Goal: Task Accomplishment & Management: Manage account settings

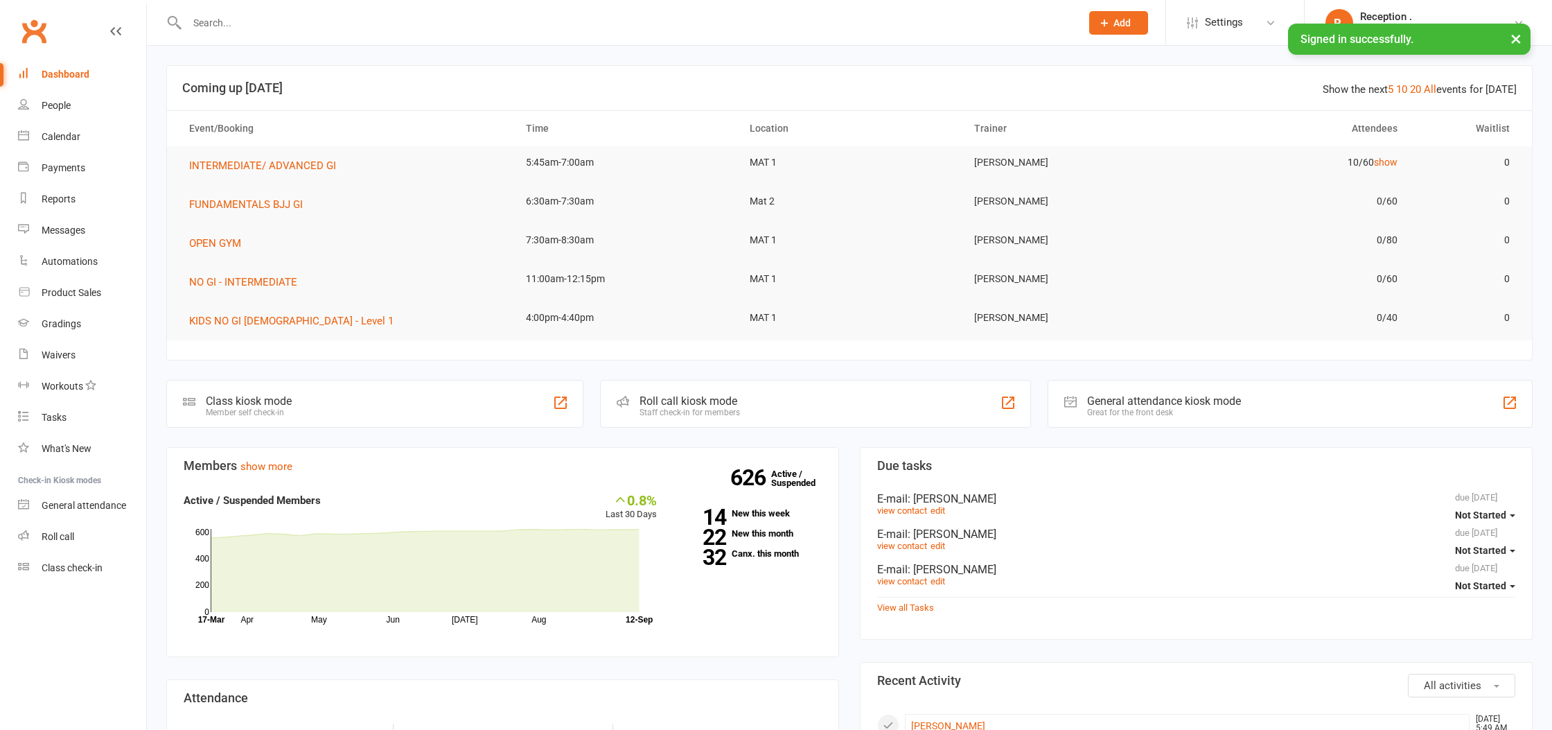
click at [249, 25] on input "text" at bounding box center [627, 22] width 888 height 19
paste input "[EMAIL_ADDRESS][PERSON_NAME][DOMAIN_NAME]"
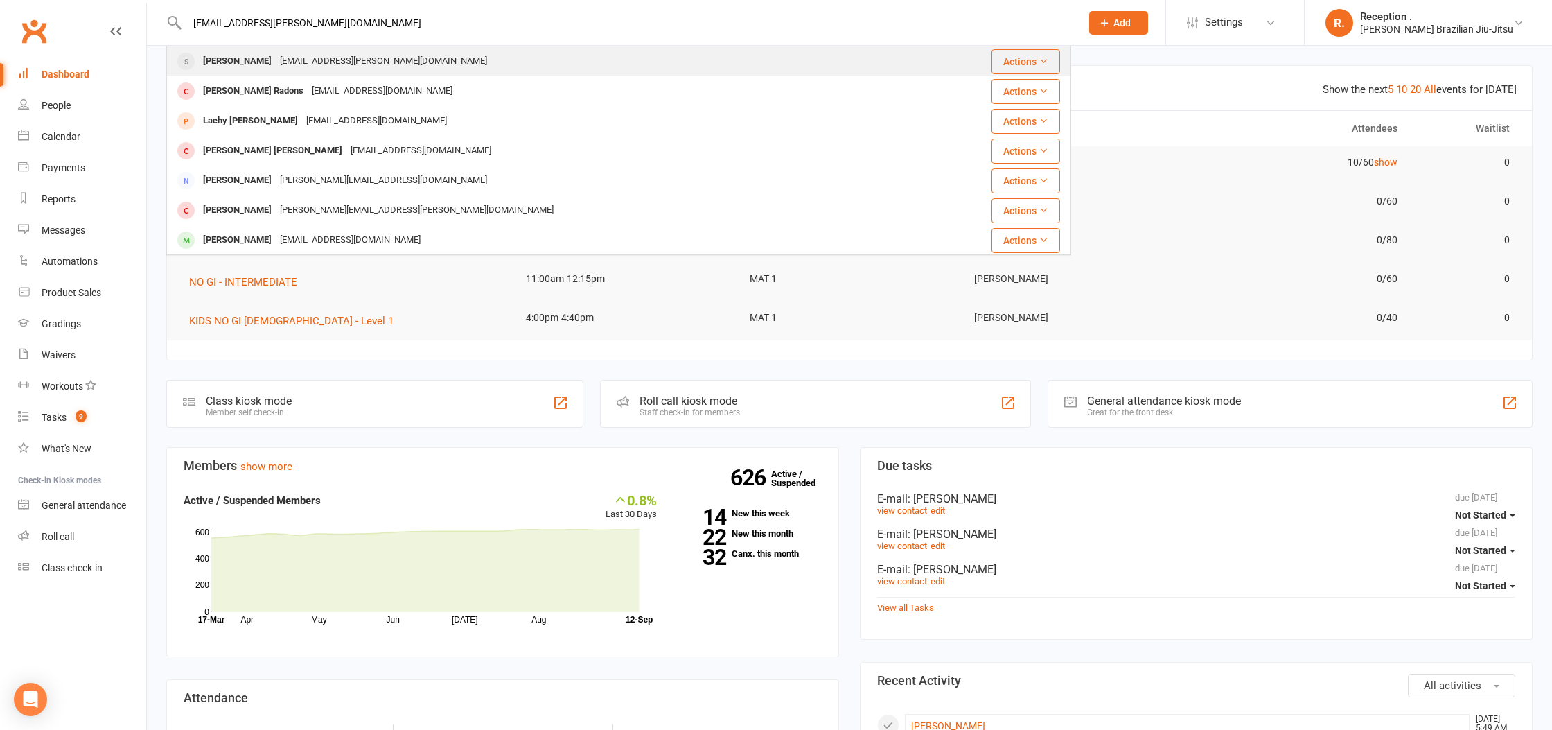
type input "[EMAIL_ADDRESS][PERSON_NAME][DOMAIN_NAME]"
click at [276, 59] on div "[PERSON_NAME]" at bounding box center [237, 61] width 77 height 20
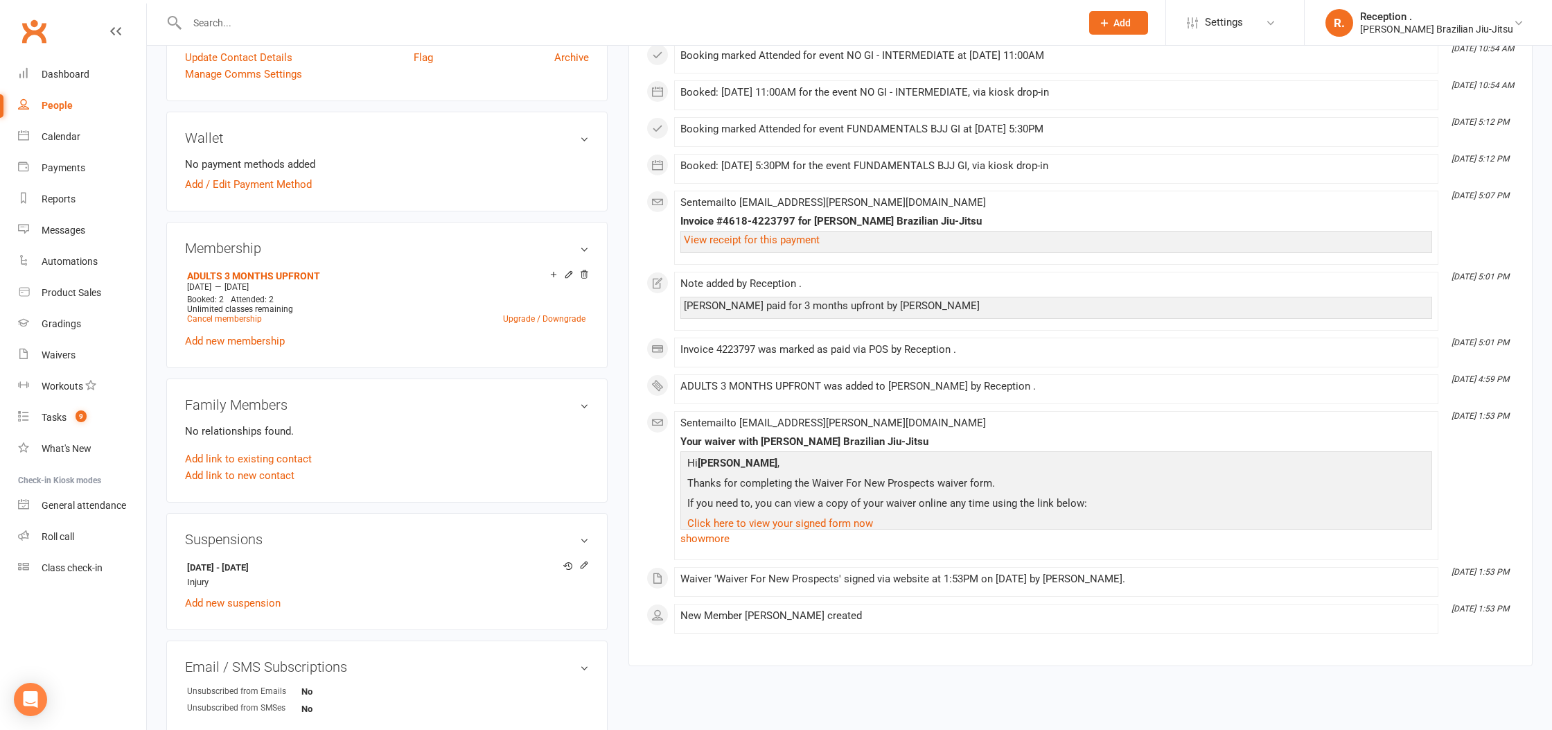
scroll to position [351, 0]
click at [584, 563] on icon at bounding box center [584, 566] width 10 height 10
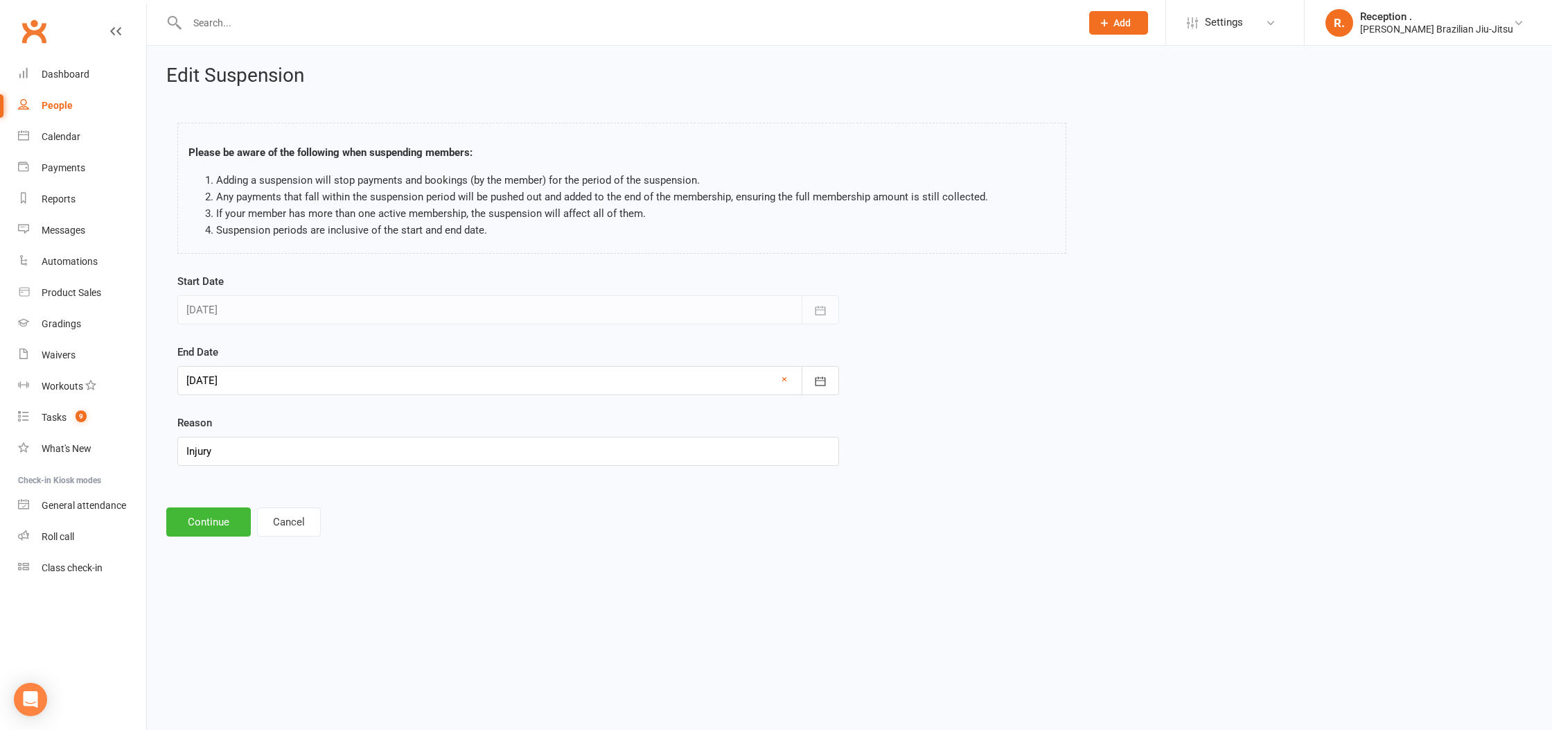
click at [347, 386] on div at bounding box center [508, 380] width 662 height 29
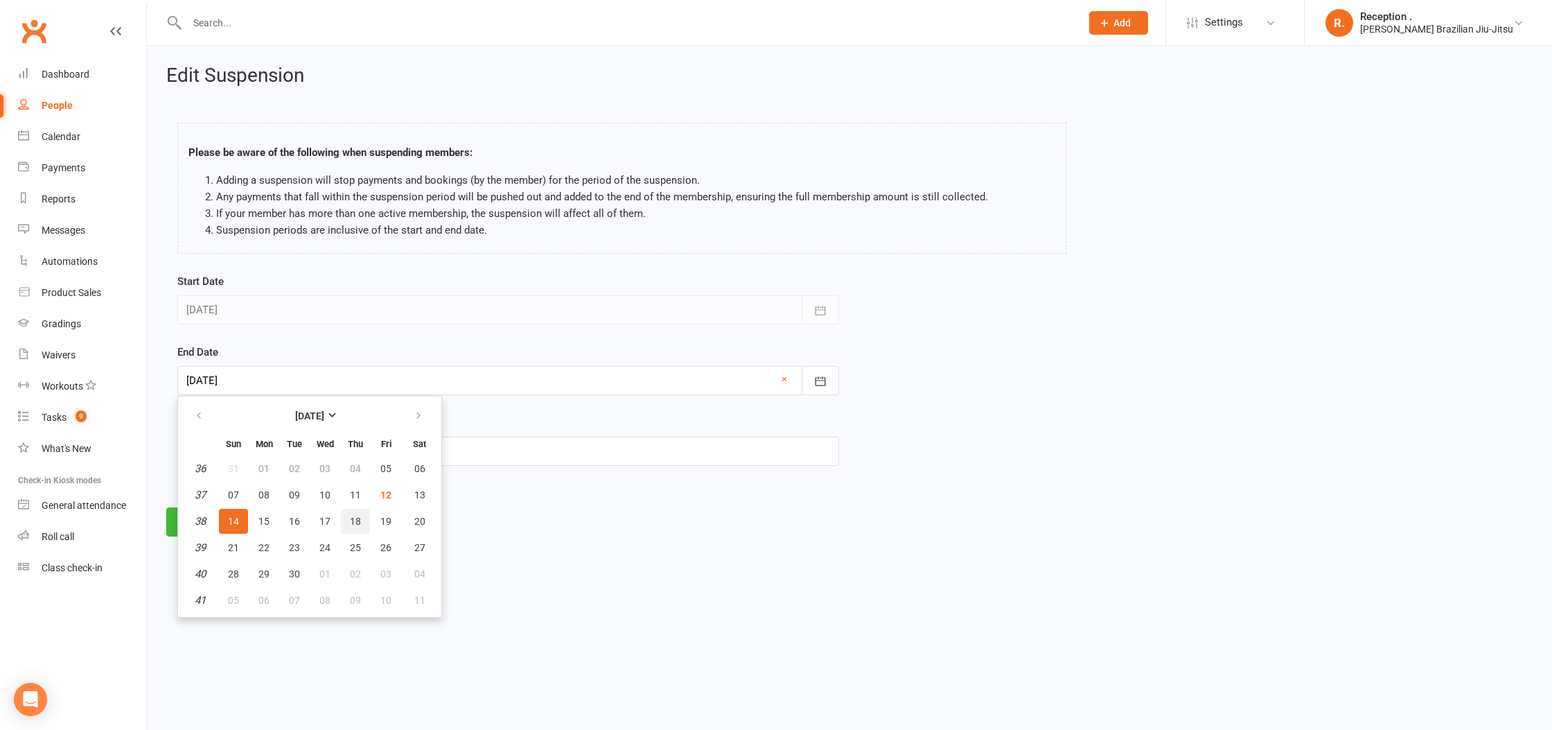
click at [360, 525] on button "18" at bounding box center [355, 521] width 29 height 25
type input "[DATE]"
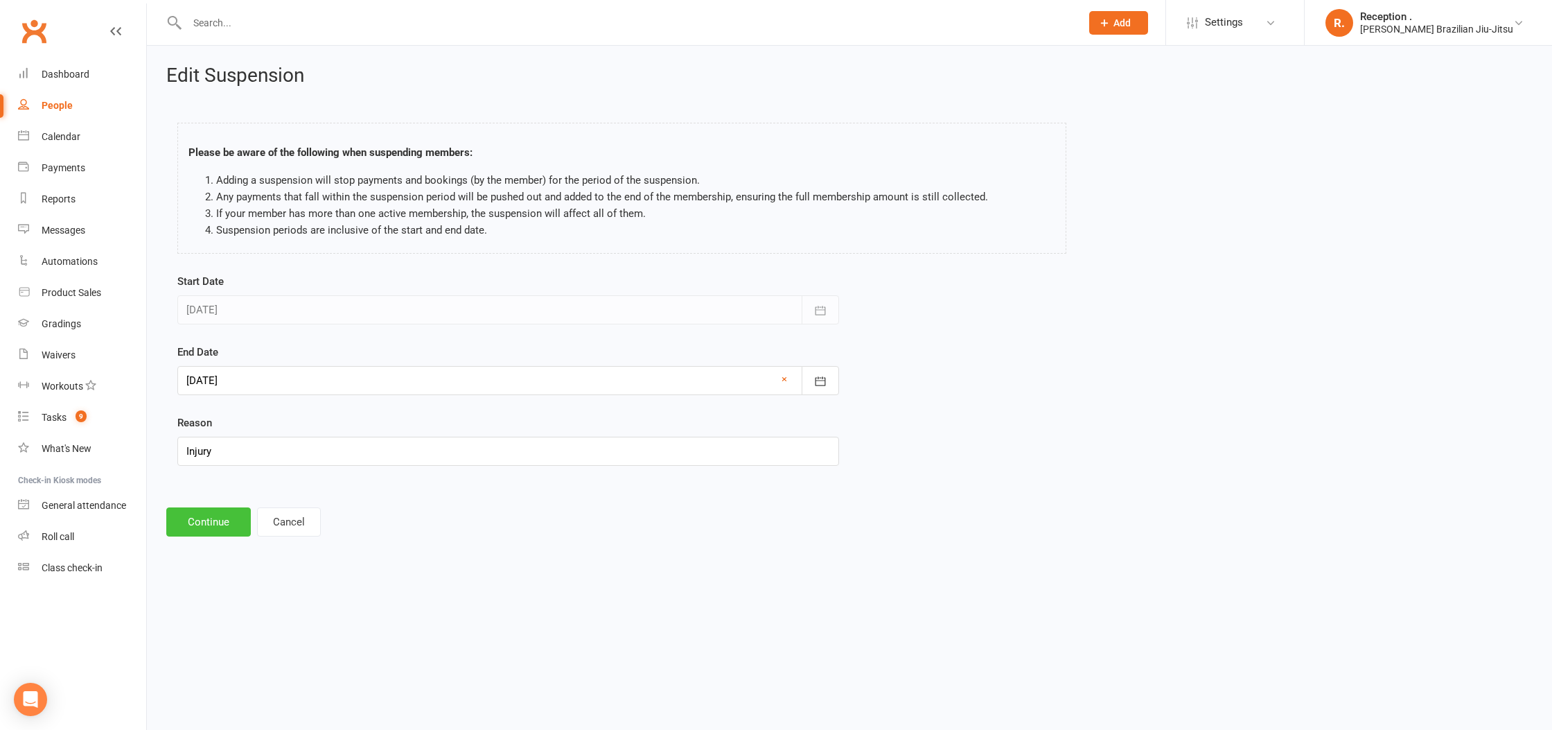
click at [209, 518] on button "Continue" at bounding box center [208, 521] width 85 height 29
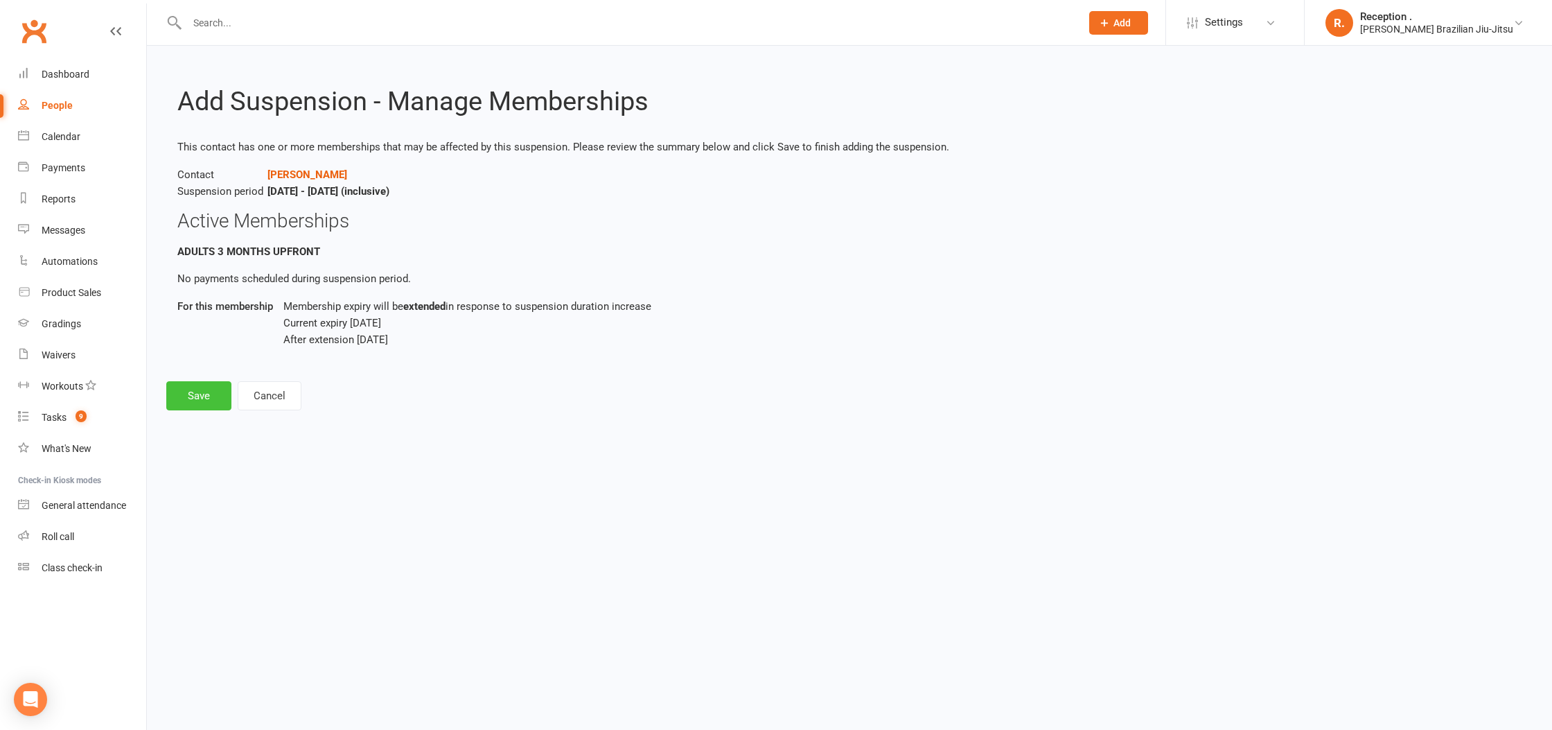
click at [223, 398] on button "Save" at bounding box center [198, 395] width 65 height 29
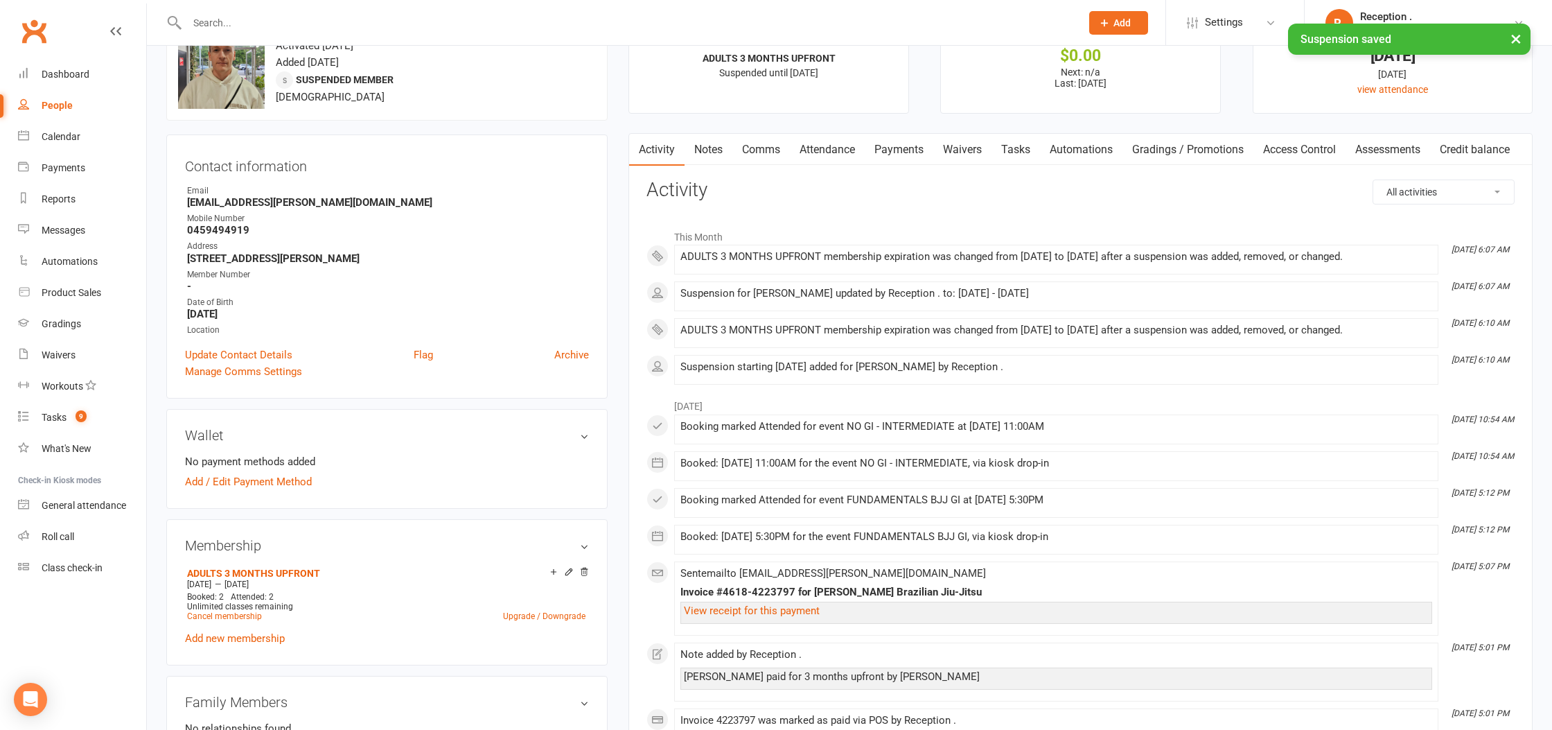
scroll to position [56, 0]
click at [895, 155] on link "Payments" at bounding box center [899, 148] width 69 height 32
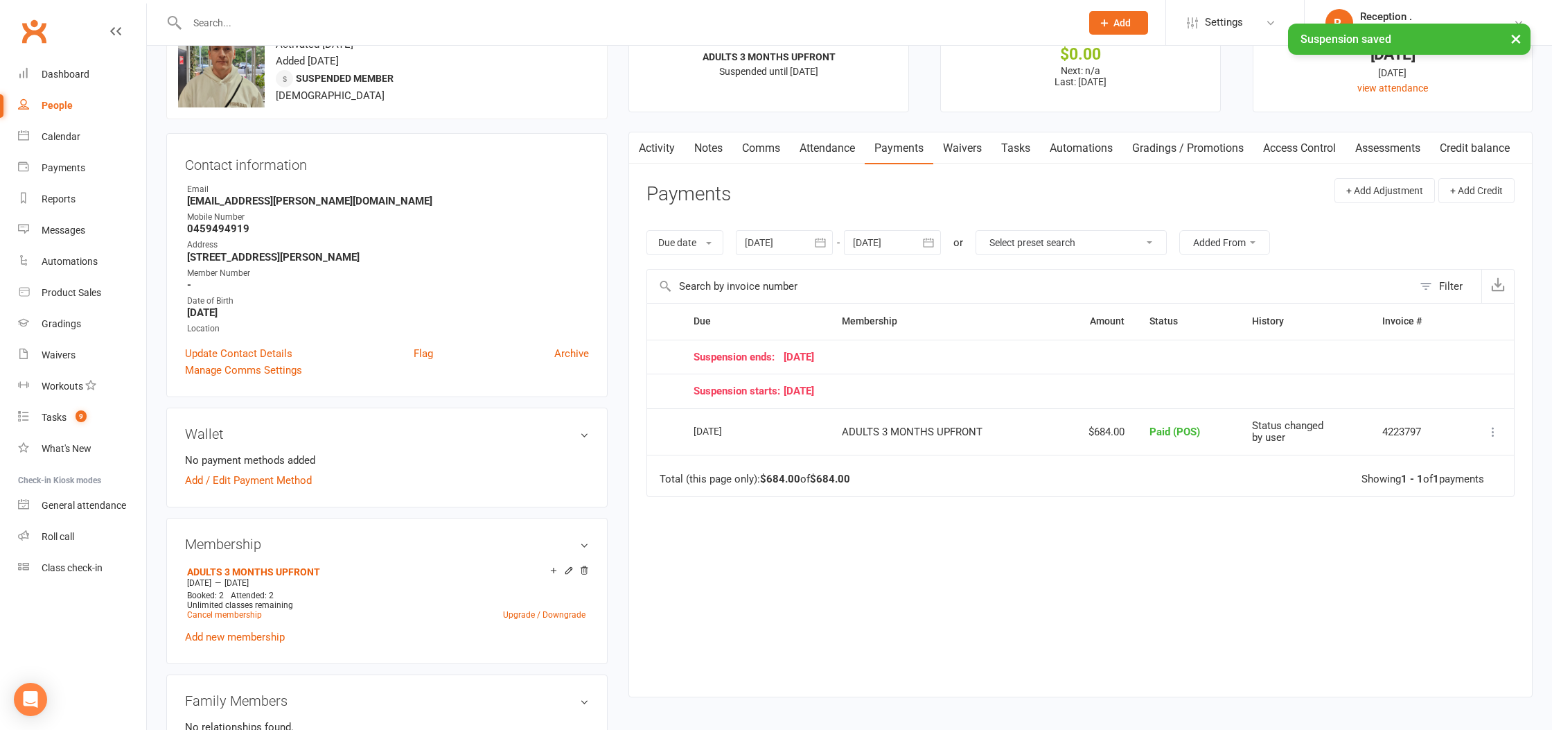
click at [873, 232] on div at bounding box center [892, 242] width 97 height 25
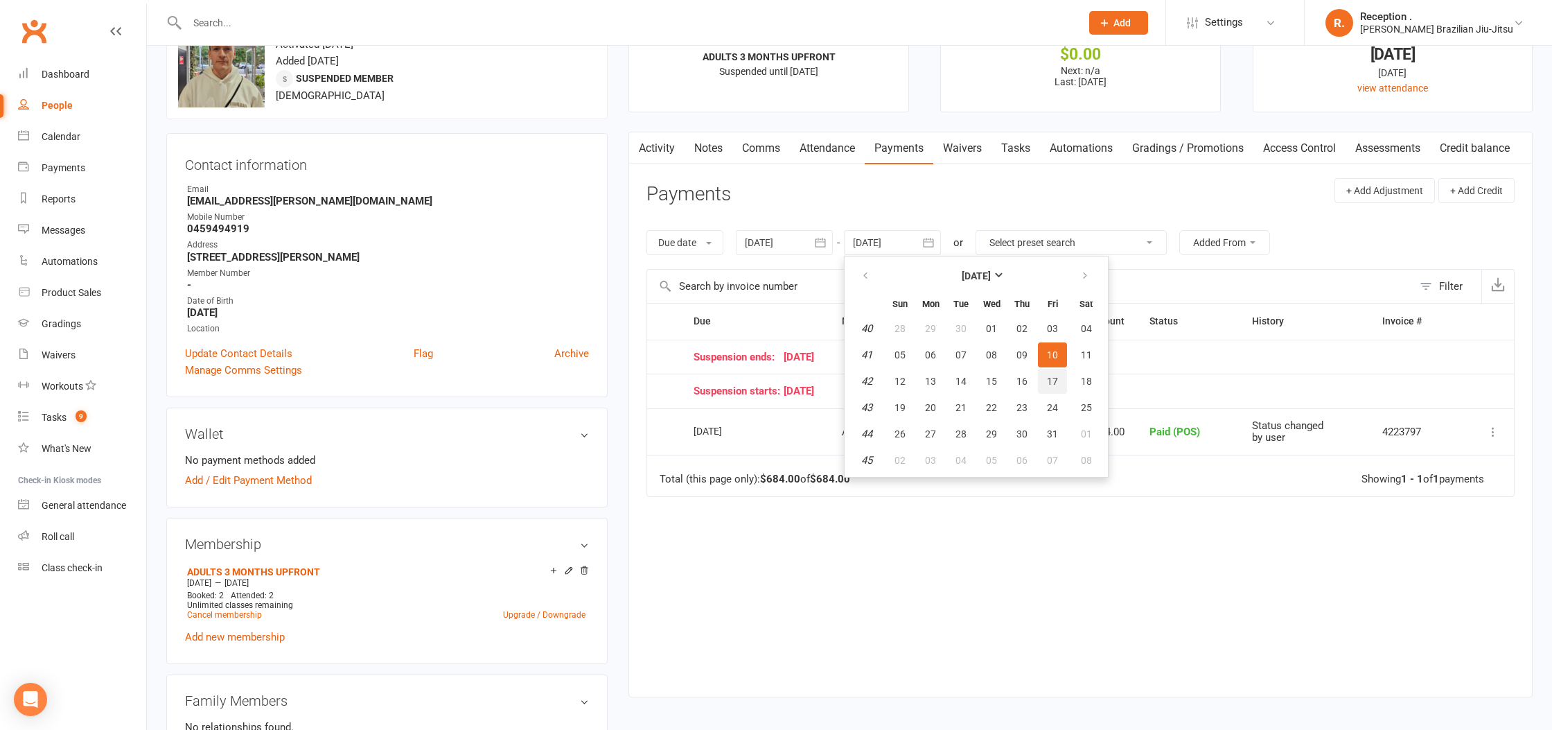
click at [1060, 374] on button "17" at bounding box center [1052, 381] width 29 height 25
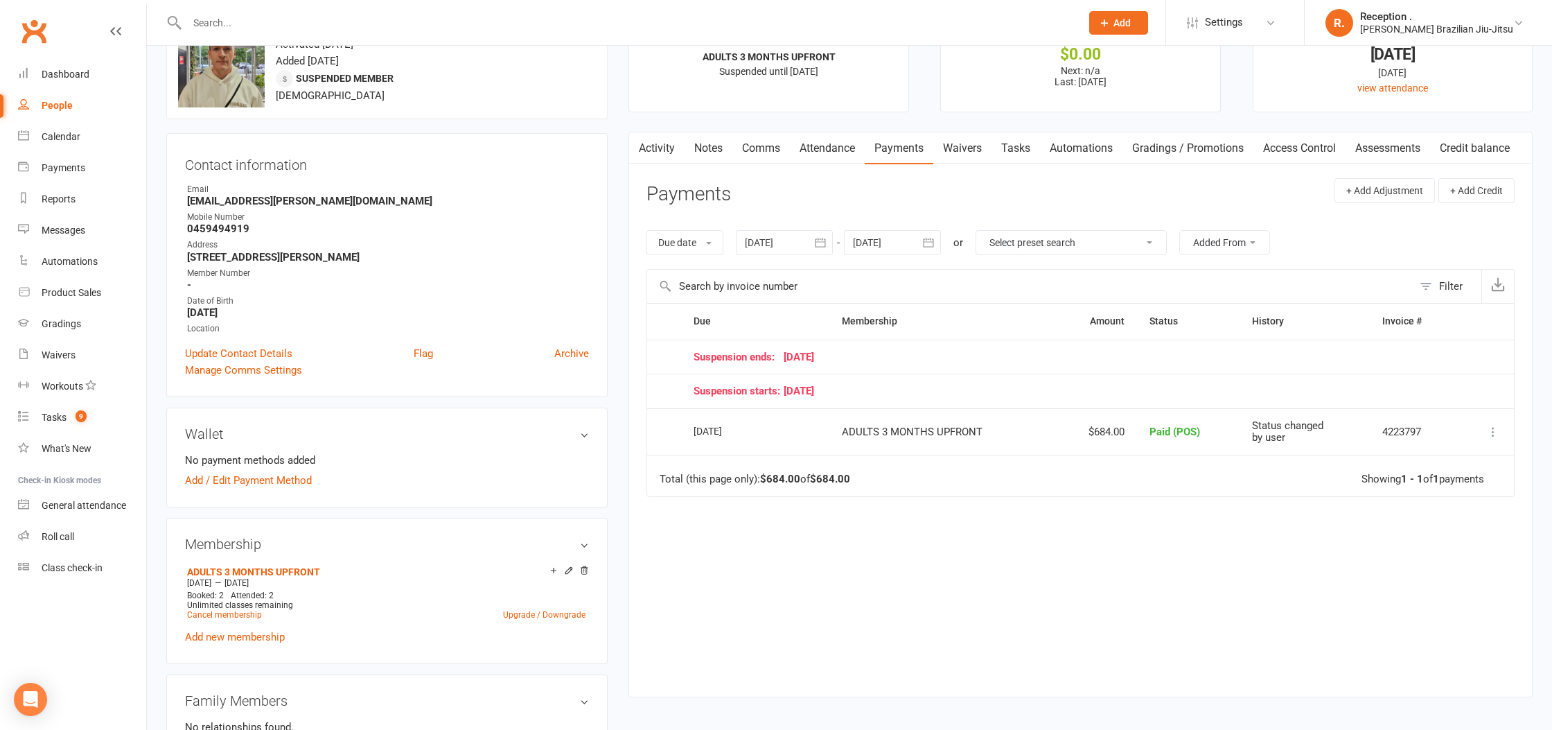
click at [893, 244] on div at bounding box center [892, 242] width 97 height 25
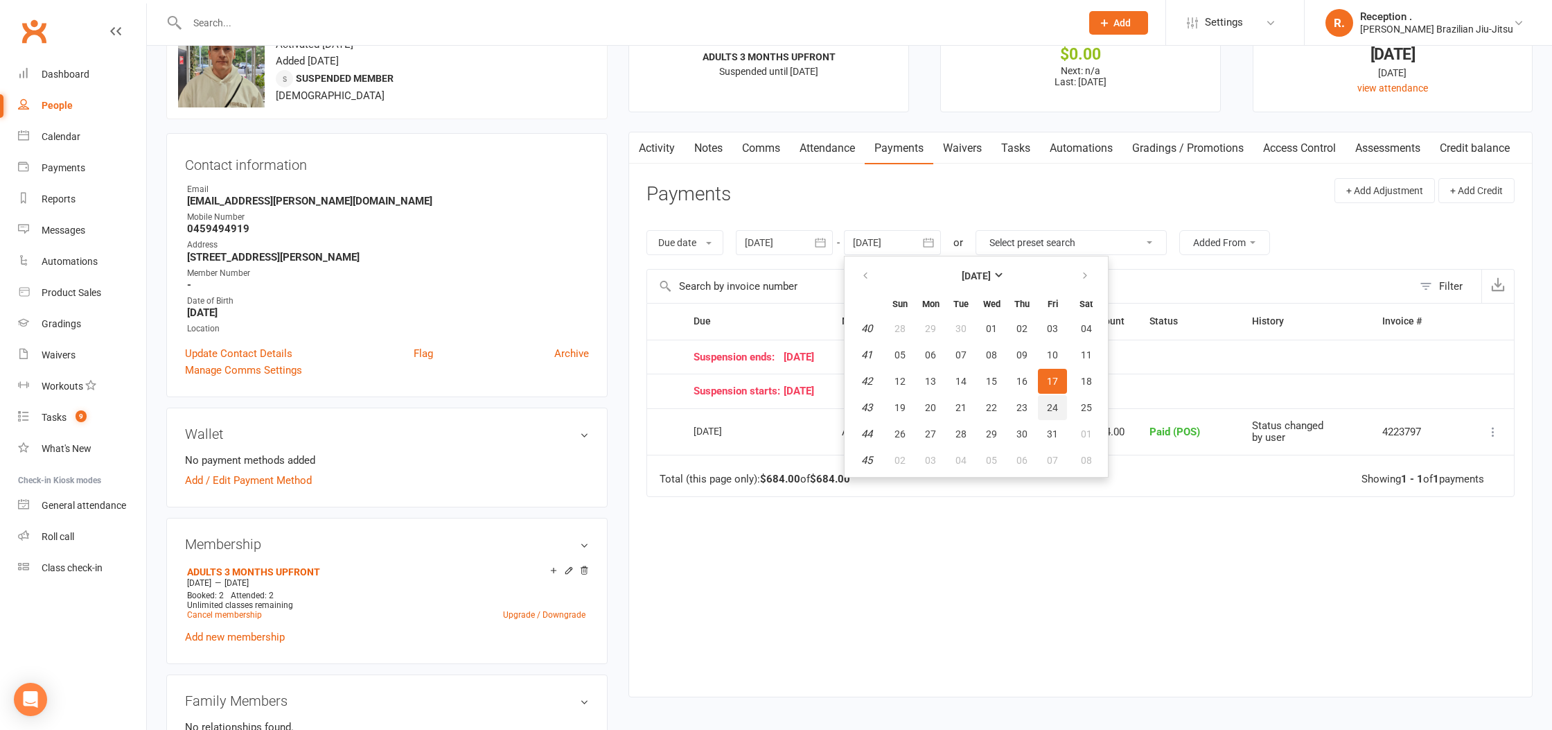
click at [1050, 405] on span "24" at bounding box center [1052, 407] width 11 height 11
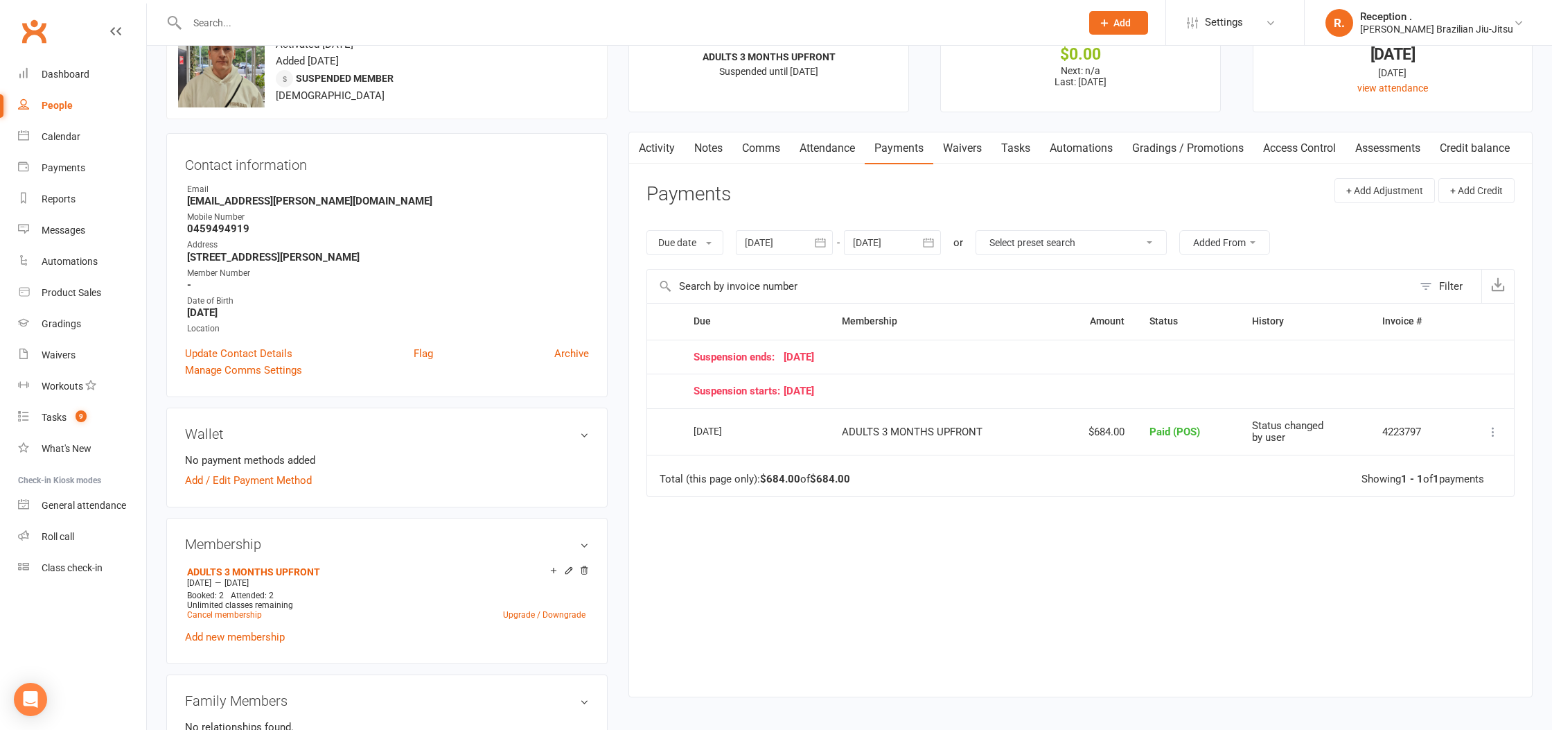
click at [887, 234] on div at bounding box center [892, 242] width 97 height 25
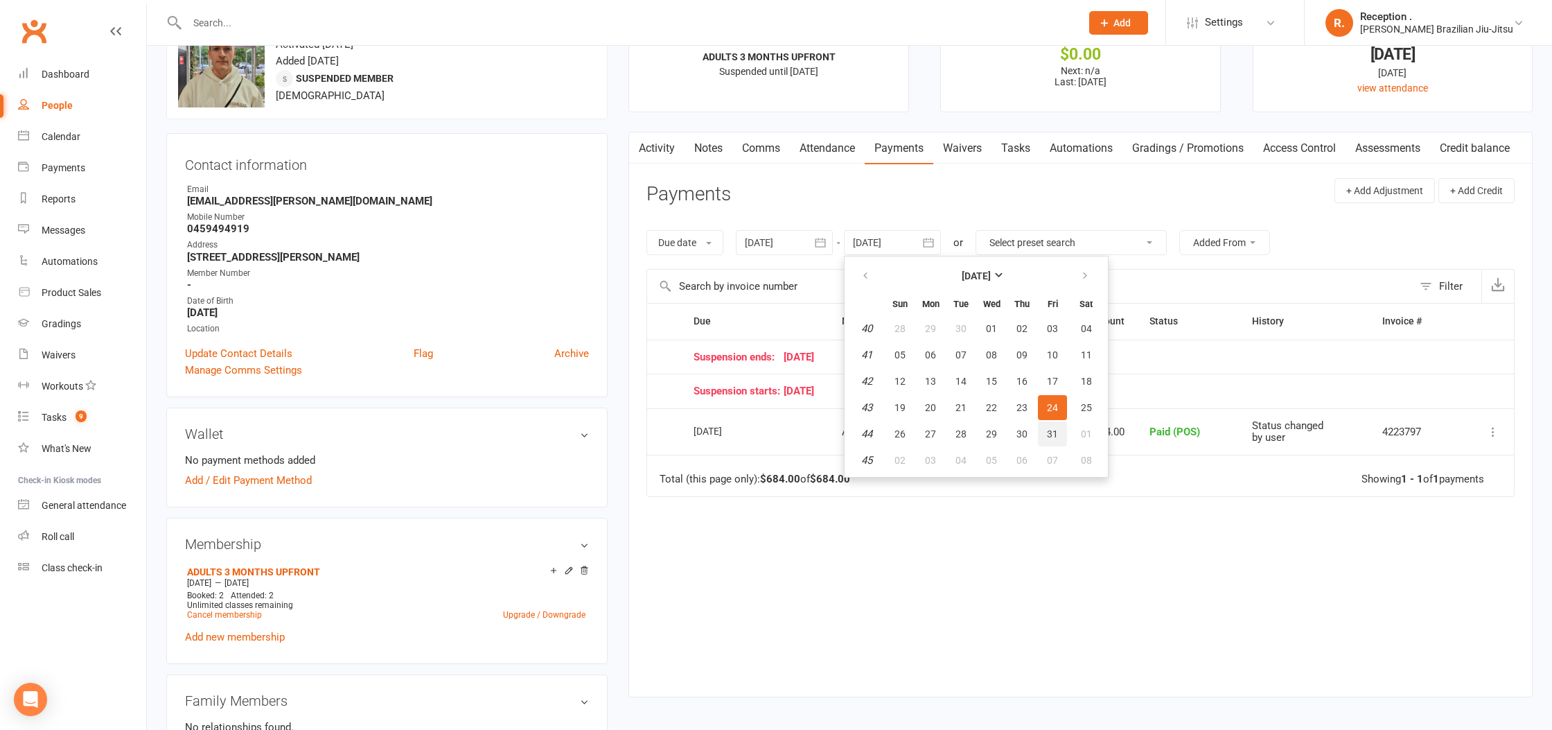
click at [1060, 435] on button "31" at bounding box center [1052, 433] width 29 height 25
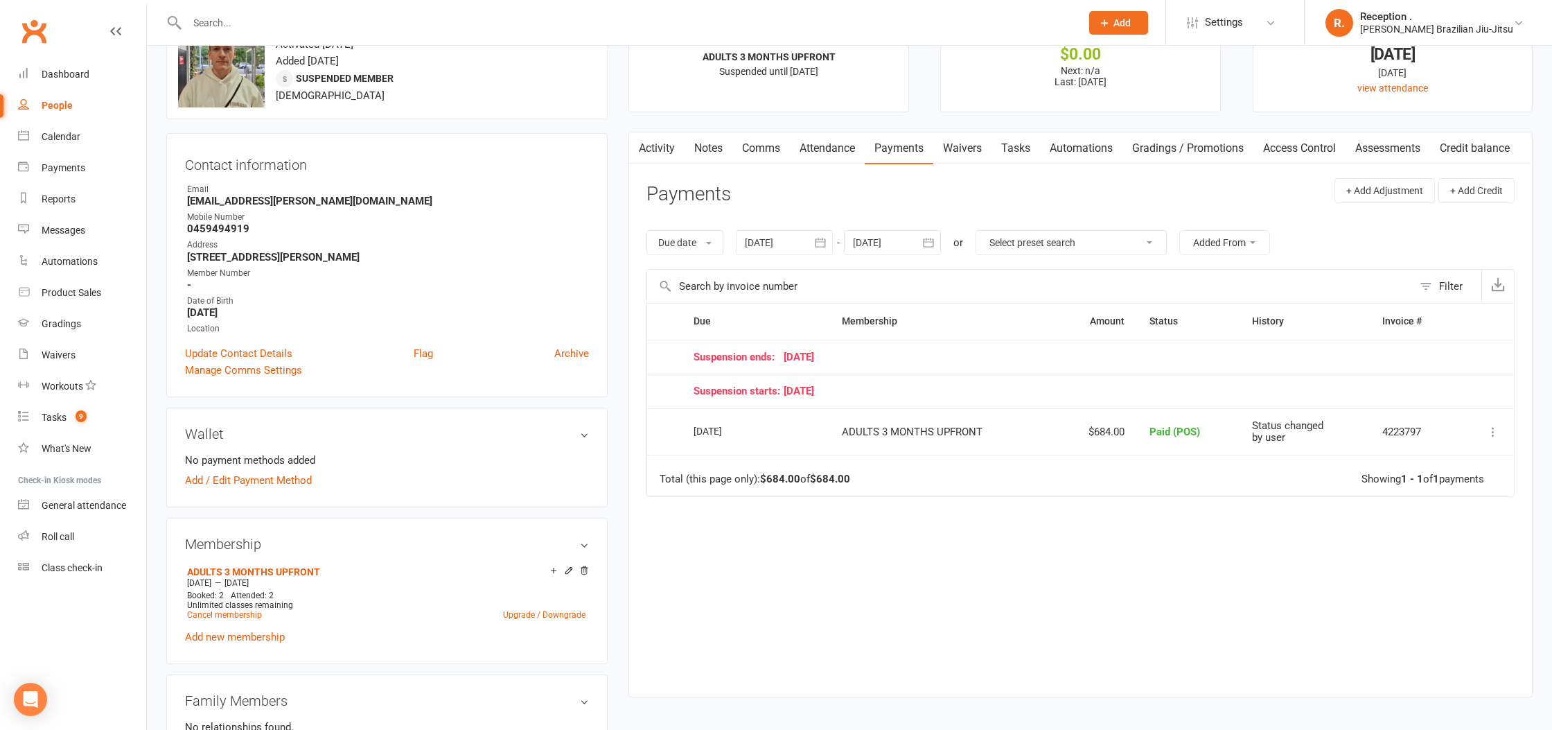
click at [906, 238] on div at bounding box center [892, 242] width 97 height 25
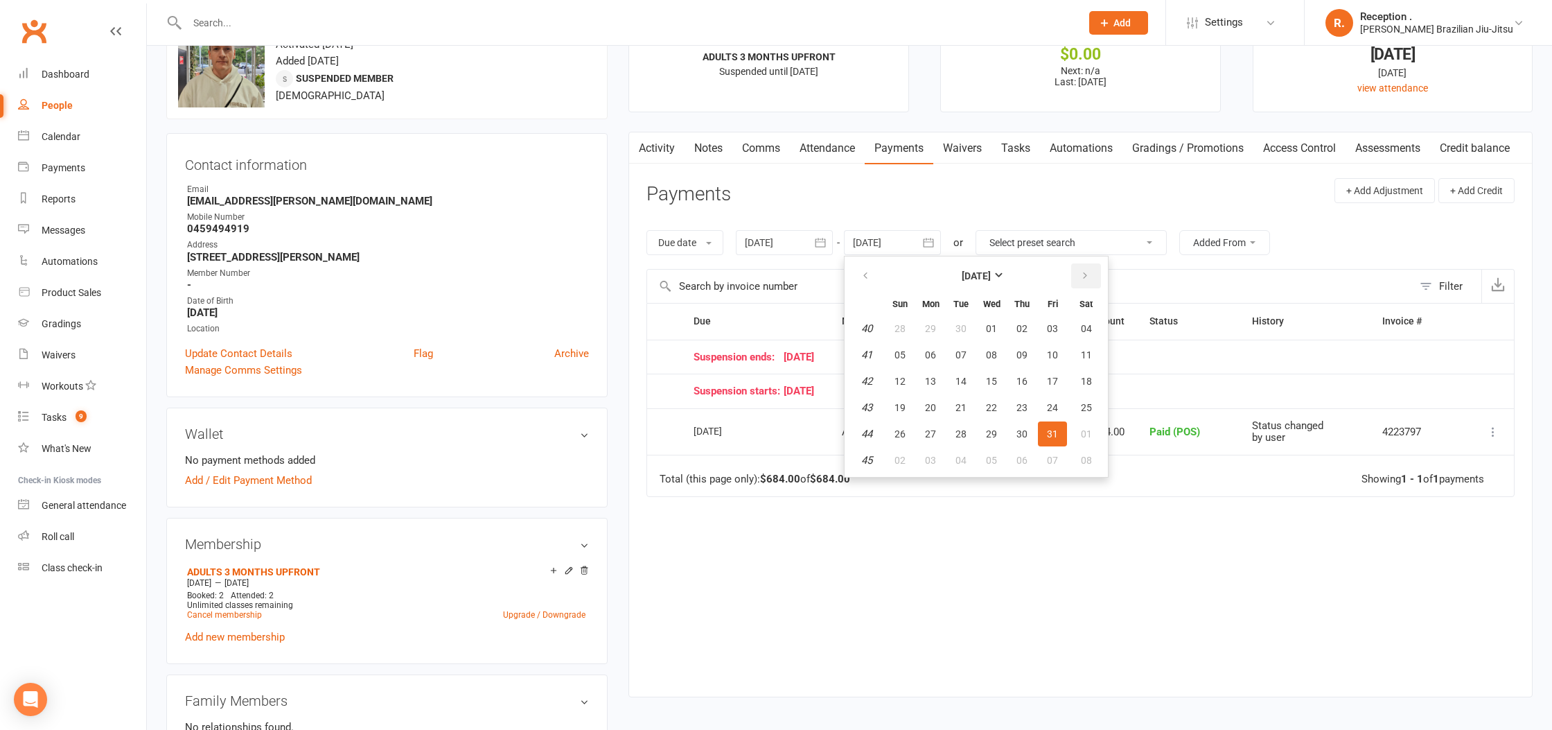
click at [1082, 274] on icon "button" at bounding box center [1085, 275] width 10 height 11
click at [1017, 412] on button "20" at bounding box center [1022, 407] width 29 height 25
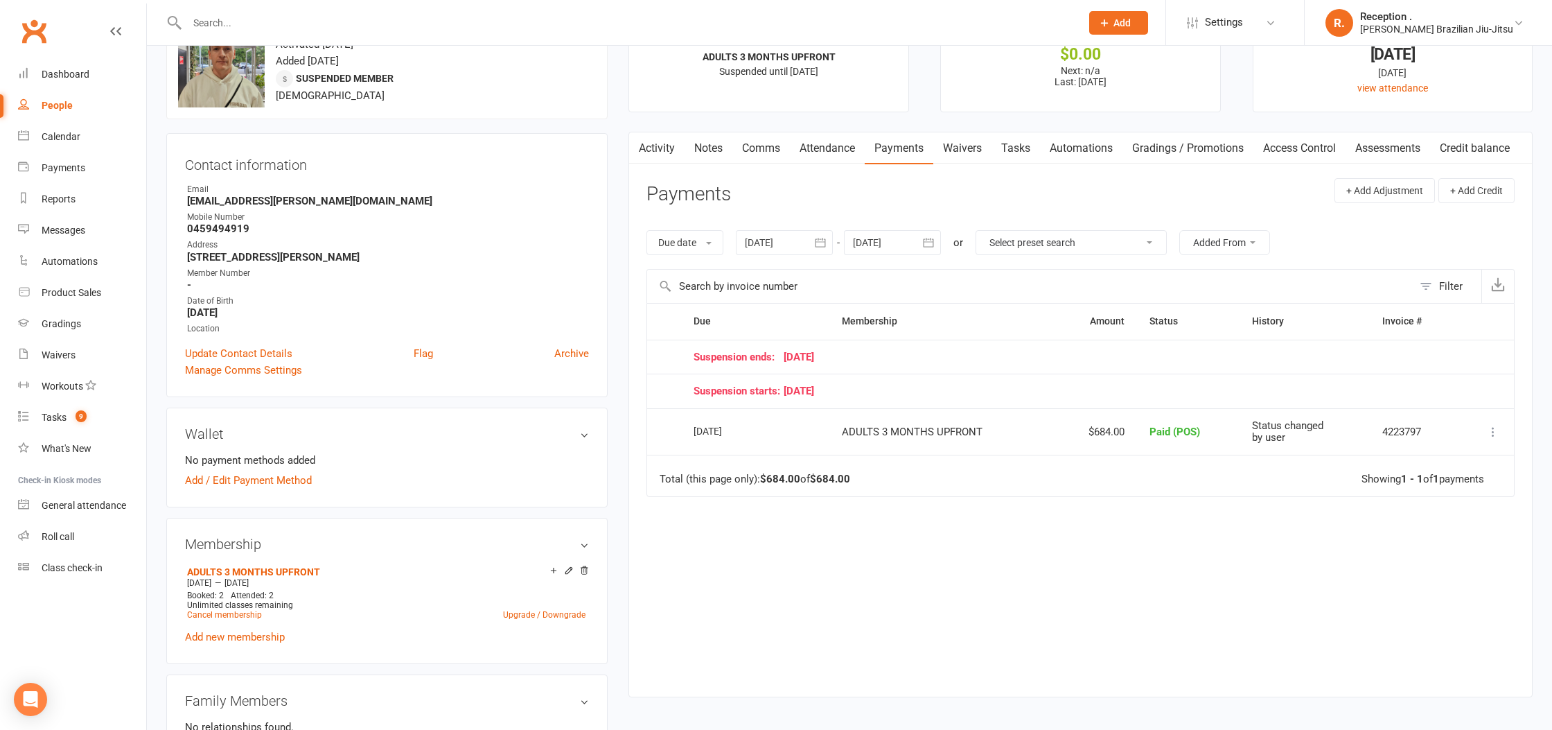
click at [918, 243] on div at bounding box center [892, 242] width 97 height 25
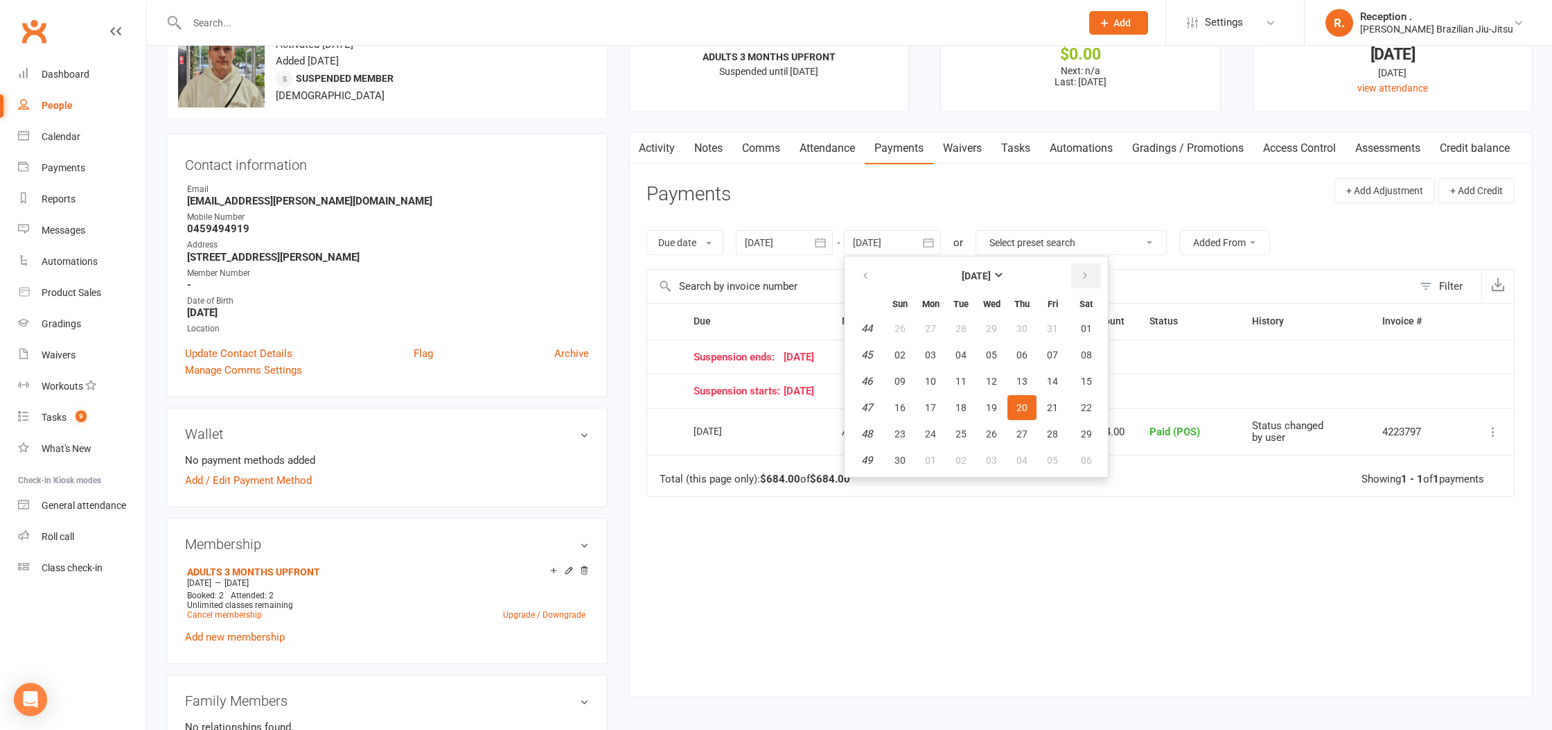
click at [1082, 269] on button "button" at bounding box center [1086, 275] width 30 height 25
click at [1043, 409] on button "26" at bounding box center [1052, 407] width 29 height 25
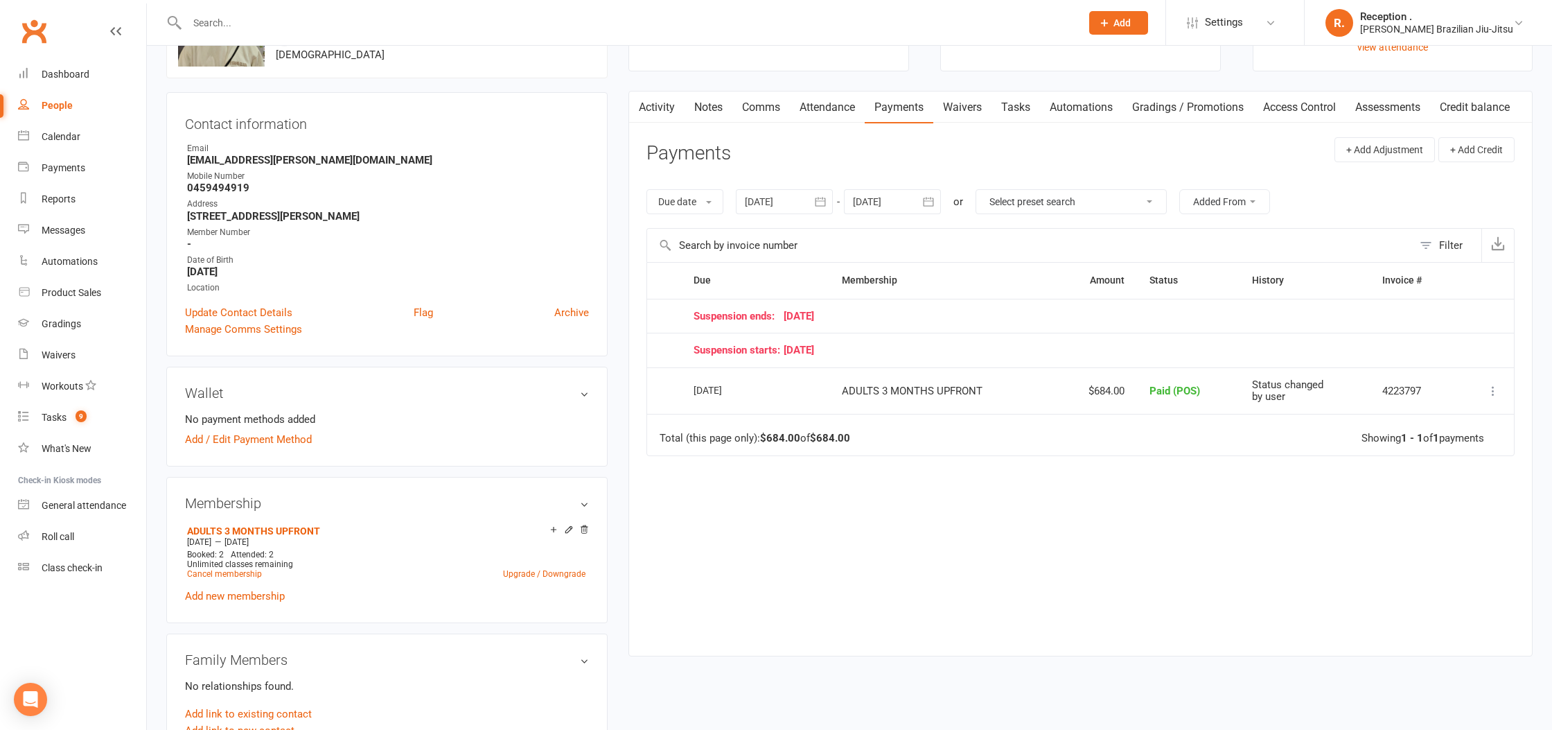
scroll to position [86, 0]
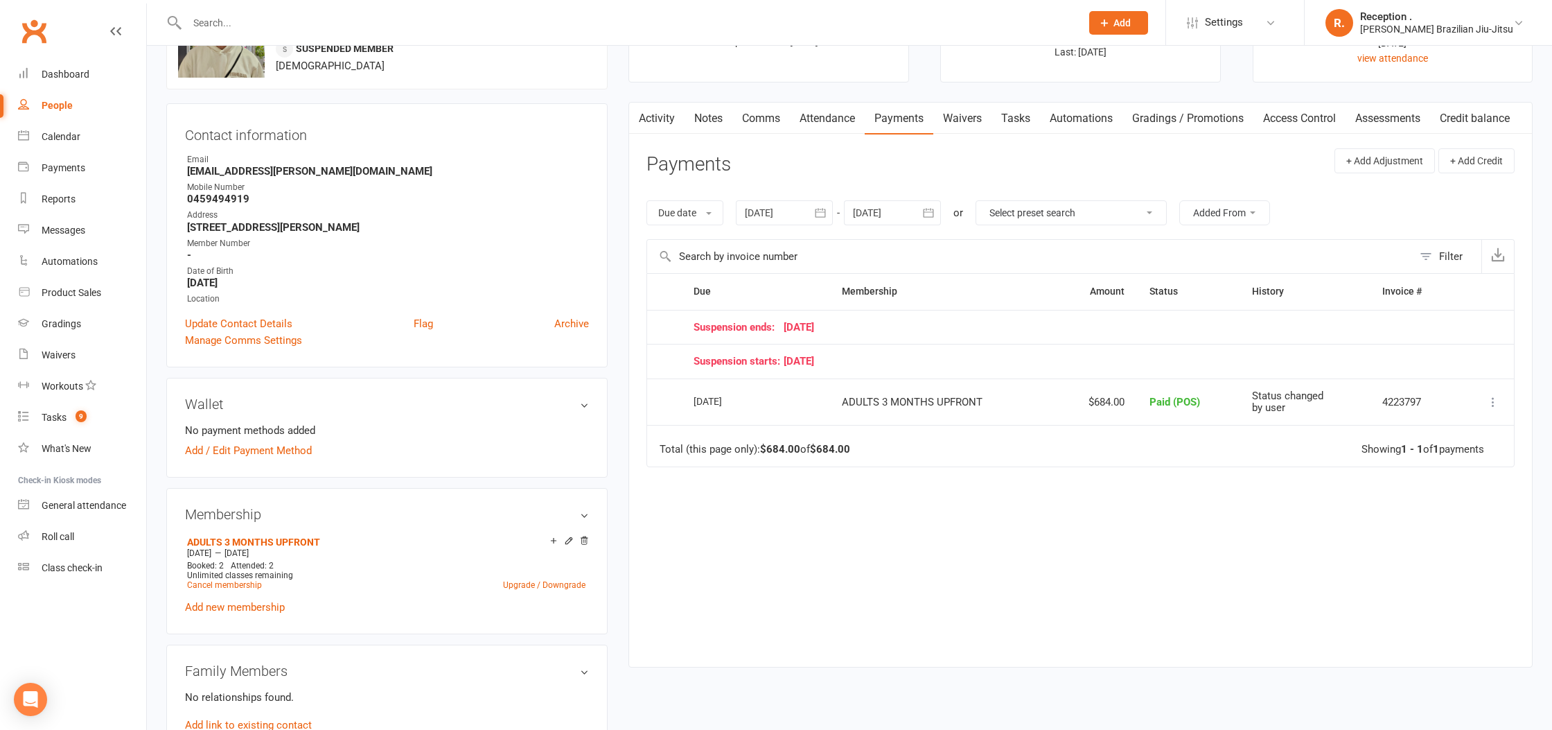
click at [886, 206] on div at bounding box center [892, 212] width 97 height 25
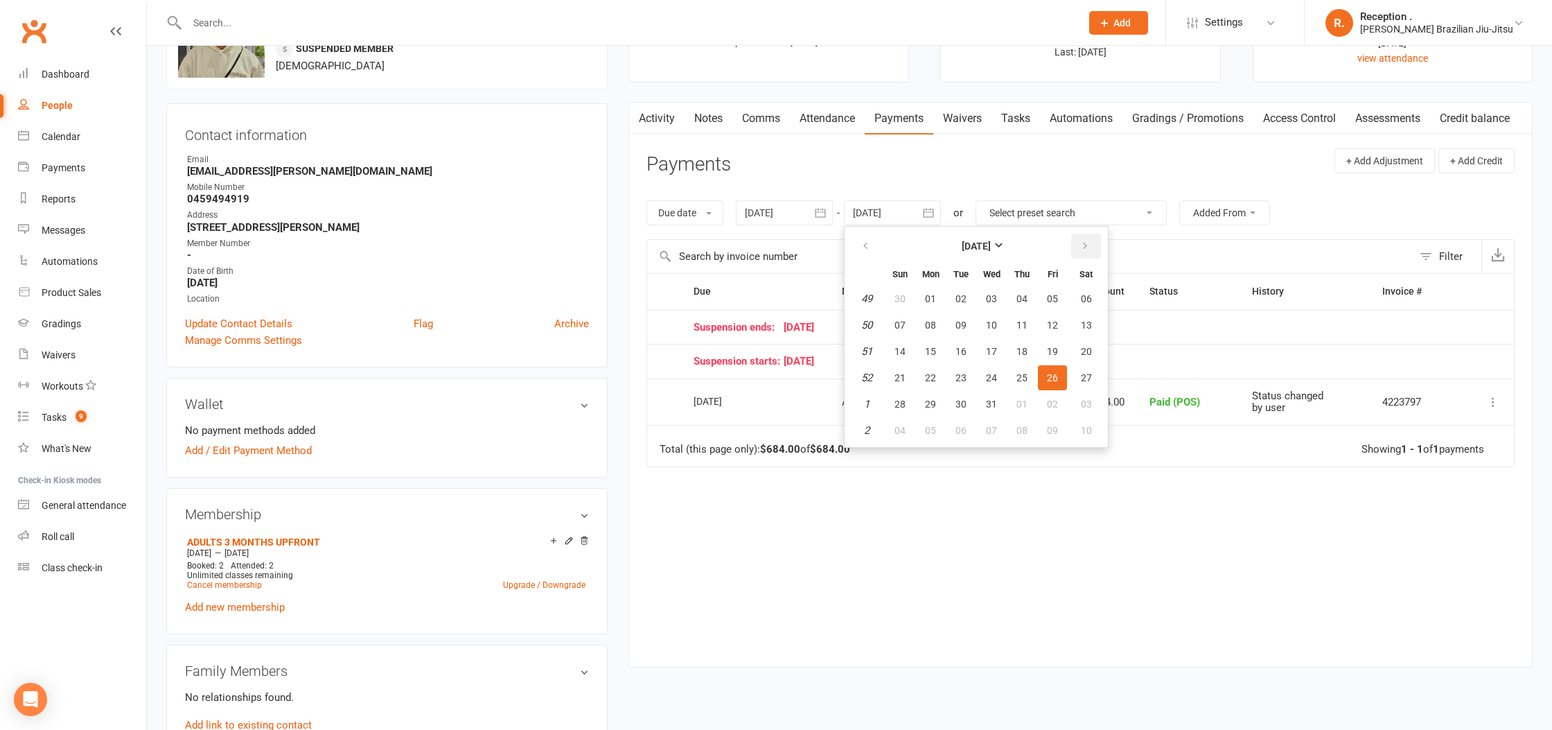
click at [1085, 250] on icon "button" at bounding box center [1085, 245] width 10 height 11
click at [1025, 340] on button "15" at bounding box center [1022, 351] width 29 height 25
type input "[DATE]"
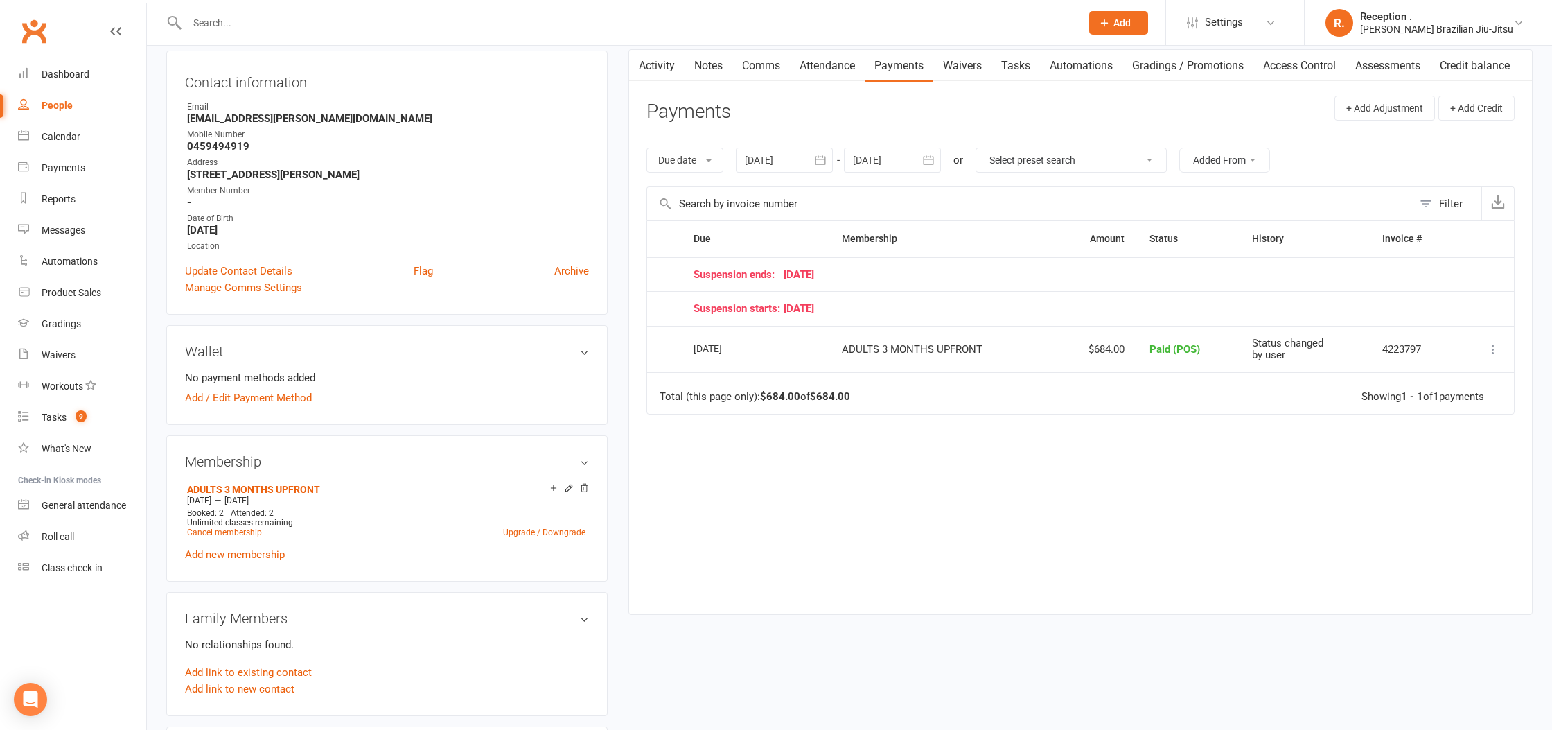
scroll to position [130, 0]
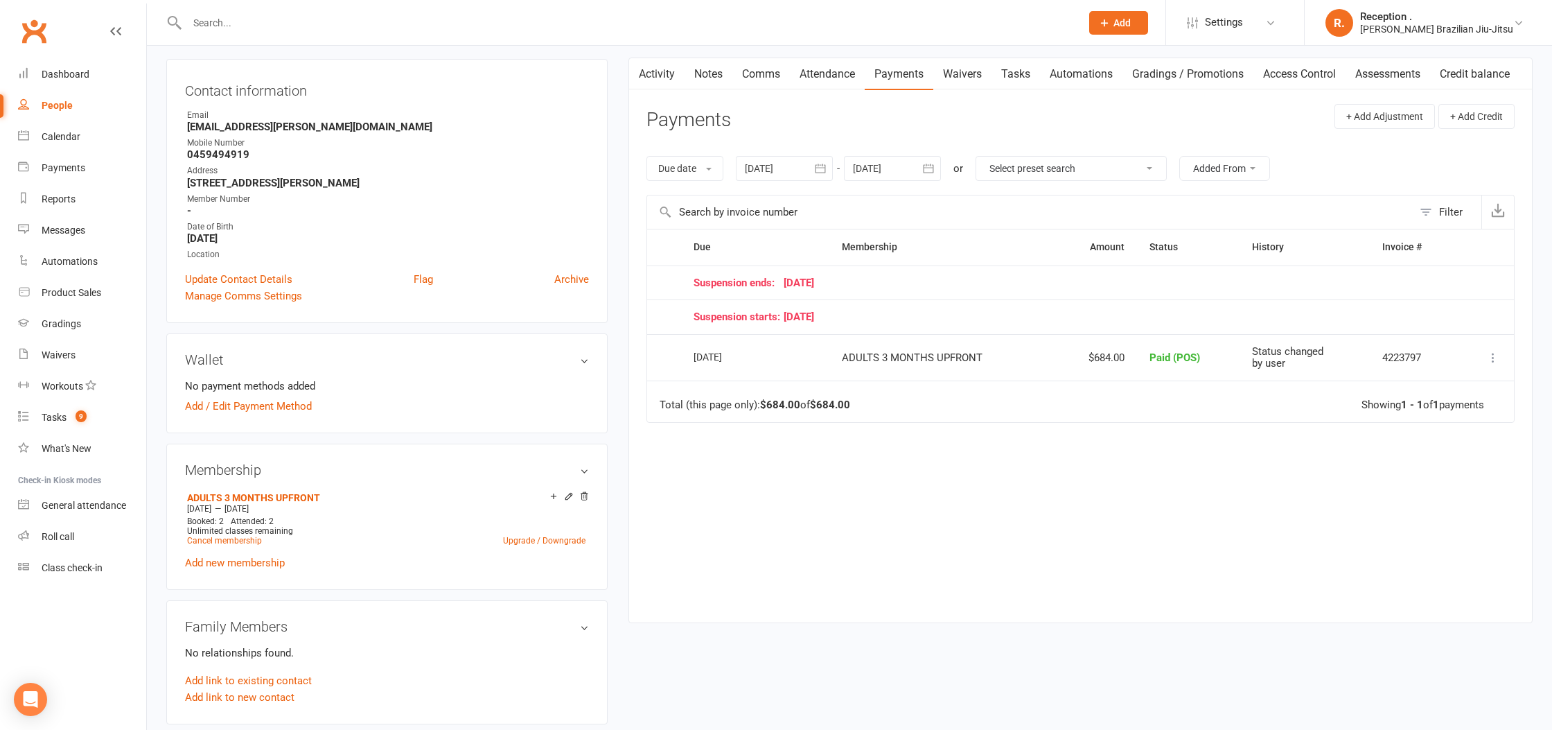
click at [897, 173] on div at bounding box center [892, 168] width 97 height 25
drag, startPoint x: 721, startPoint y: 331, endPoint x: 724, endPoint y: 358, distance: 27.2
click at [722, 338] on table "Due Contact Membership Amount Status History Invoice # Suspension ends: [DATE] …" at bounding box center [1081, 325] width 868 height 193
click at [725, 369] on td "[DATE]" at bounding box center [755, 357] width 148 height 47
click at [726, 361] on div "[DATE]" at bounding box center [726, 356] width 64 height 21
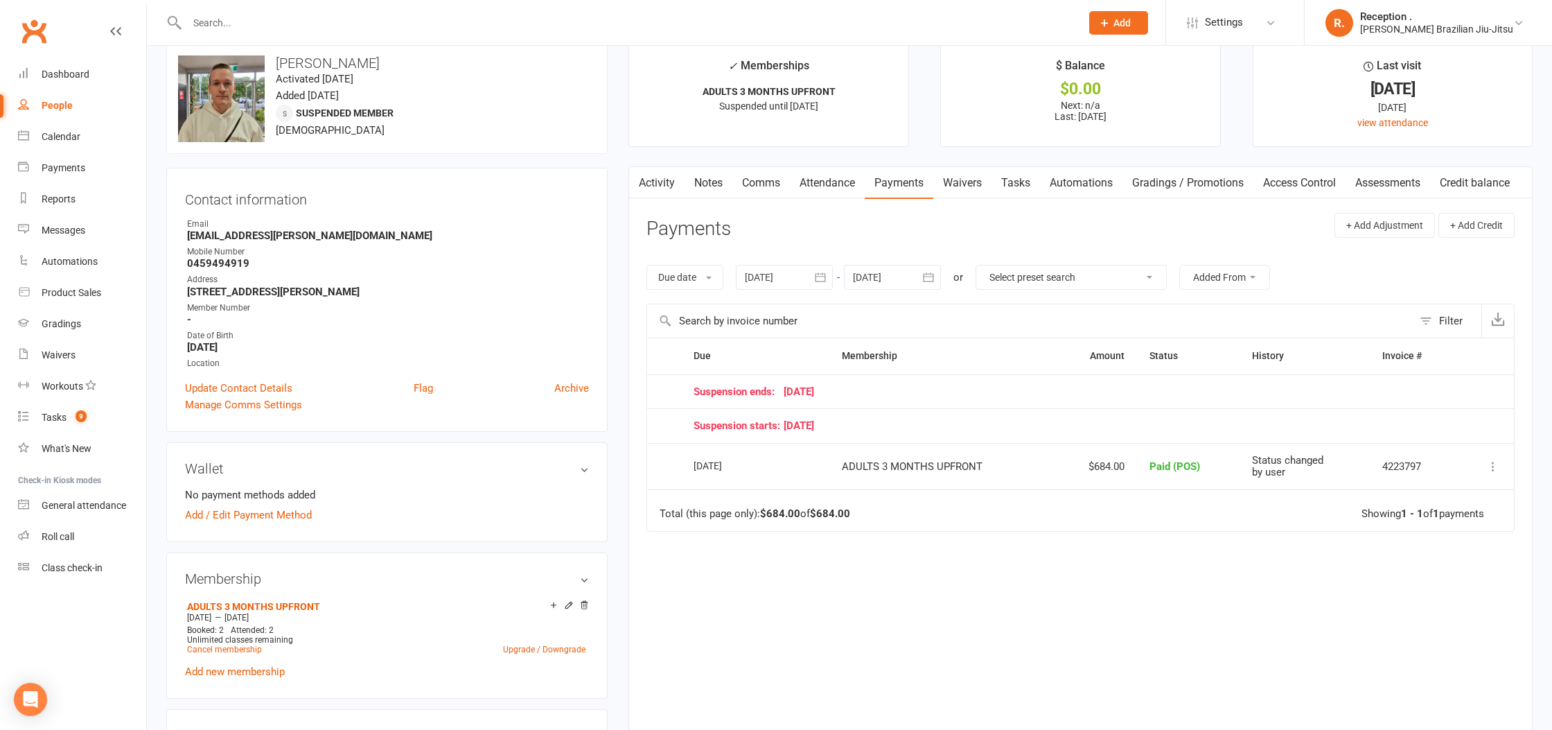
scroll to position [0, 0]
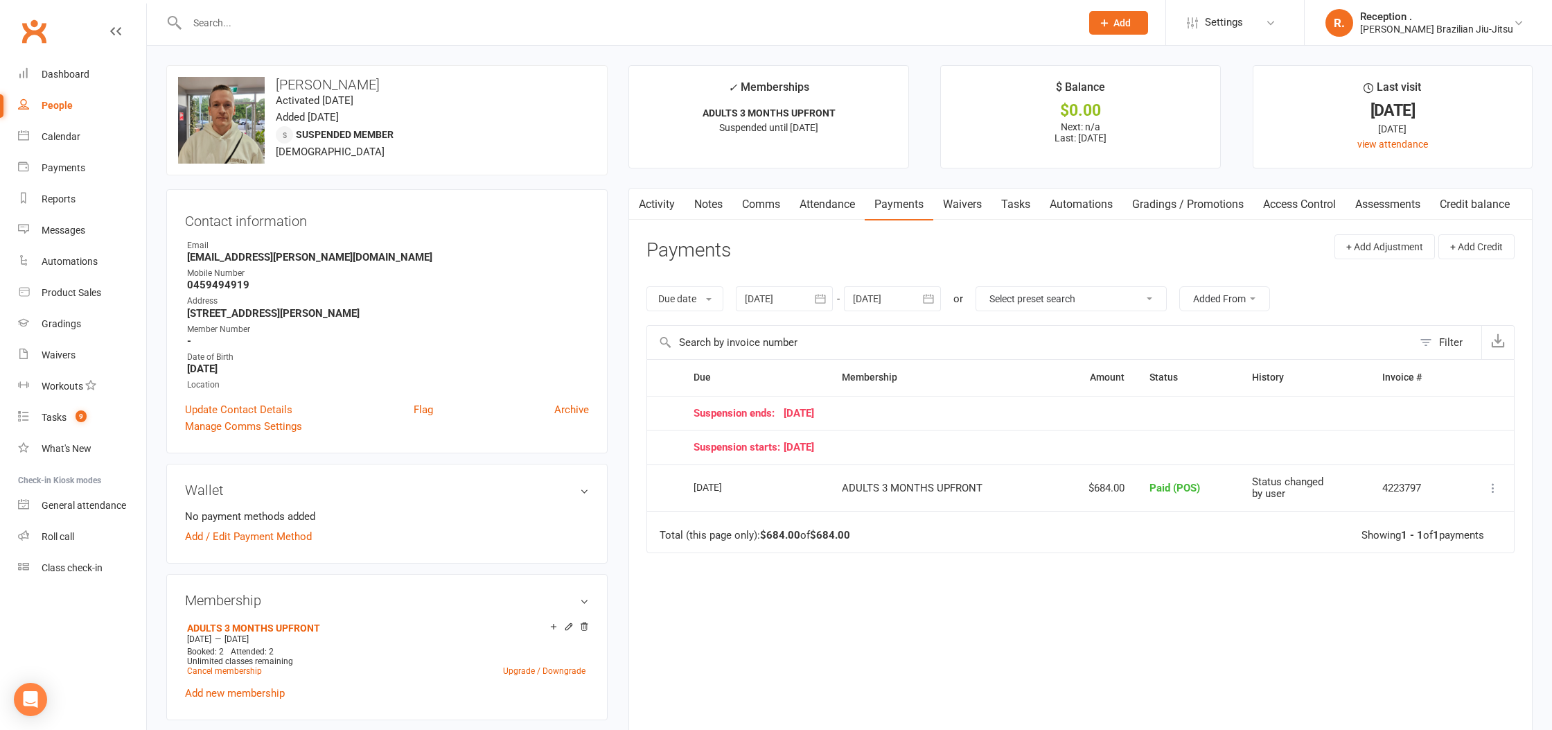
click at [381, 17] on input "text" at bounding box center [627, 22] width 888 height 19
paste input "[EMAIL_ADDRESS][DOMAIN_NAME]"
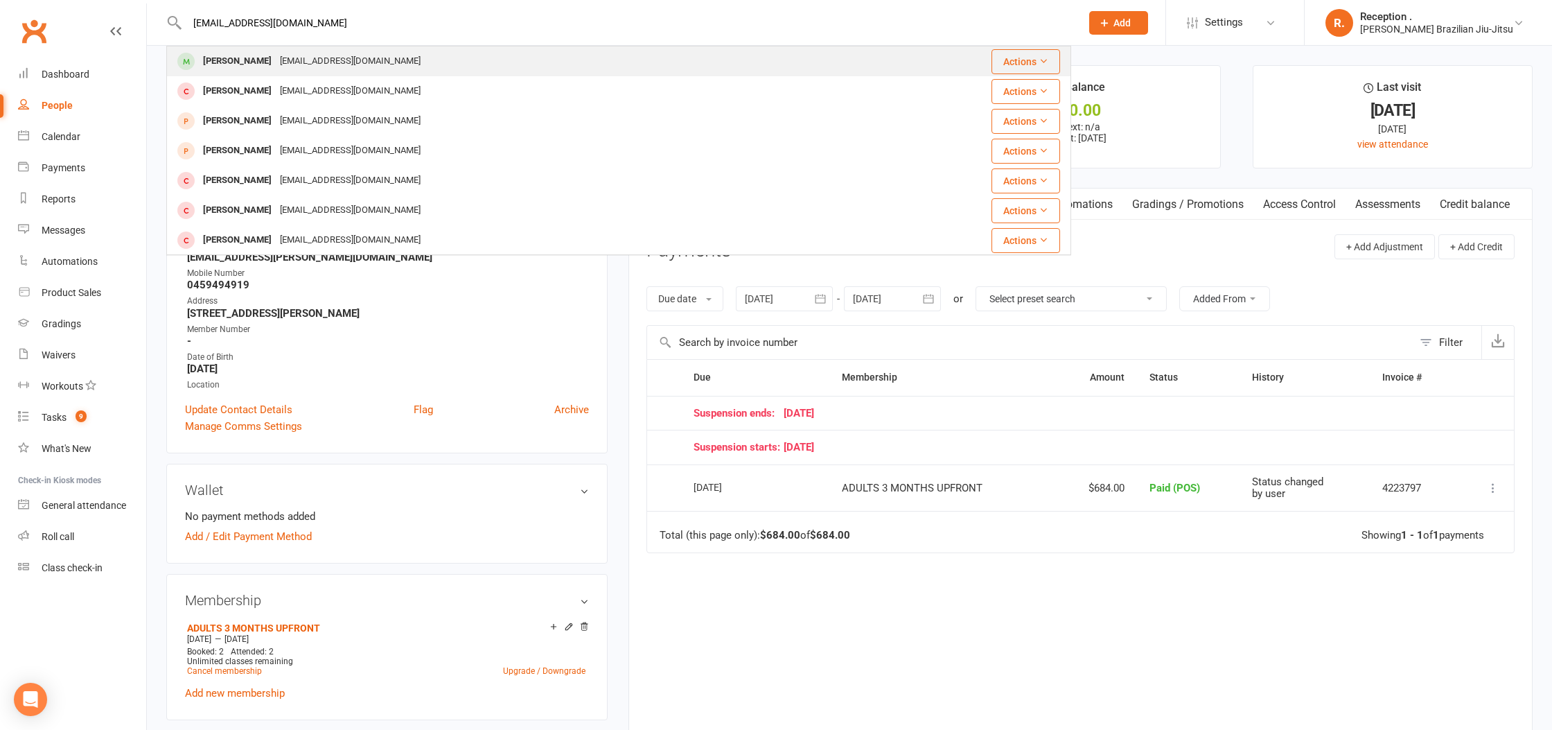
type input "[EMAIL_ADDRESS][DOMAIN_NAME]"
click at [317, 62] on div "[EMAIL_ADDRESS][DOMAIN_NAME]" at bounding box center [350, 61] width 149 height 20
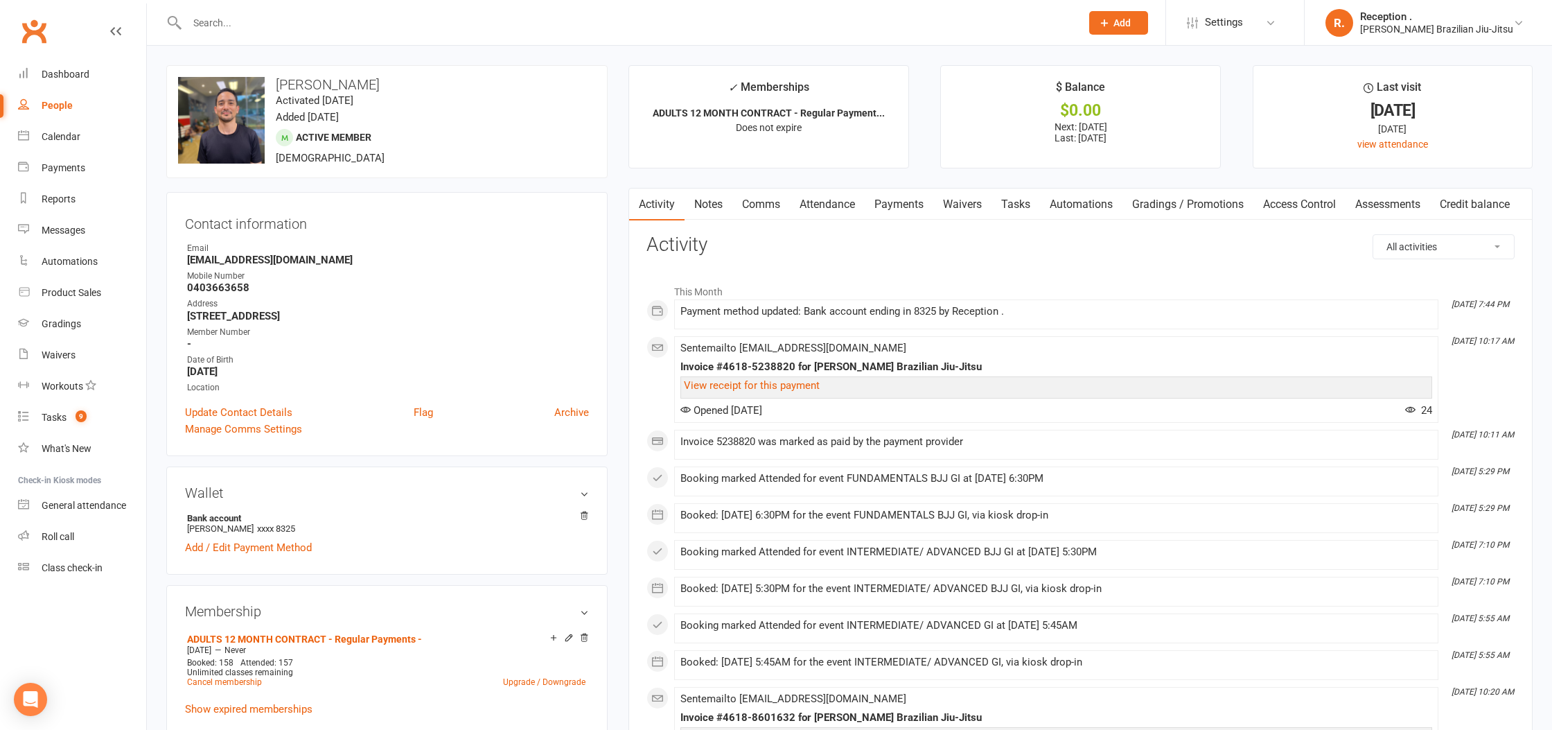
click at [897, 209] on link "Payments" at bounding box center [899, 205] width 69 height 32
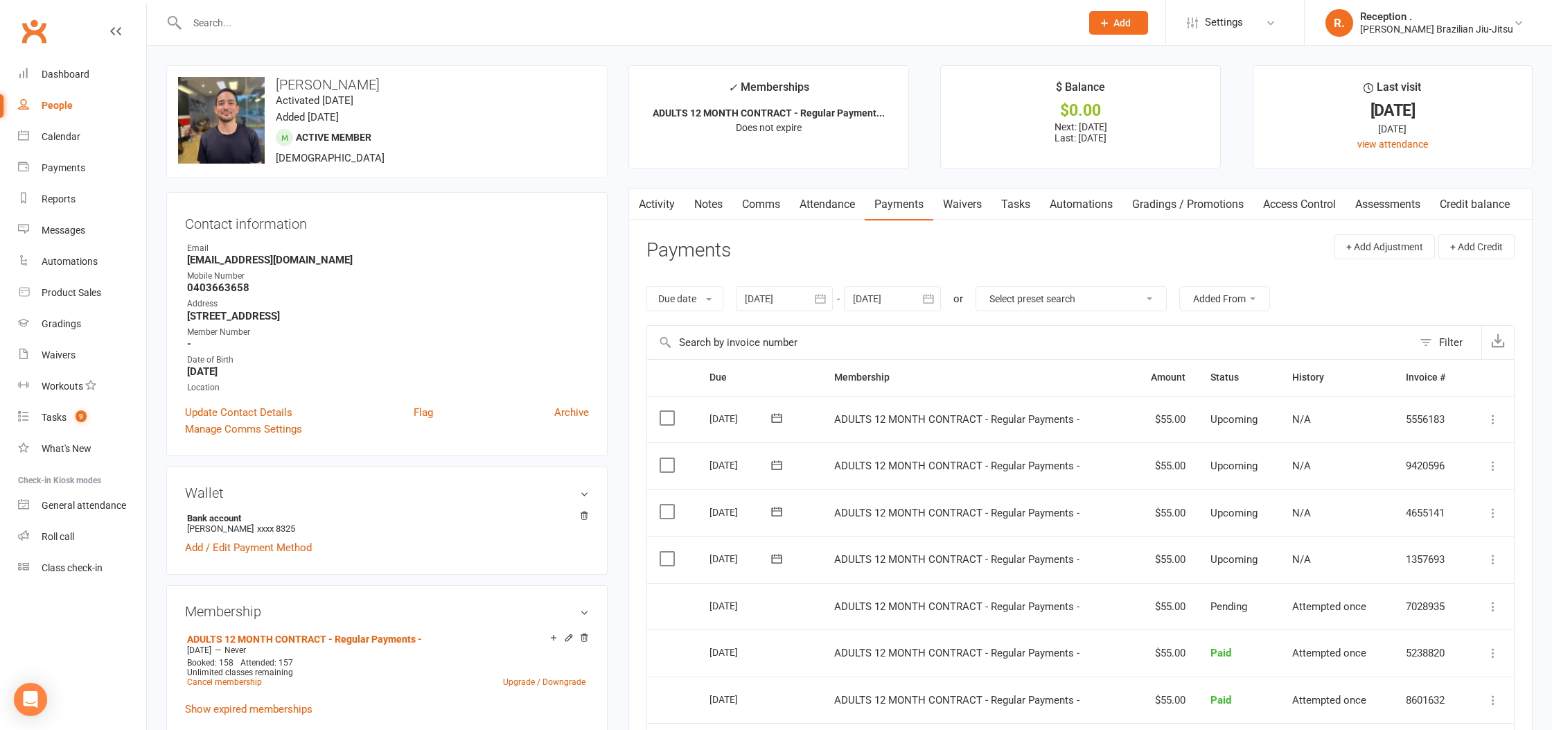
click at [43, 30] on link "Clubworx" at bounding box center [34, 31] width 35 height 35
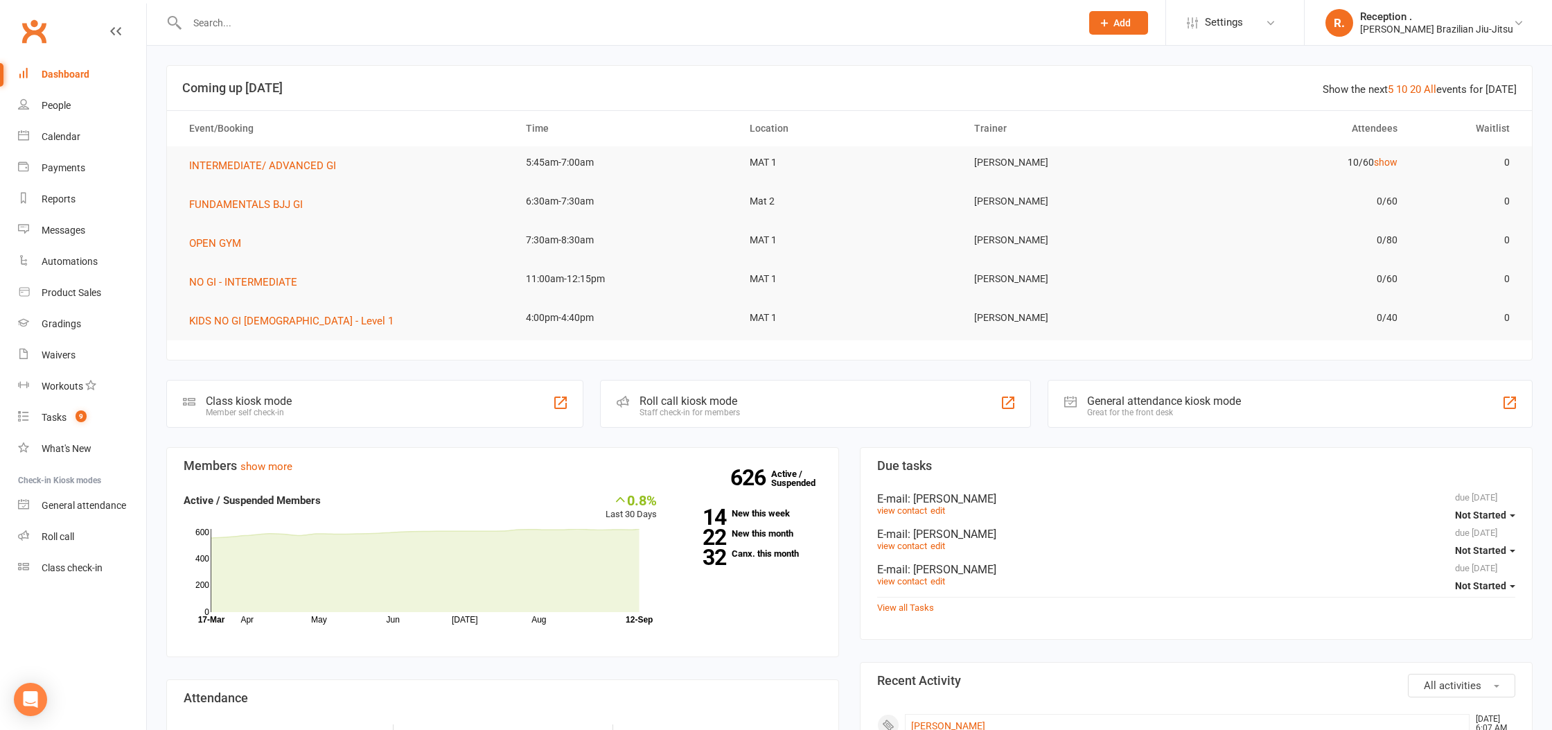
click at [290, 6] on div at bounding box center [618, 22] width 905 height 45
click at [283, 24] on input "text" at bounding box center [627, 22] width 888 height 19
paste input "[EMAIL_ADDRESS][DOMAIN_NAME]"
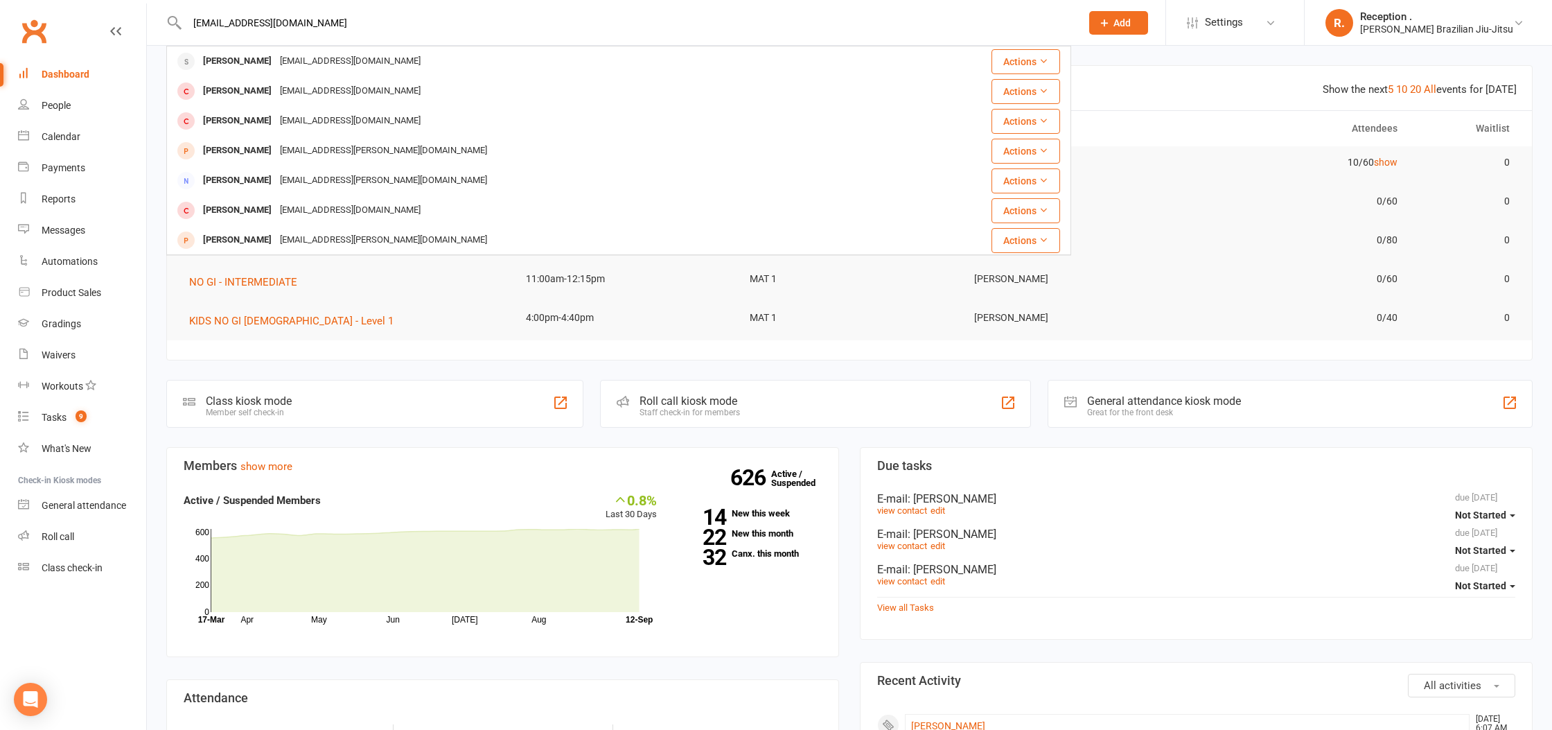
type input "[EMAIL_ADDRESS][DOMAIN_NAME]"
click at [283, 63] on div "[EMAIL_ADDRESS][DOMAIN_NAME]" at bounding box center [350, 61] width 149 height 20
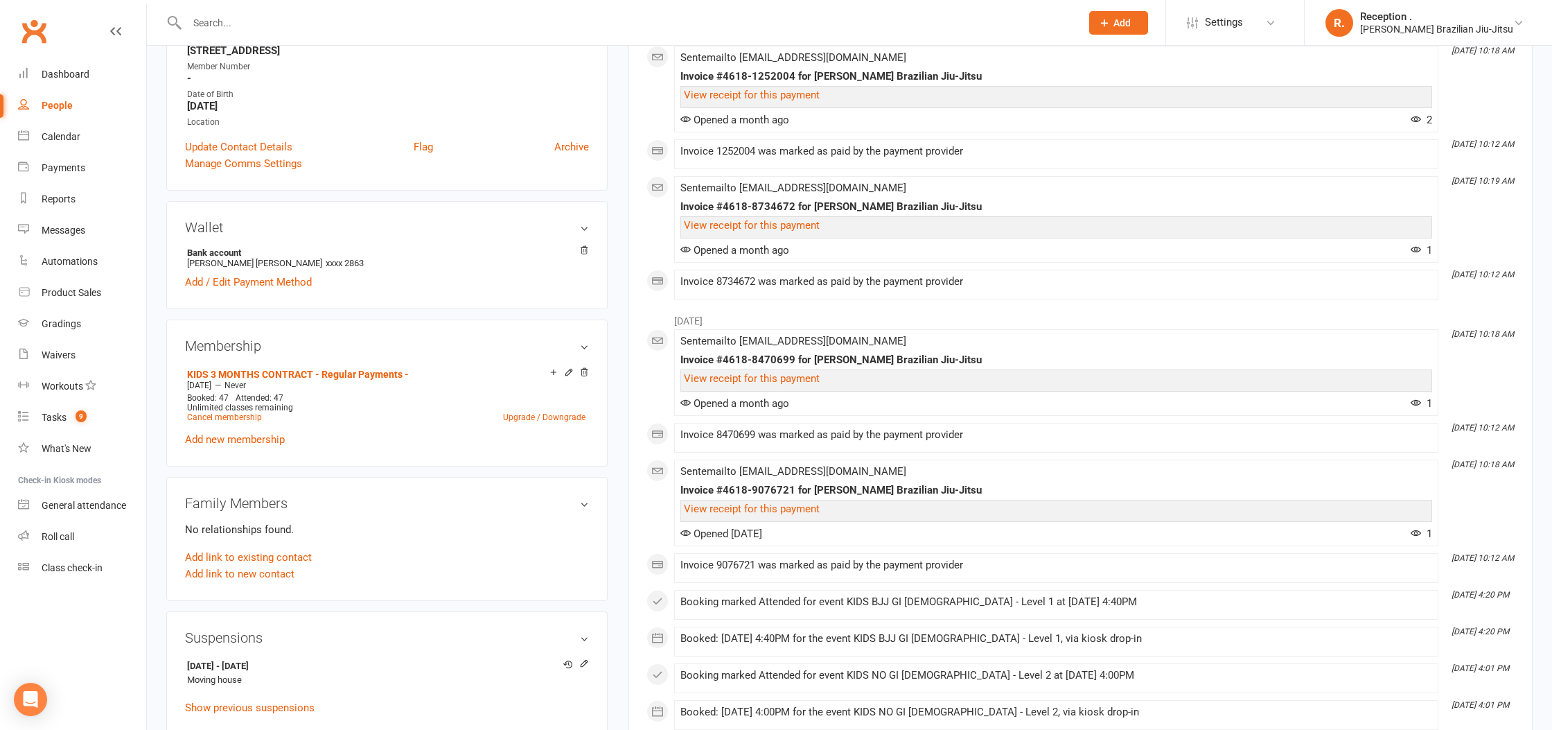
scroll to position [292, 0]
drag, startPoint x: 285, startPoint y: 378, endPoint x: 184, endPoint y: 380, distance: 100.5
click at [184, 380] on div "Nov 9 2024 — Never" at bounding box center [386, 383] width 405 height 11
click at [237, 384] on div "Nov 9 2024 — Never" at bounding box center [386, 383] width 405 height 11
drag, startPoint x: 230, startPoint y: 380, endPoint x: 183, endPoint y: 383, distance: 47.2
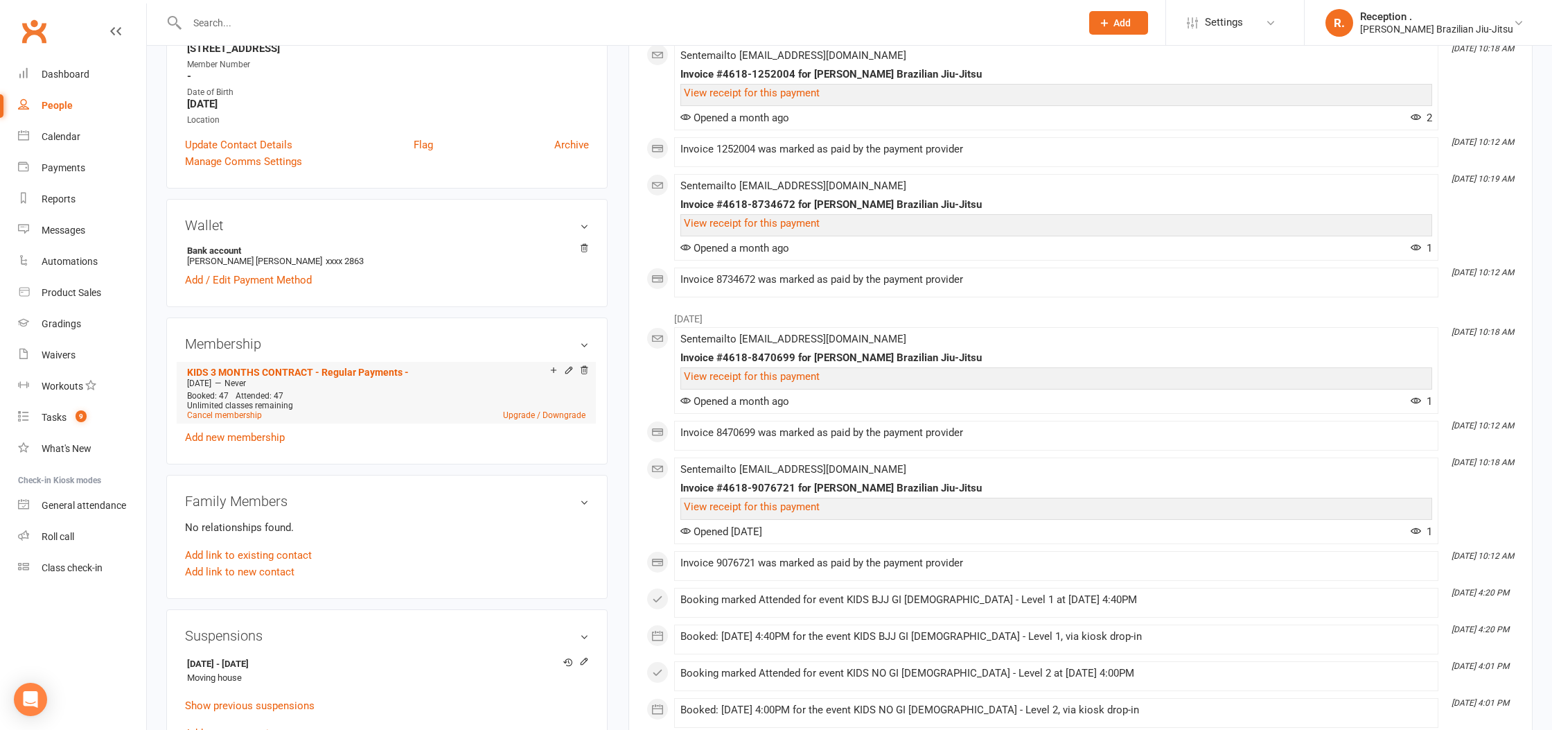
click at [184, 383] on div "Nov 9 2024 — Never" at bounding box center [386, 383] width 405 height 11
copy span "Nov 9 2024"
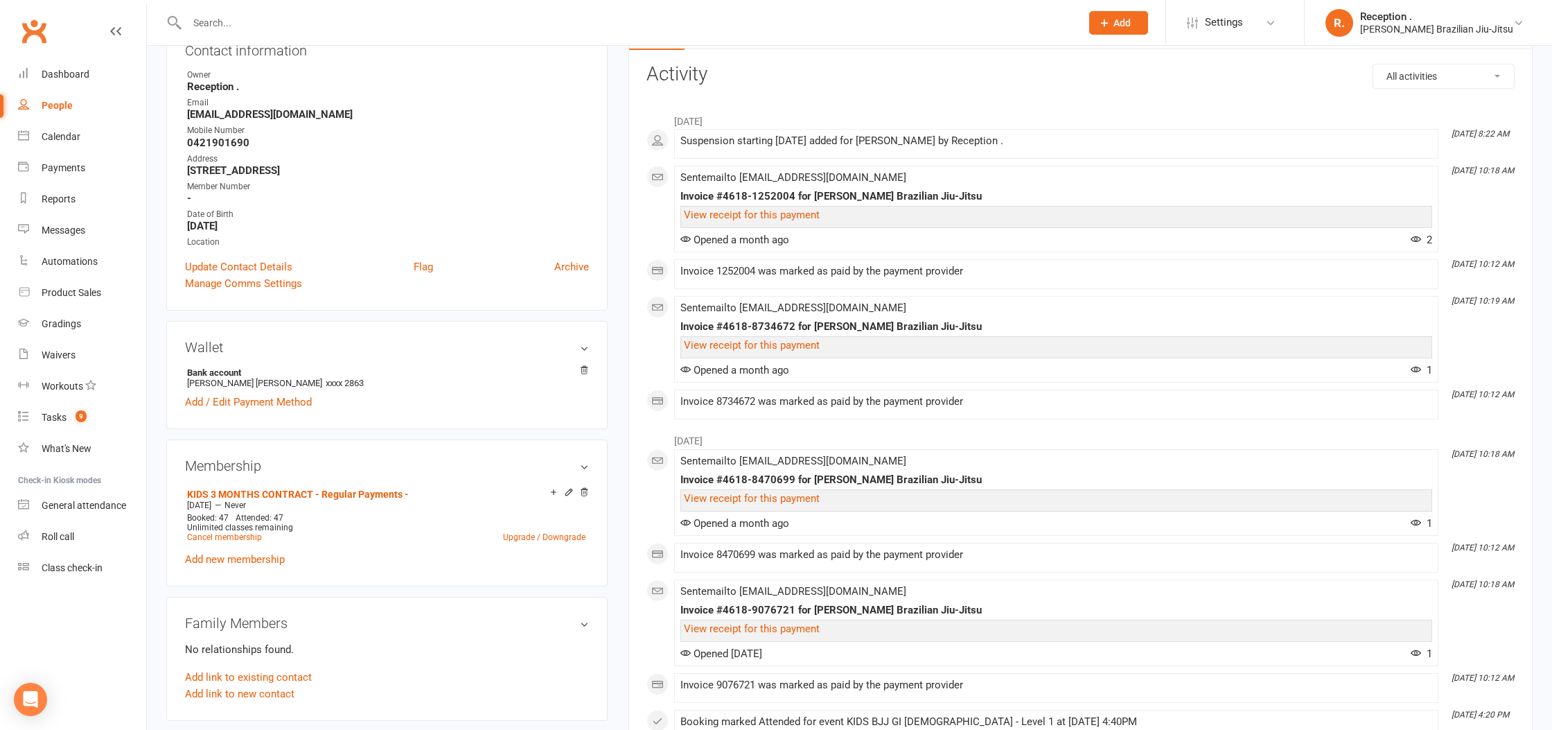
scroll to position [0, 0]
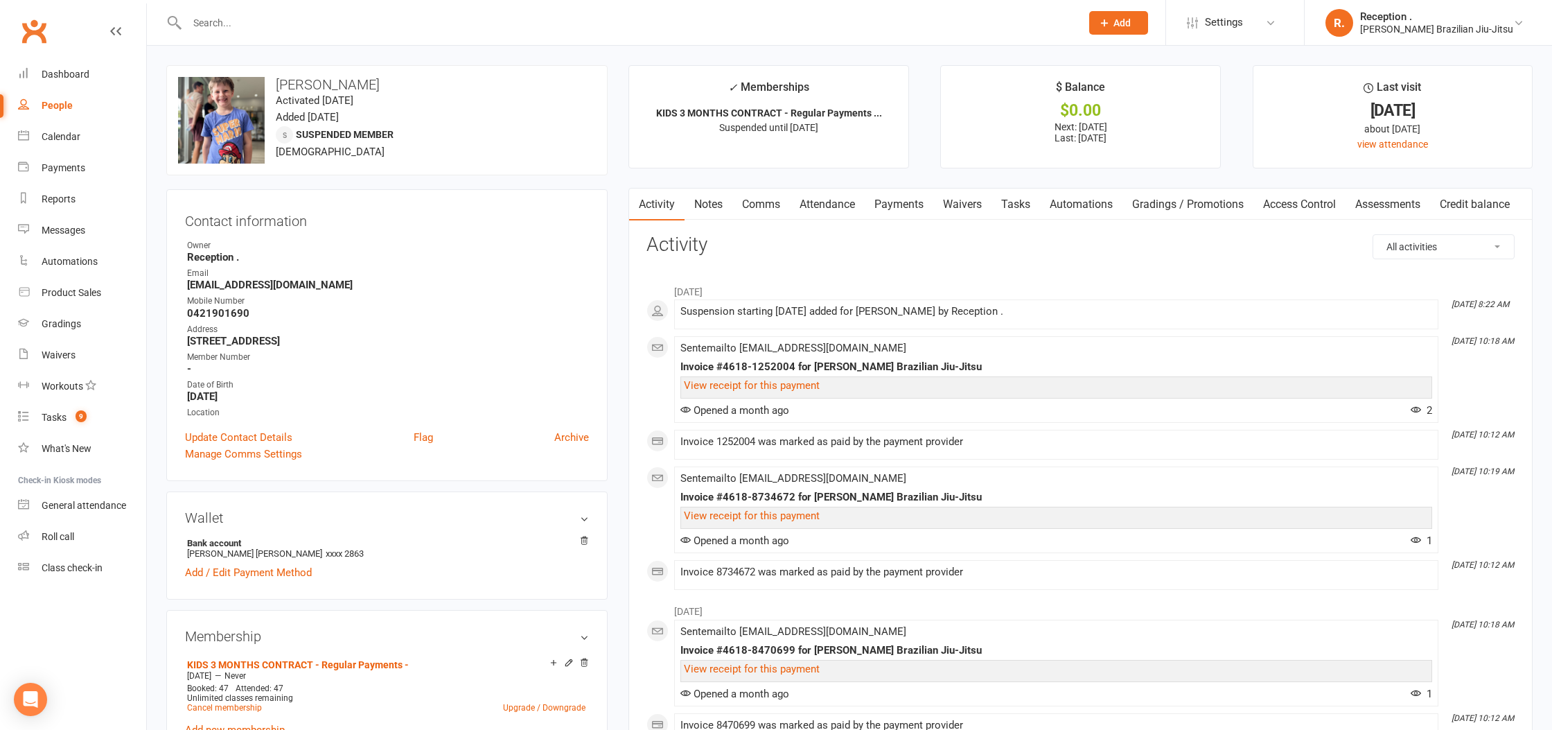
click at [891, 209] on link "Payments" at bounding box center [899, 205] width 69 height 32
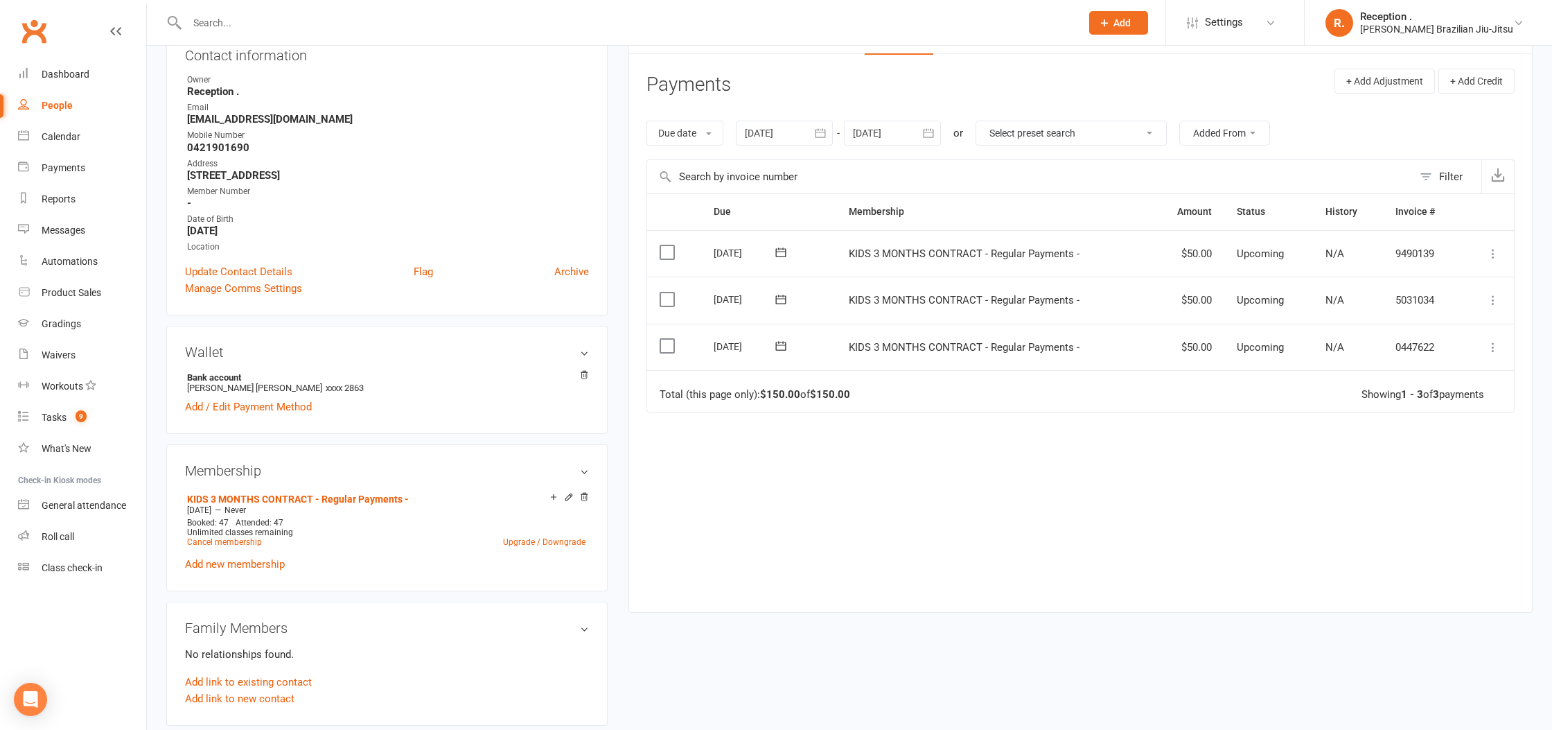
scroll to position [164, 0]
drag, startPoint x: 896, startPoint y: 137, endPoint x: 993, endPoint y: 168, distance: 101.9
click at [896, 137] on div at bounding box center [892, 134] width 97 height 25
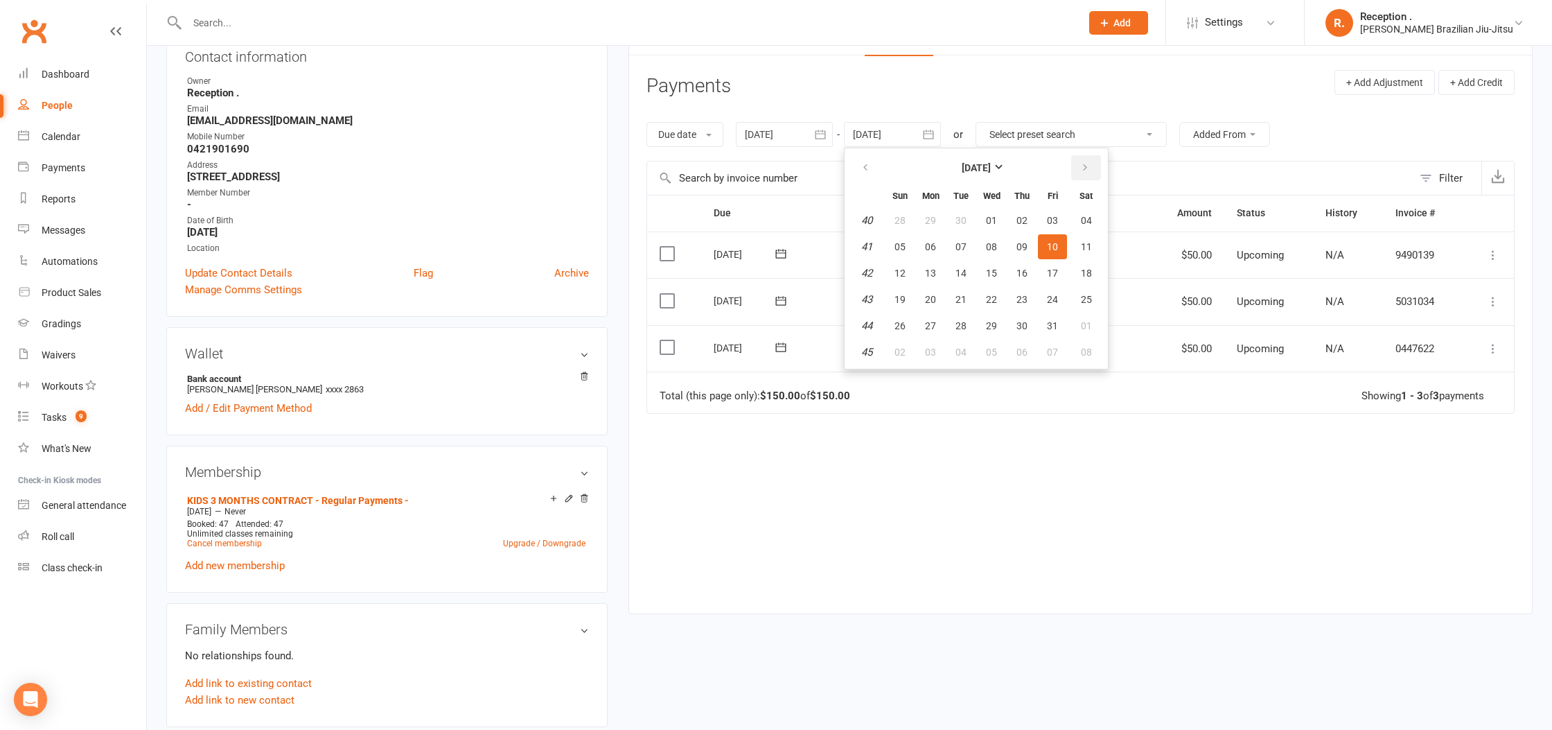
click at [1084, 172] on icon "button" at bounding box center [1085, 167] width 10 height 11
click at [1043, 267] on button "14" at bounding box center [1052, 273] width 29 height 25
type input "14 Nov 2025"
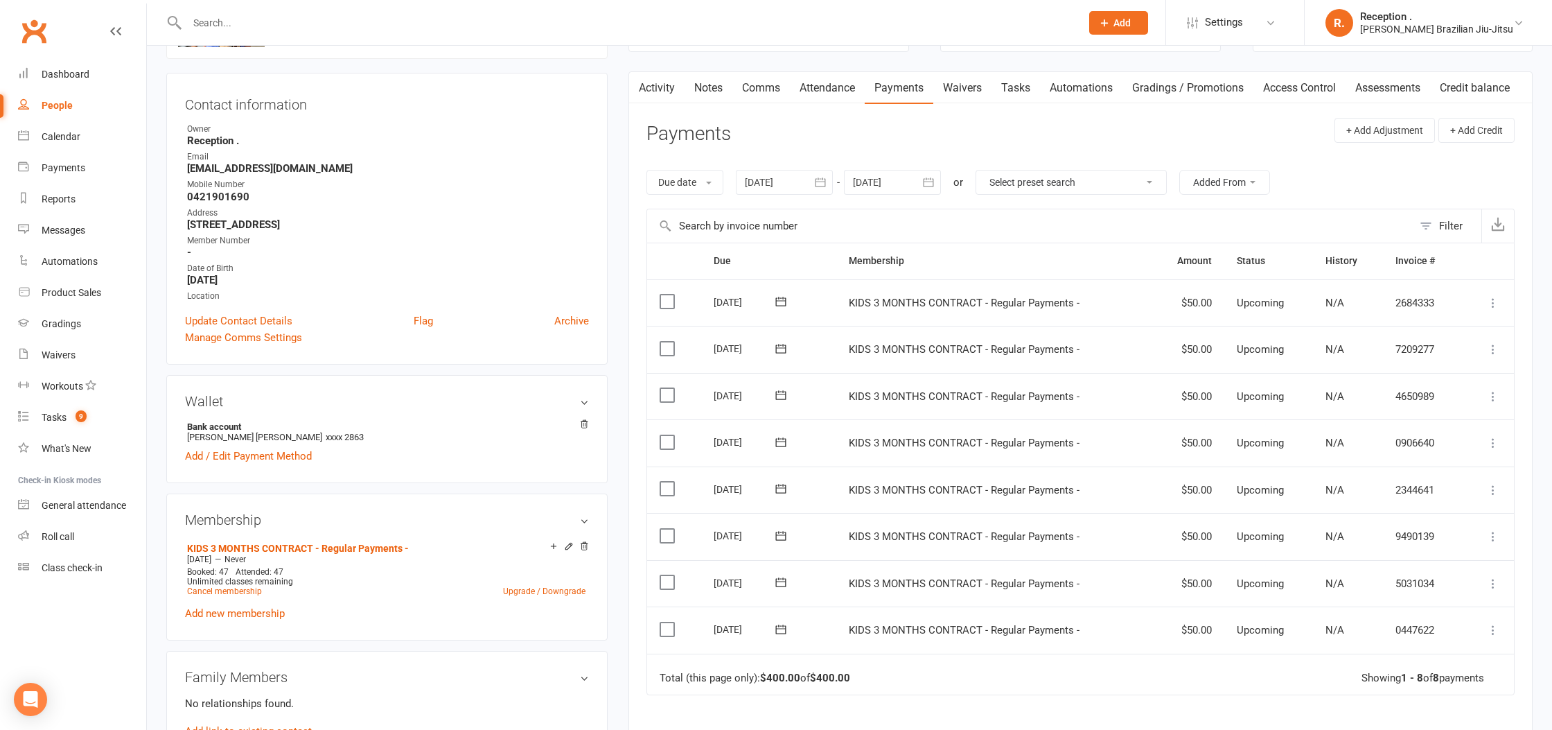
scroll to position [114, 0]
click at [230, 594] on link "Cancel membership" at bounding box center [224, 593] width 75 height 10
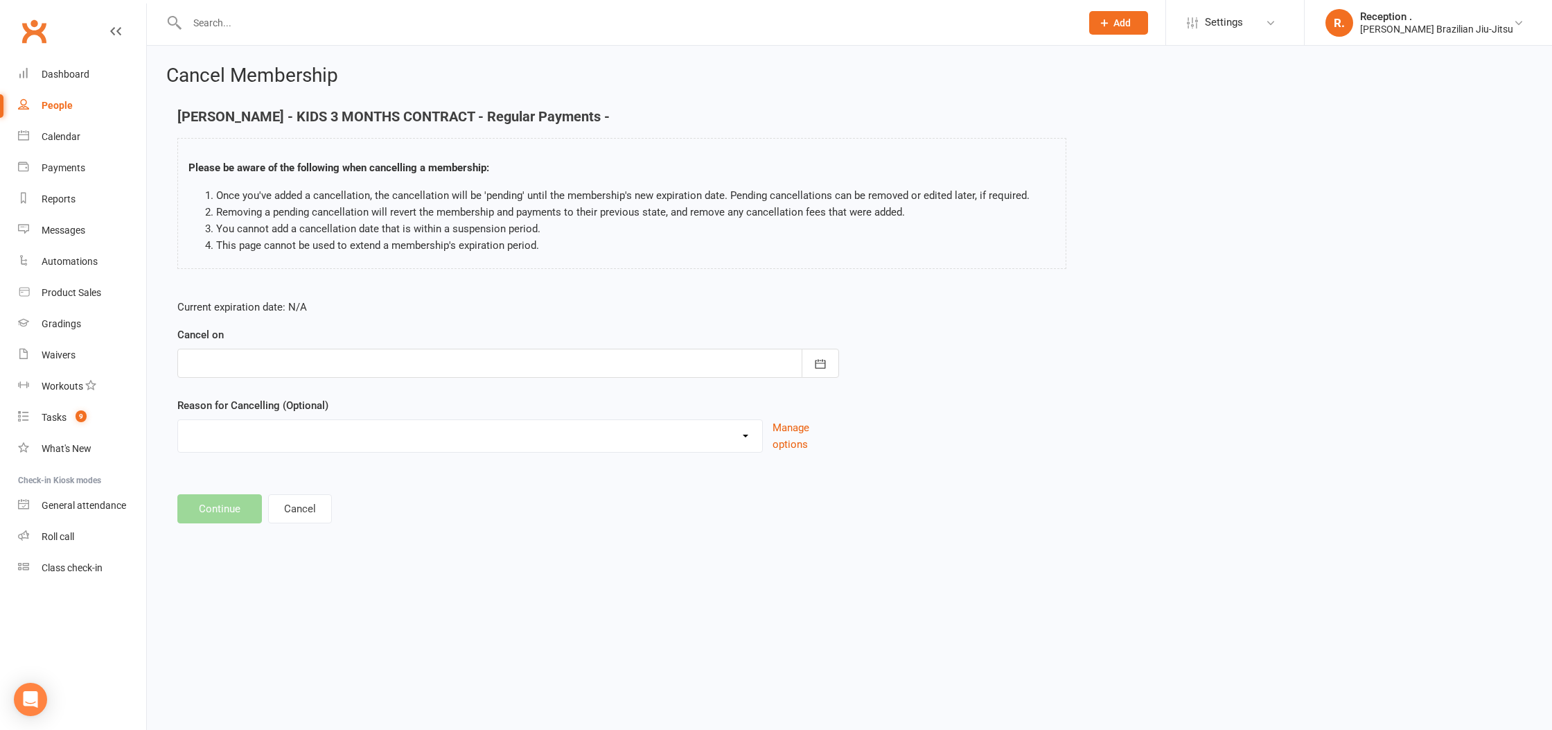
click at [218, 378] on form "Current expiration date: N/A Cancel on September 2025 Sun Mon Tue Wed Thu Fri S…" at bounding box center [508, 376] width 662 height 154
click at [227, 374] on div at bounding box center [508, 363] width 662 height 29
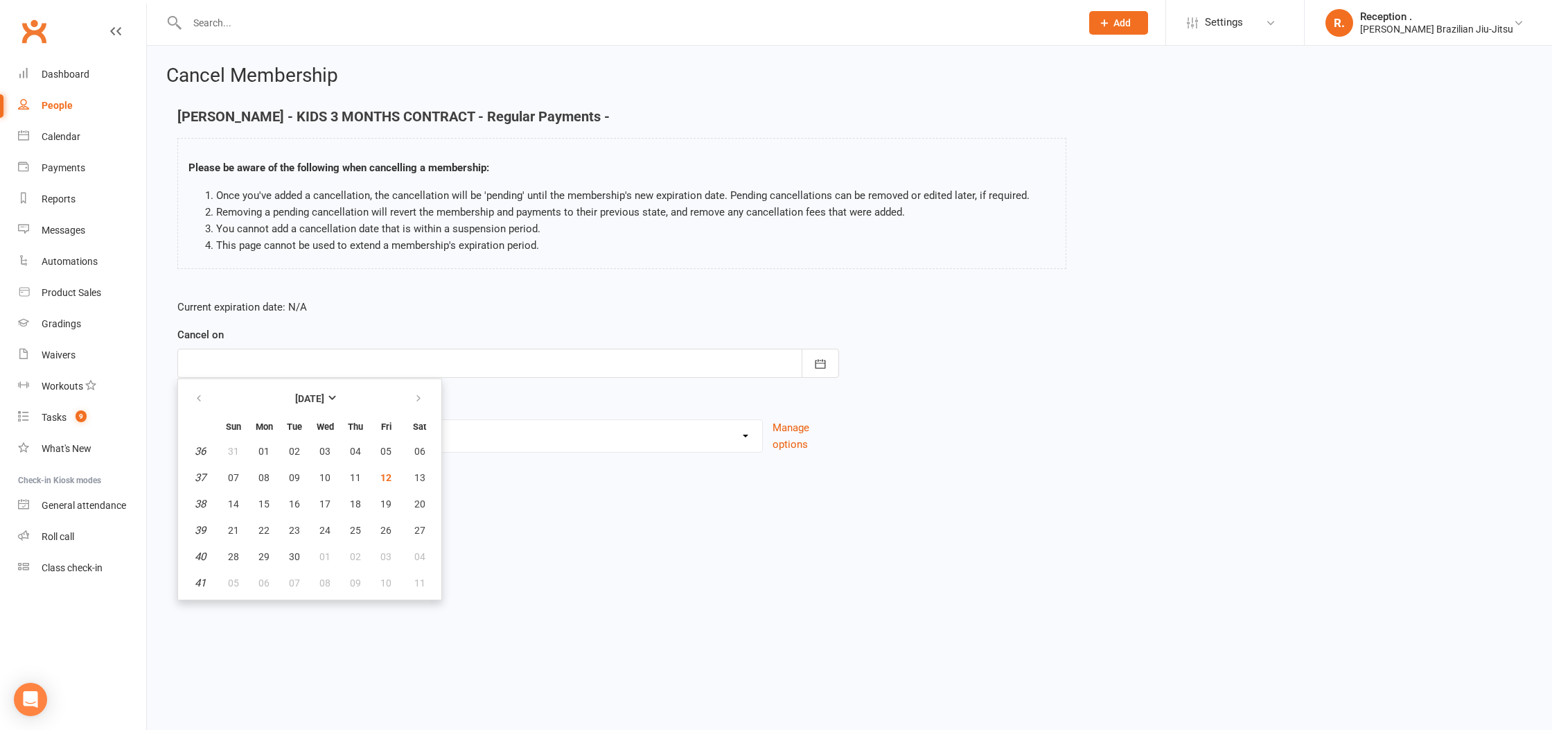
click at [412, 418] on th "Sat" at bounding box center [419, 426] width 35 height 22
click at [417, 409] on button "button" at bounding box center [420, 398] width 30 height 25
click at [261, 501] on span "13" at bounding box center [263, 503] width 11 height 11
type input "13 Oct 2025"
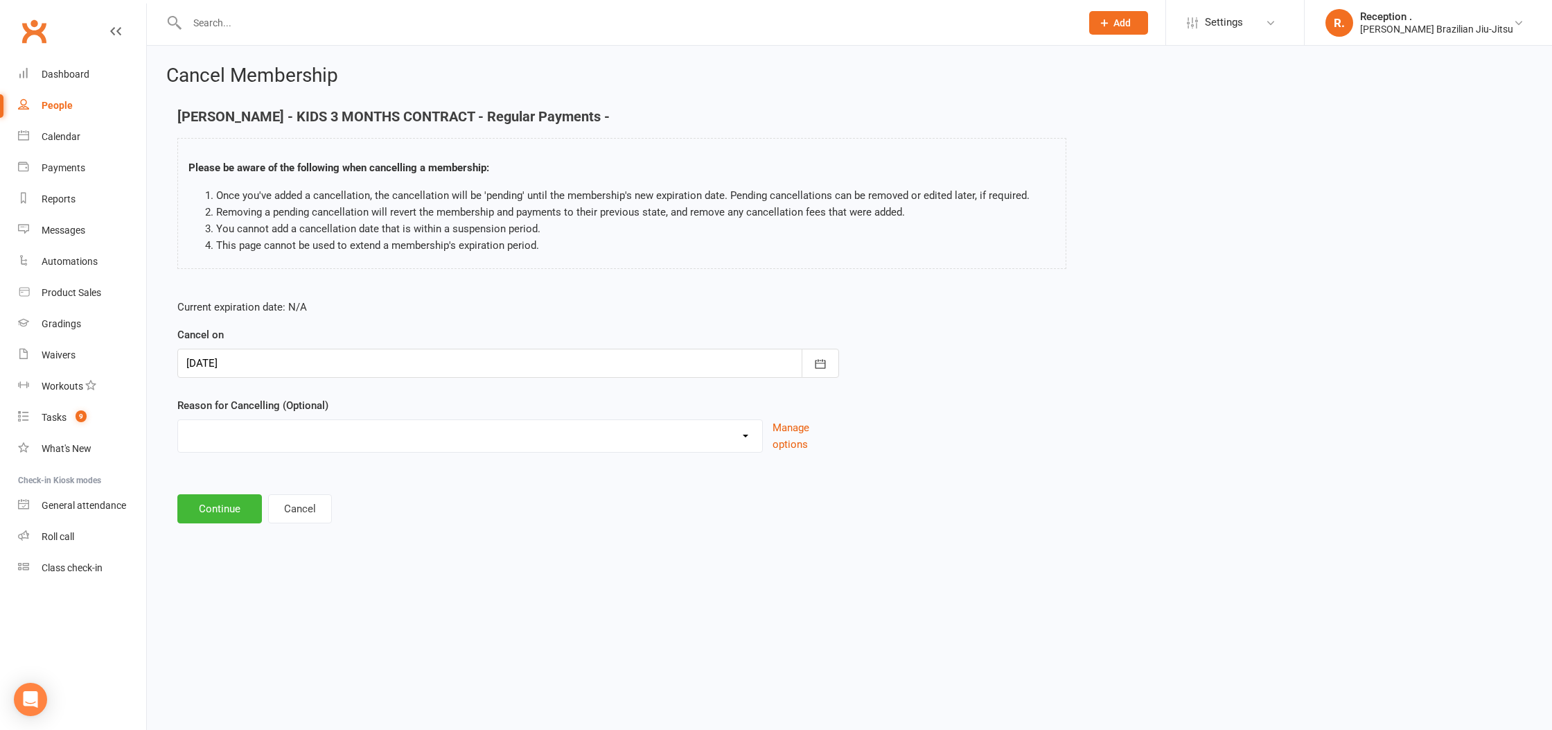
click at [257, 435] on select "Holiday Injury Other reason" at bounding box center [470, 434] width 584 height 28
select select "2"
click at [178, 420] on select "Holiday Injury Other reason" at bounding box center [470, 434] width 584 height 28
click at [224, 506] on input at bounding box center [508, 508] width 662 height 29
type input "Moved away"
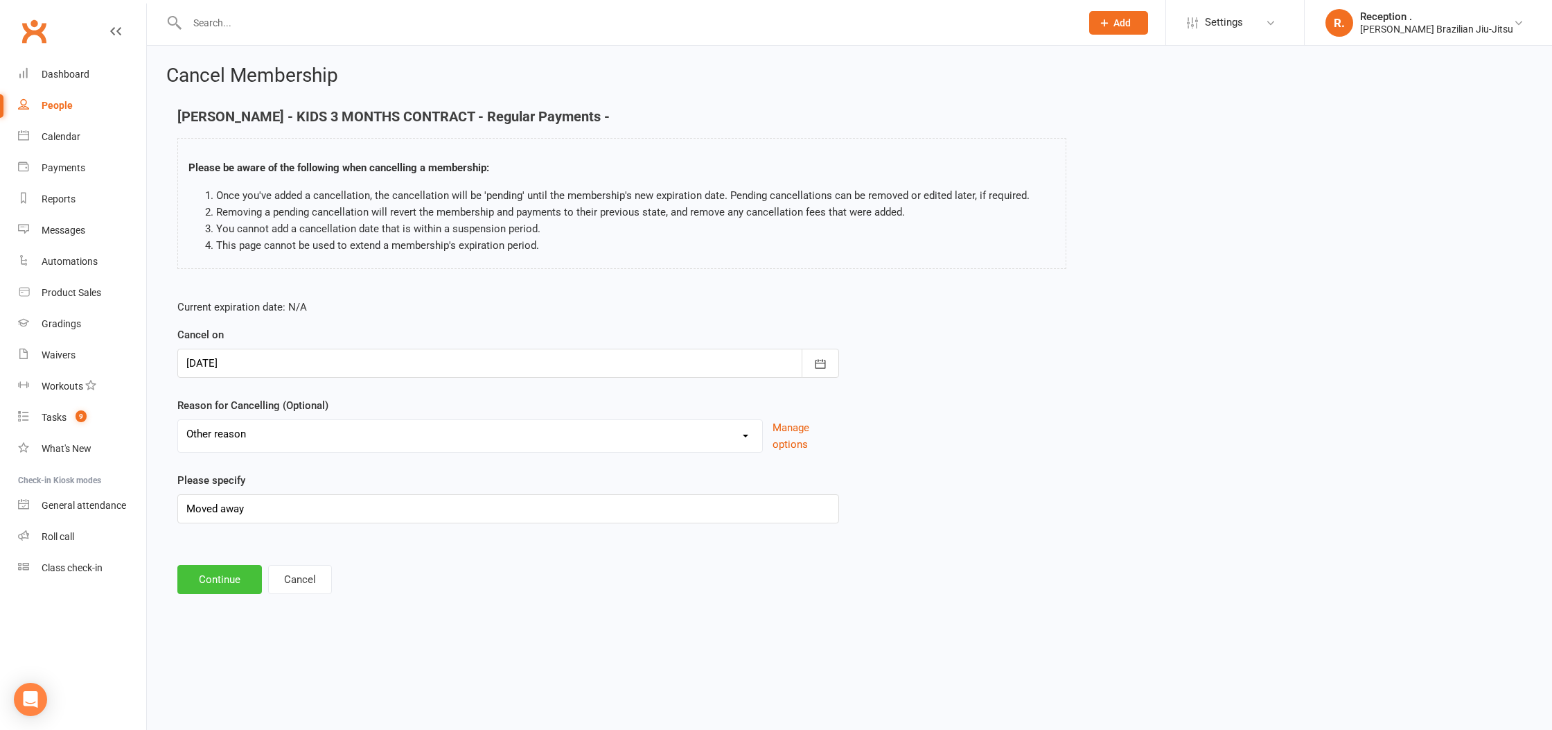
drag, startPoint x: 226, startPoint y: 596, endPoint x: 222, endPoint y: 575, distance: 21.2
click at [226, 595] on div "Cancel Membership Spencer Miller - KIDS 3 MONTHS CONTRACT - Regular Payments - …" at bounding box center [849, 331] width 1405 height 570
click at [222, 575] on button "Continue" at bounding box center [219, 579] width 85 height 29
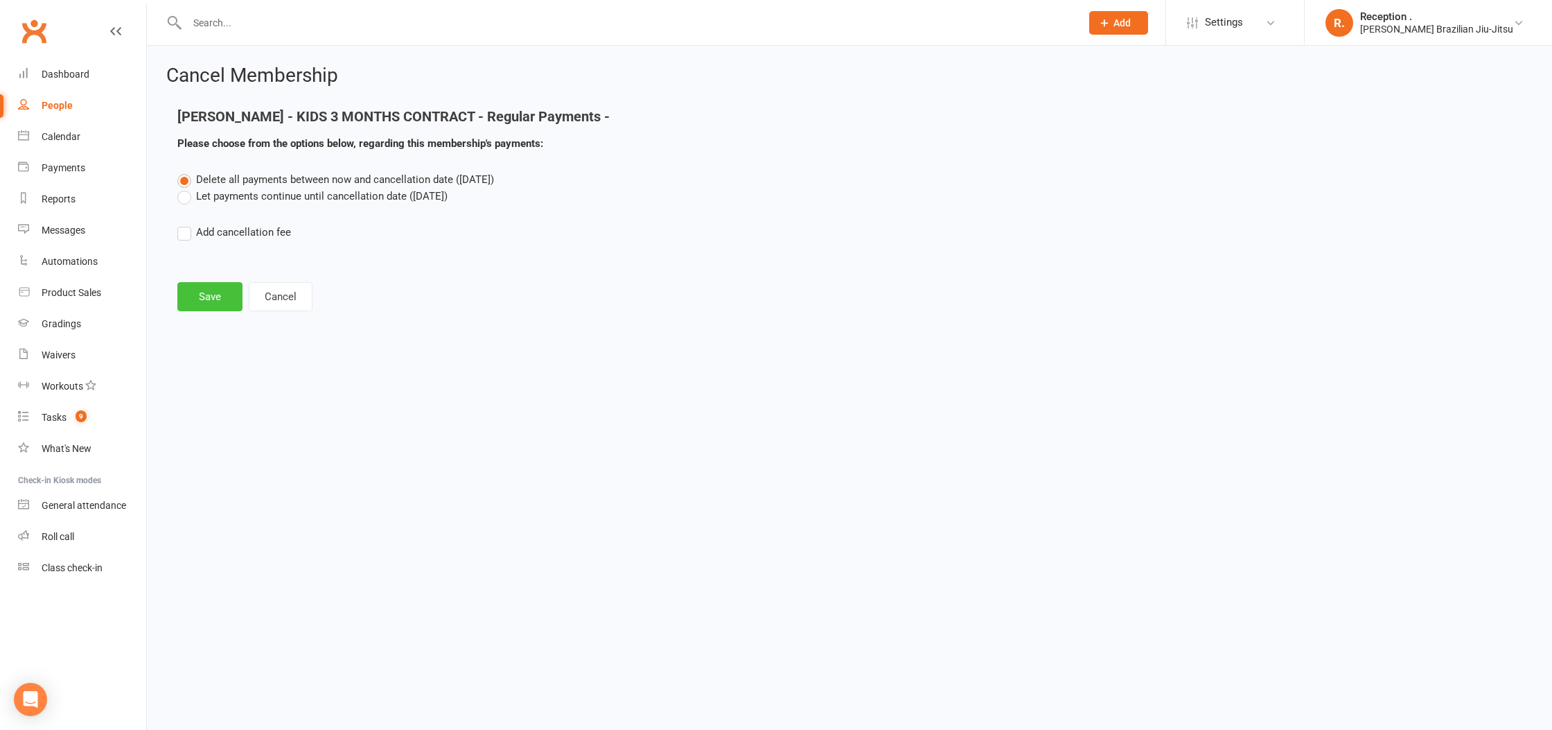
drag, startPoint x: 252, startPoint y: 198, endPoint x: 236, endPoint y: 283, distance: 86.6
click at [251, 198] on label "Let payments continue until cancellation date (Oct 13, 2025)" at bounding box center [312, 196] width 270 height 17
click at [186, 188] on input "Let payments continue until cancellation date (Oct 13, 2025)" at bounding box center [181, 188] width 9 height 0
click at [213, 304] on button "Save" at bounding box center [209, 296] width 65 height 29
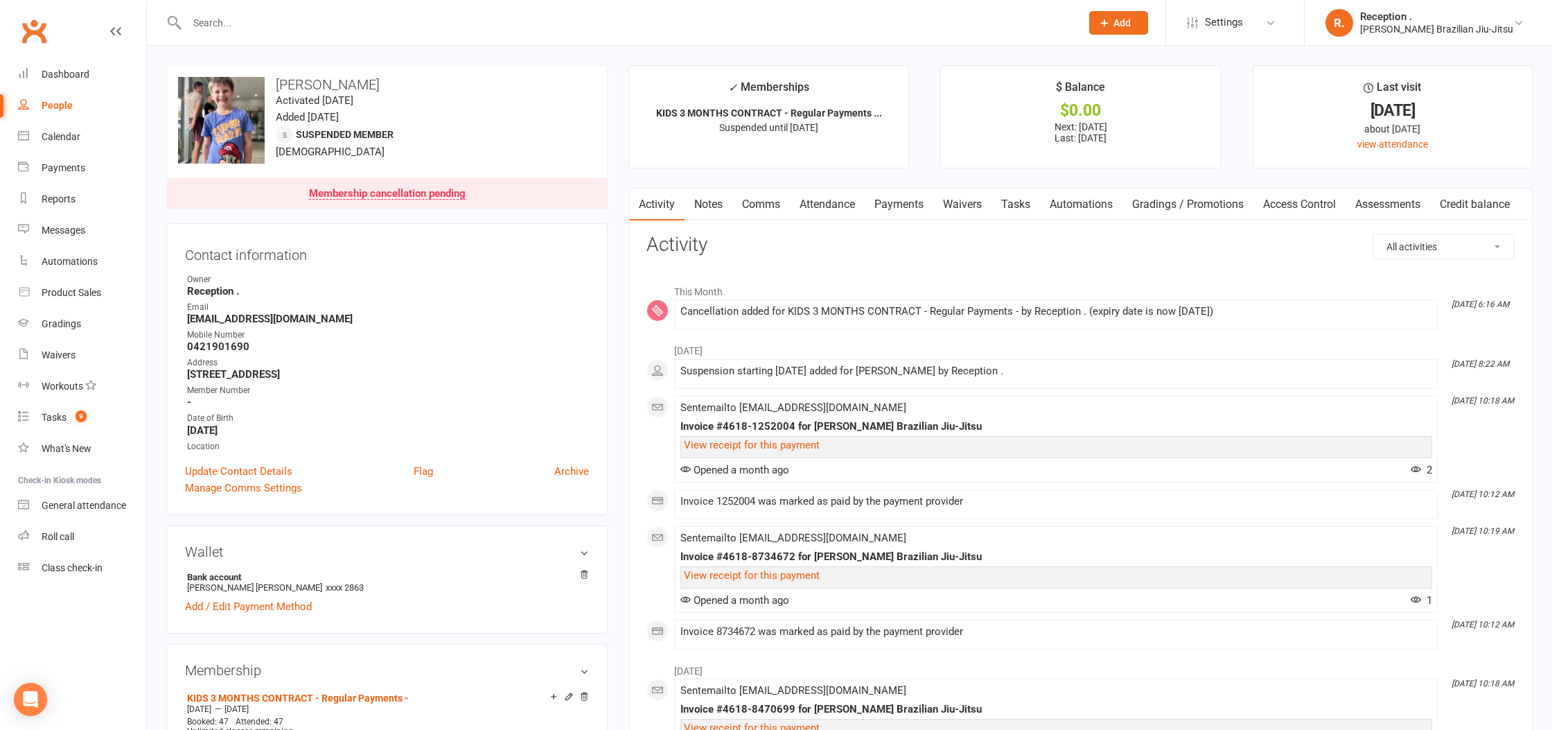
drag, startPoint x: 1232, startPoint y: 309, endPoint x: 1177, endPoint y: 317, distance: 55.3
click at [1177, 317] on div "Cancellation added for KIDS 3 MONTHS CONTRACT - Regular Payments - by Reception…" at bounding box center [1057, 312] width 752 height 12
copy div "13 Oct 2025"
click at [879, 195] on link "Payments" at bounding box center [899, 205] width 69 height 32
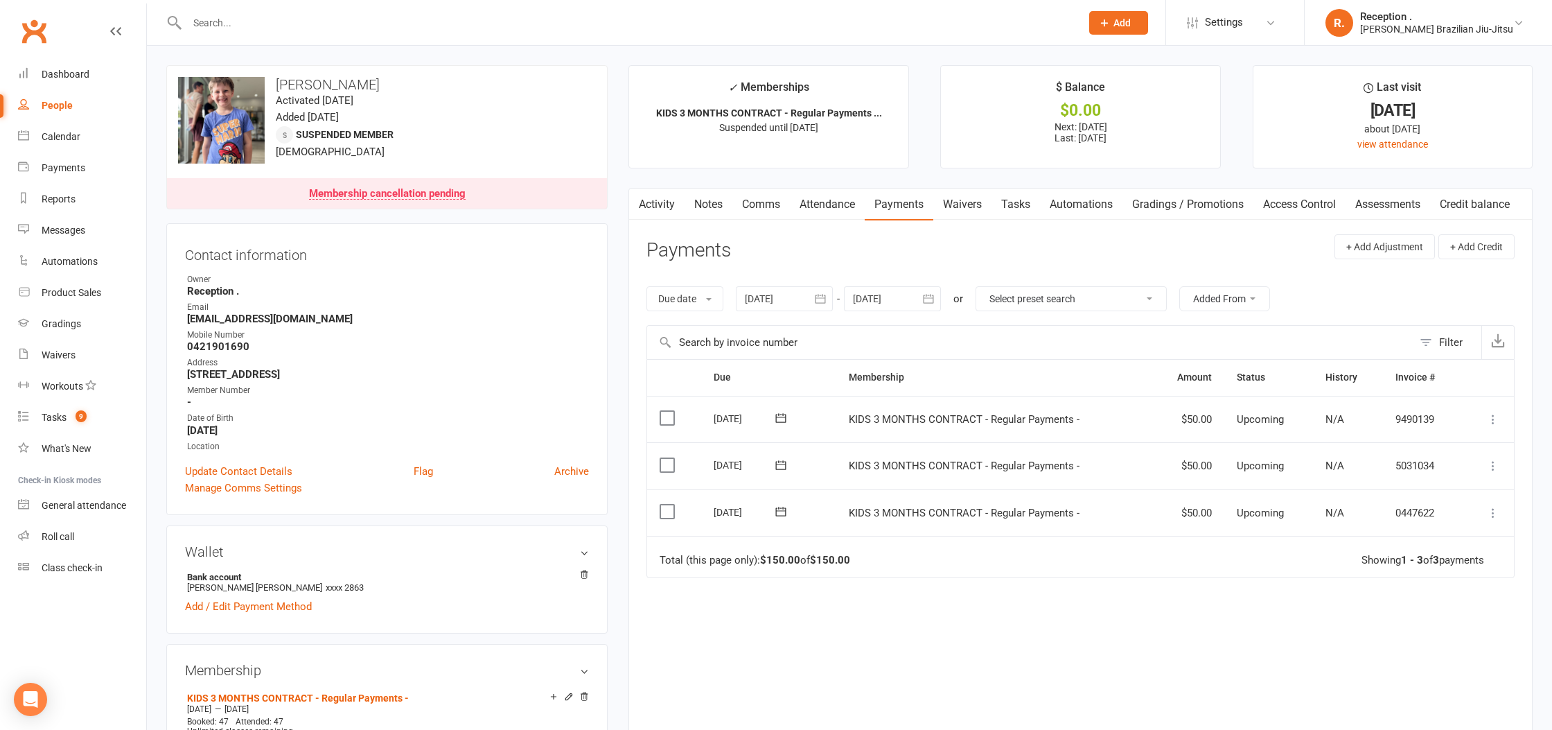
click at [904, 302] on div at bounding box center [892, 298] width 97 height 25
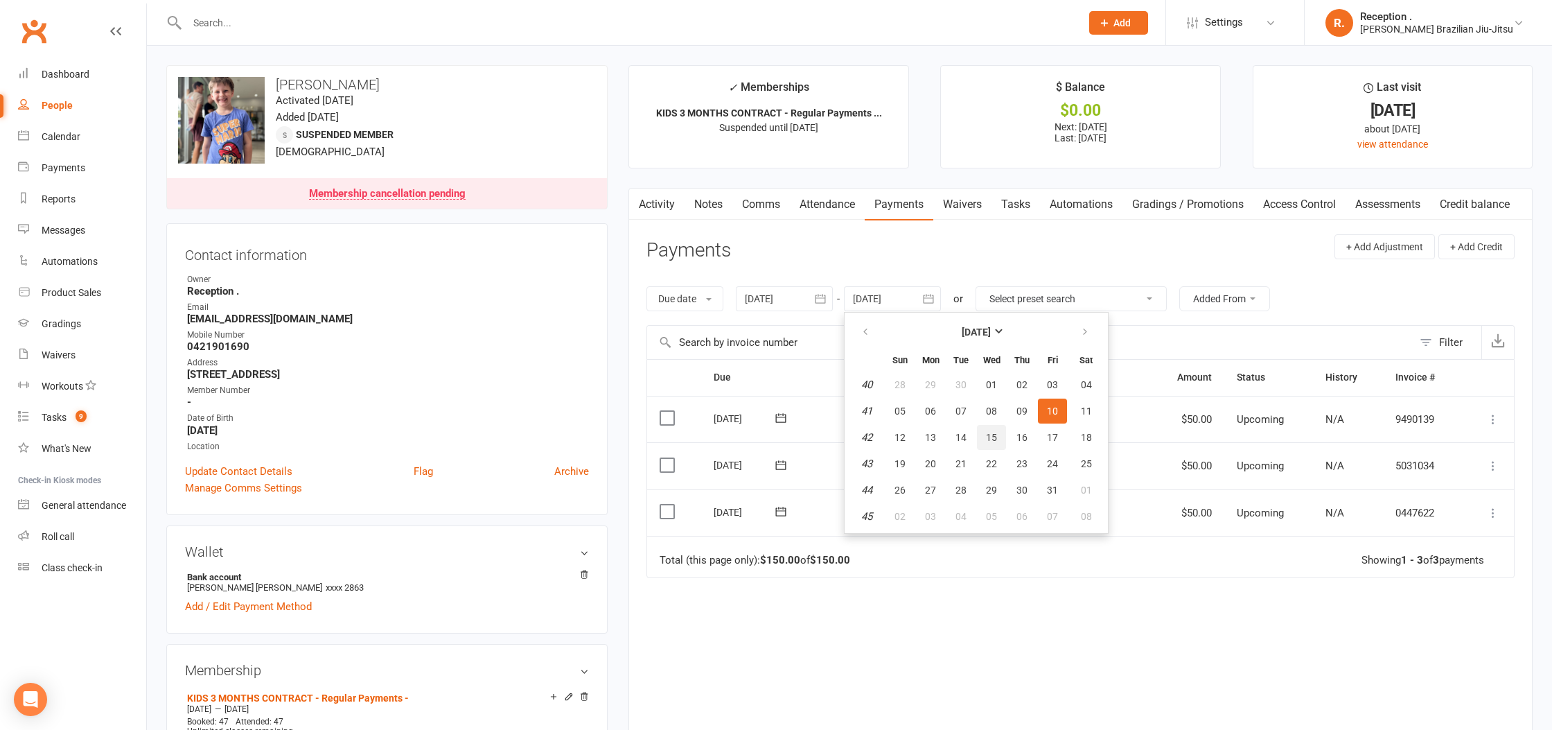
click at [999, 435] on button "15" at bounding box center [991, 437] width 29 height 25
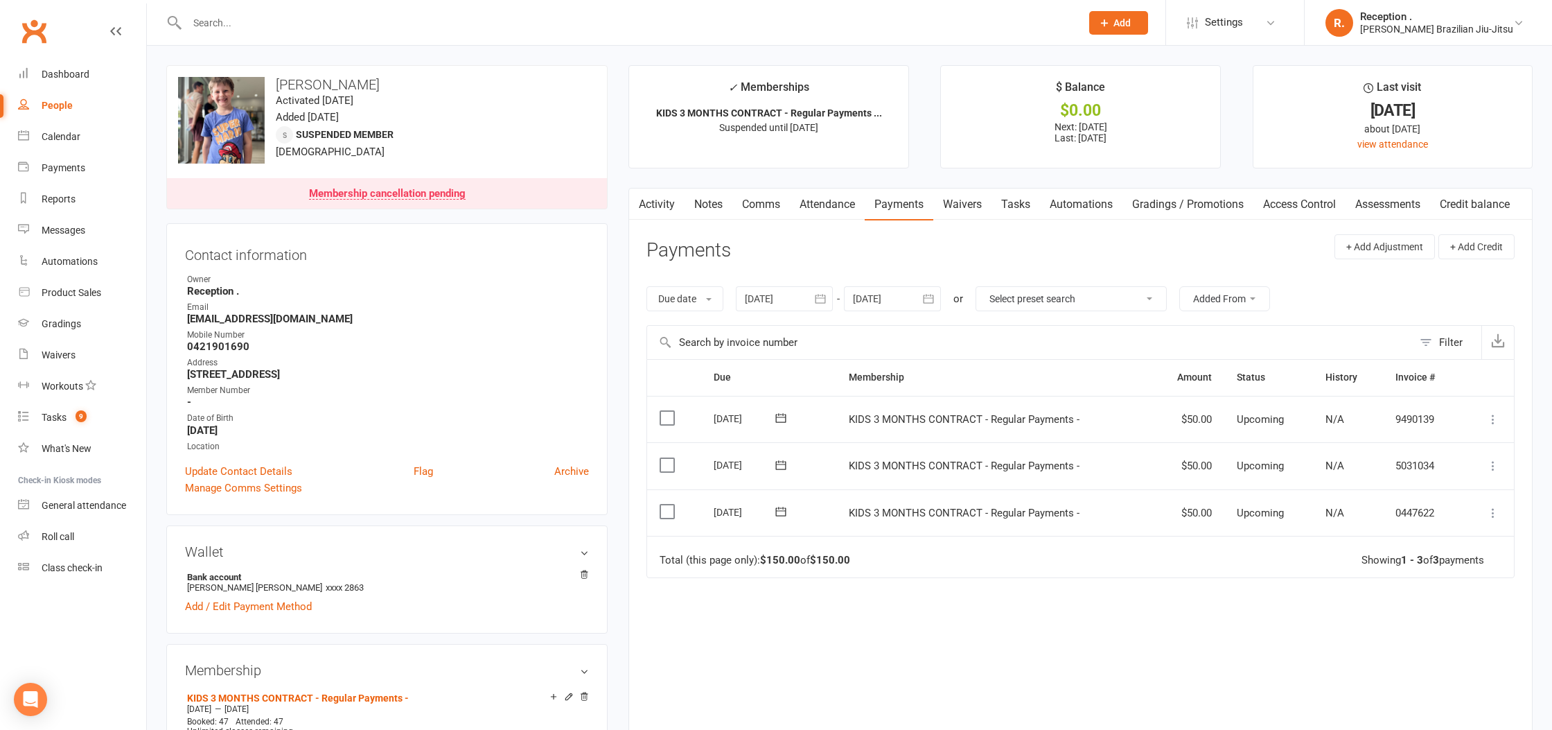
drag, startPoint x: 853, startPoint y: 298, endPoint x: 1062, endPoint y: 342, distance: 213.9
click at [853, 298] on div at bounding box center [892, 298] width 97 height 25
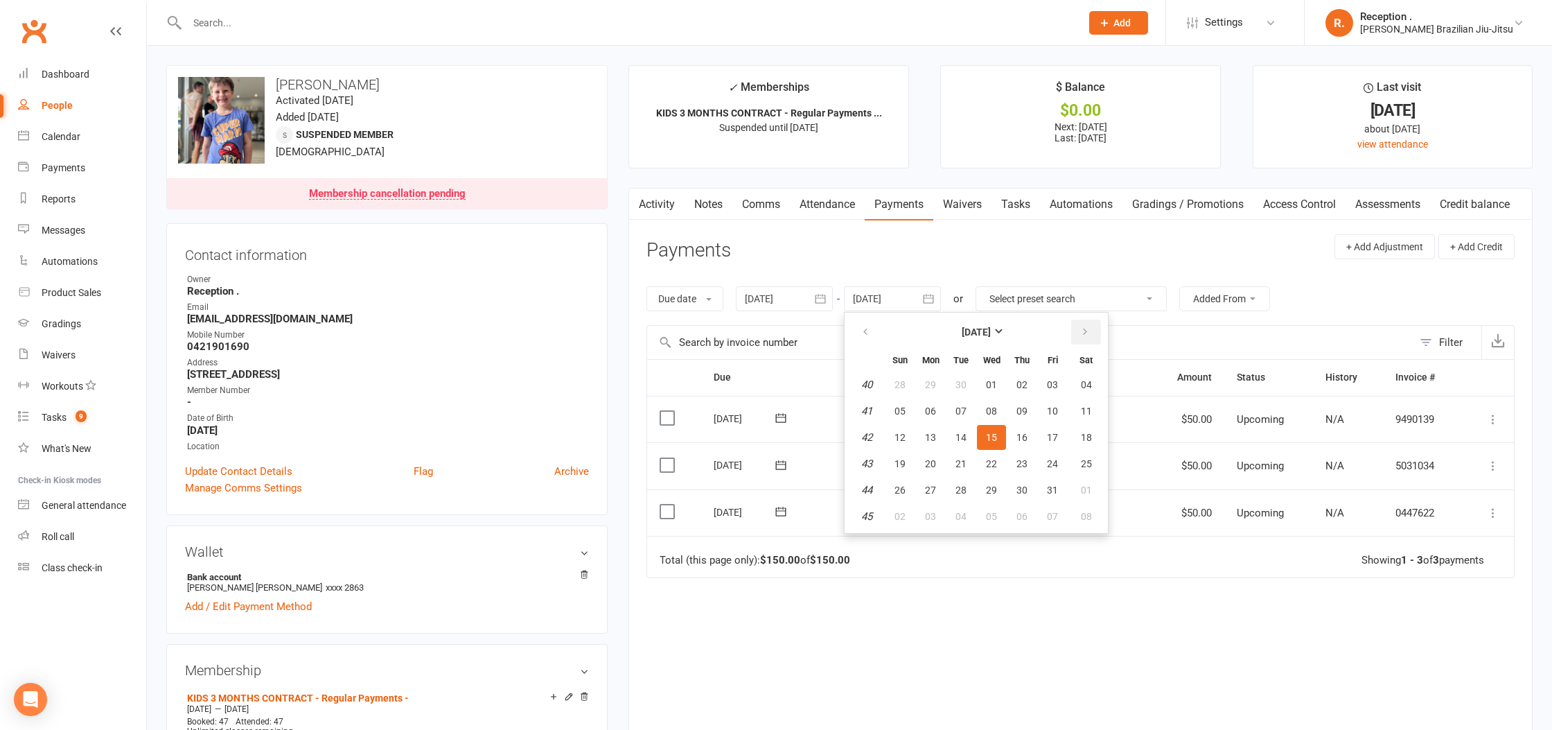
click at [1085, 336] on icon "button" at bounding box center [1085, 331] width 10 height 11
drag, startPoint x: 1085, startPoint y: 336, endPoint x: 1084, endPoint y: 366, distance: 29.8
click at [1085, 338] on button "button" at bounding box center [1086, 331] width 30 height 25
click at [1073, 420] on button "13" at bounding box center [1086, 410] width 35 height 25
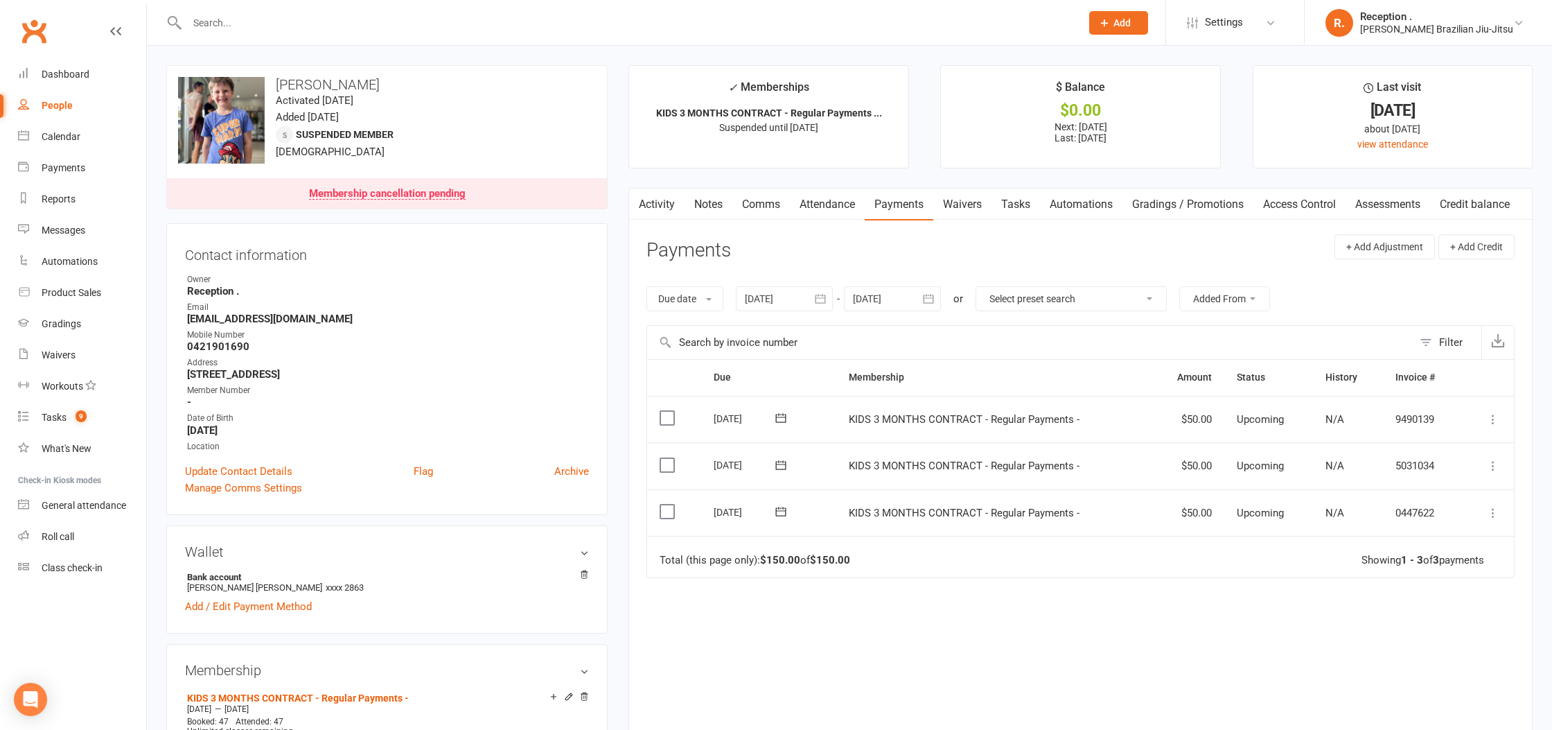
click at [911, 302] on div at bounding box center [892, 298] width 97 height 25
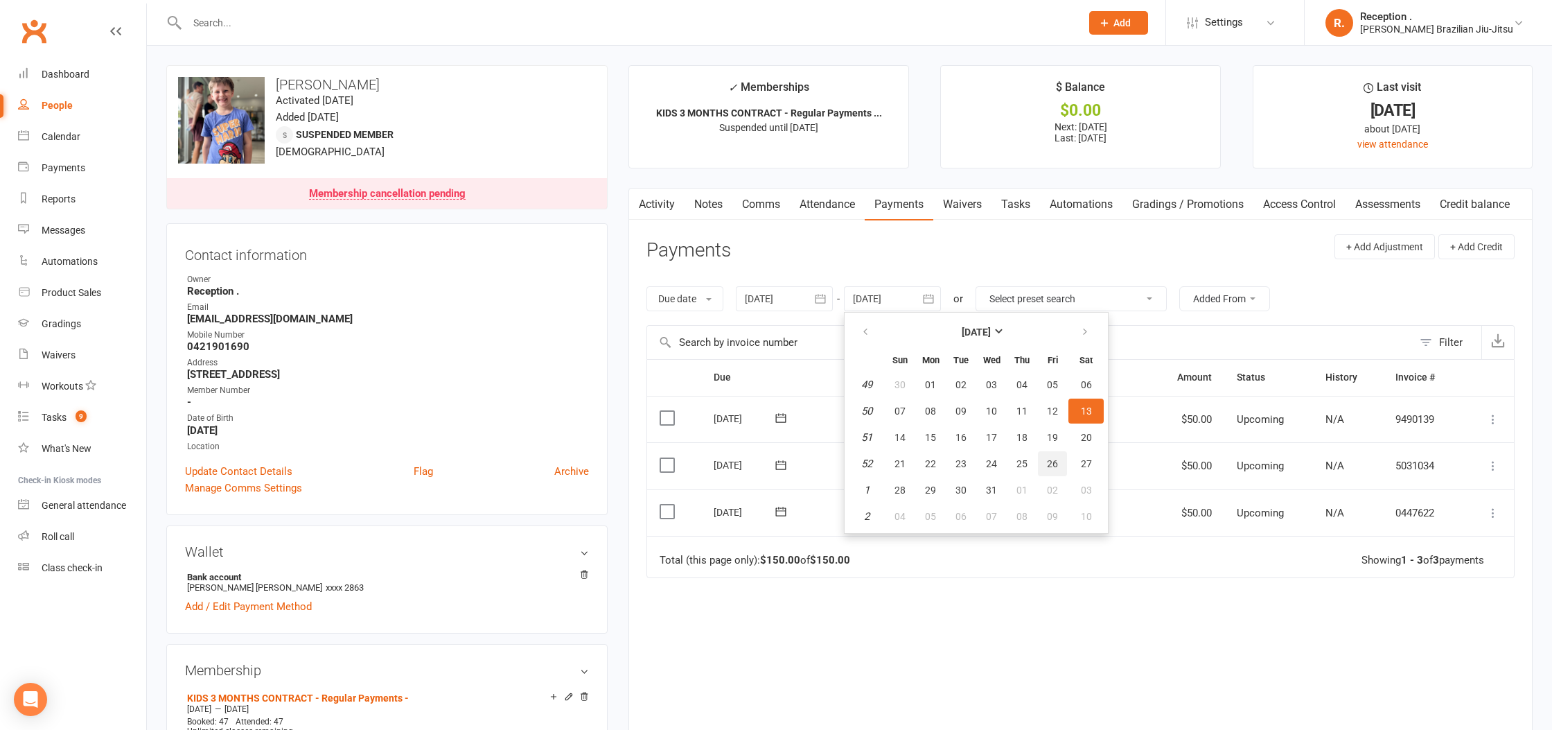
click at [1060, 463] on button "26" at bounding box center [1052, 463] width 29 height 25
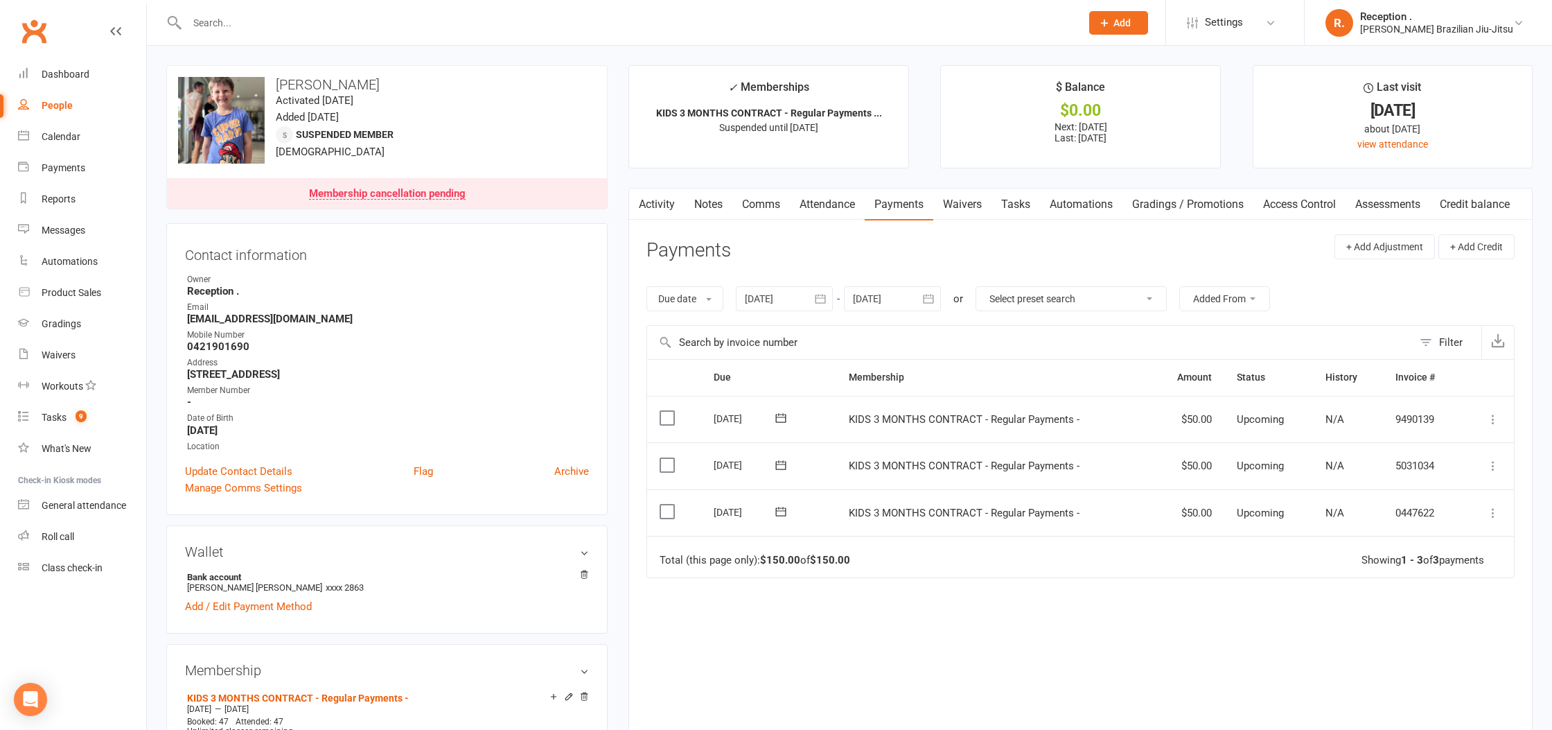
click at [862, 310] on div at bounding box center [892, 298] width 97 height 25
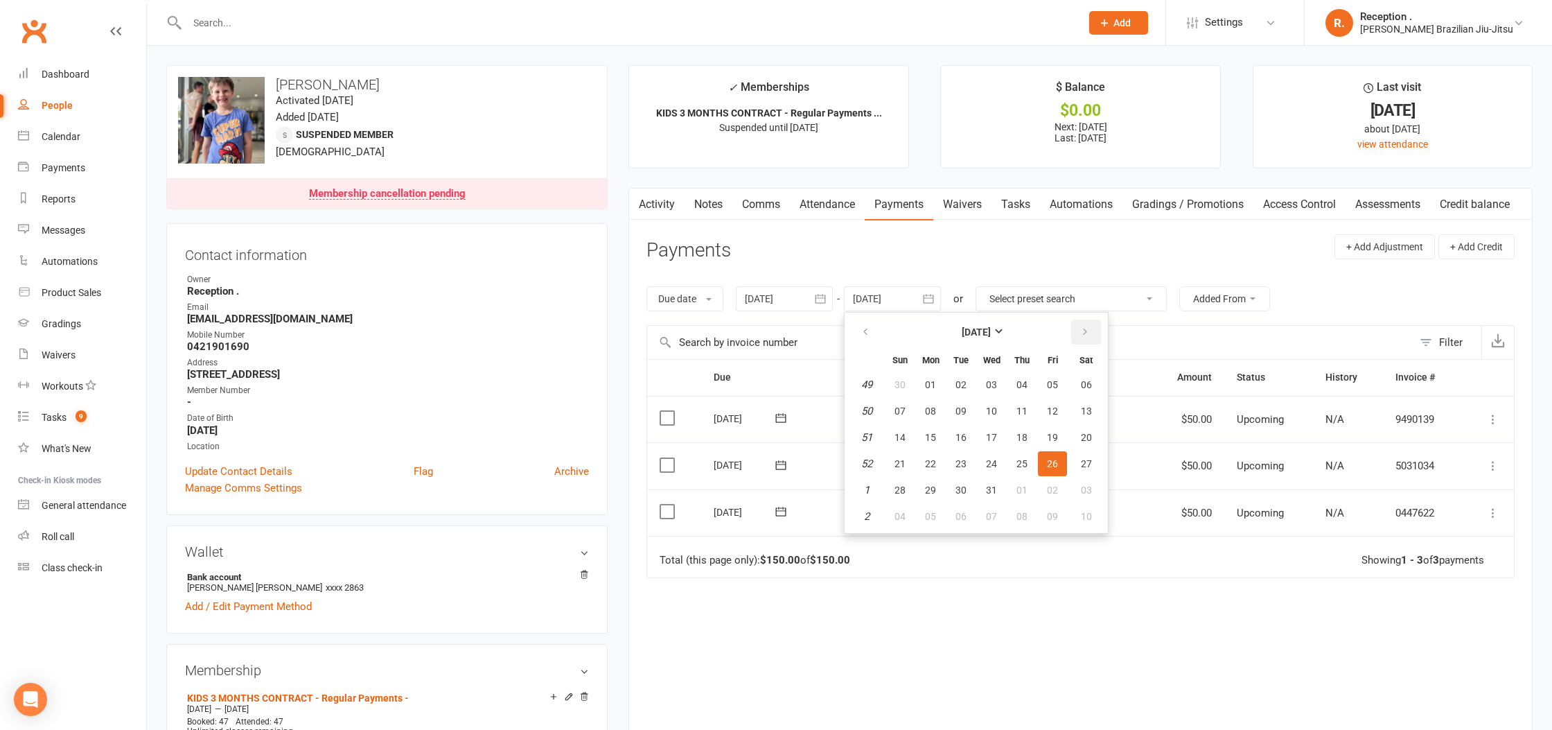
click at [1090, 331] on icon "button" at bounding box center [1085, 331] width 10 height 11
click at [1081, 444] on button "17" at bounding box center [1086, 437] width 35 height 25
type input "17 Jan 2026"
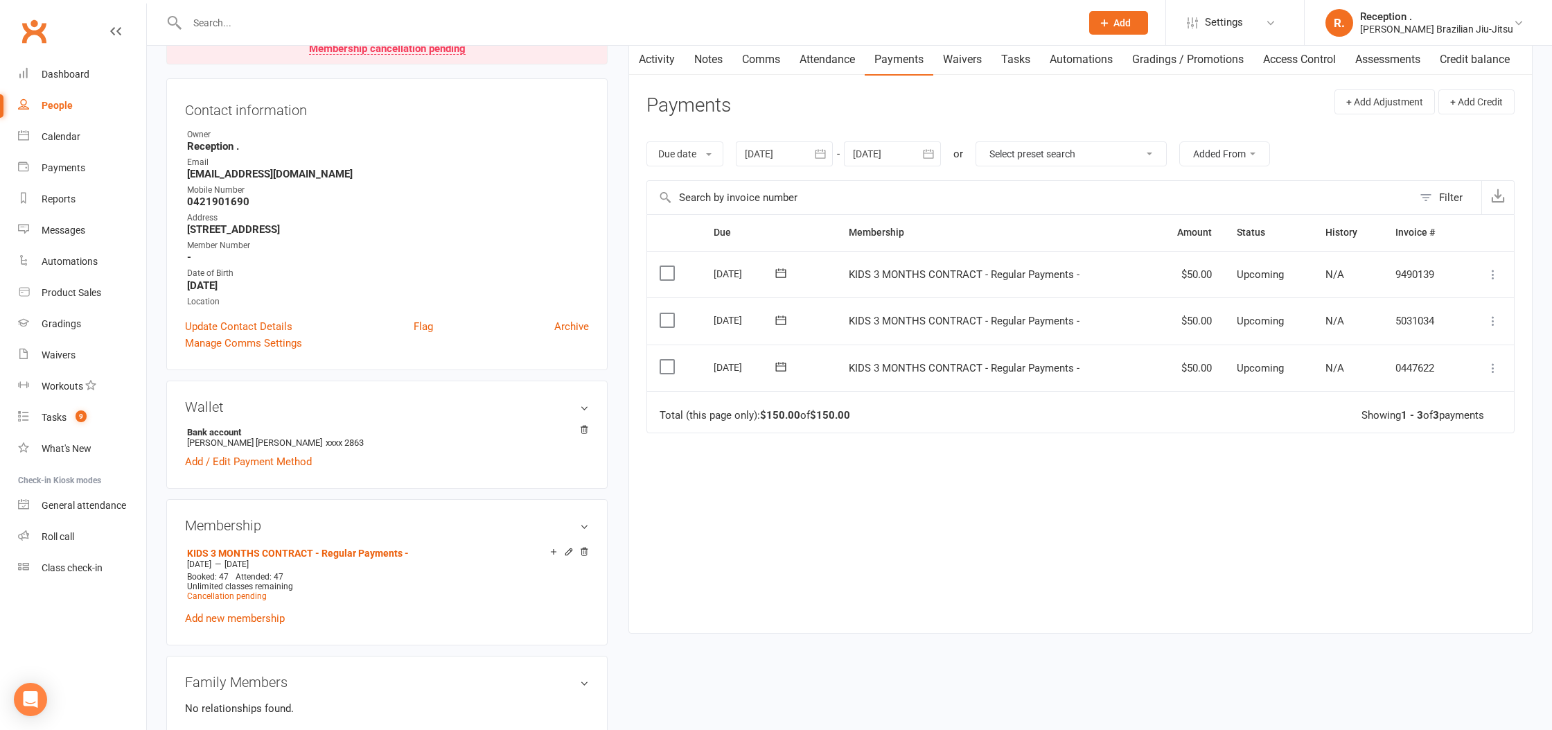
scroll to position [150, 0]
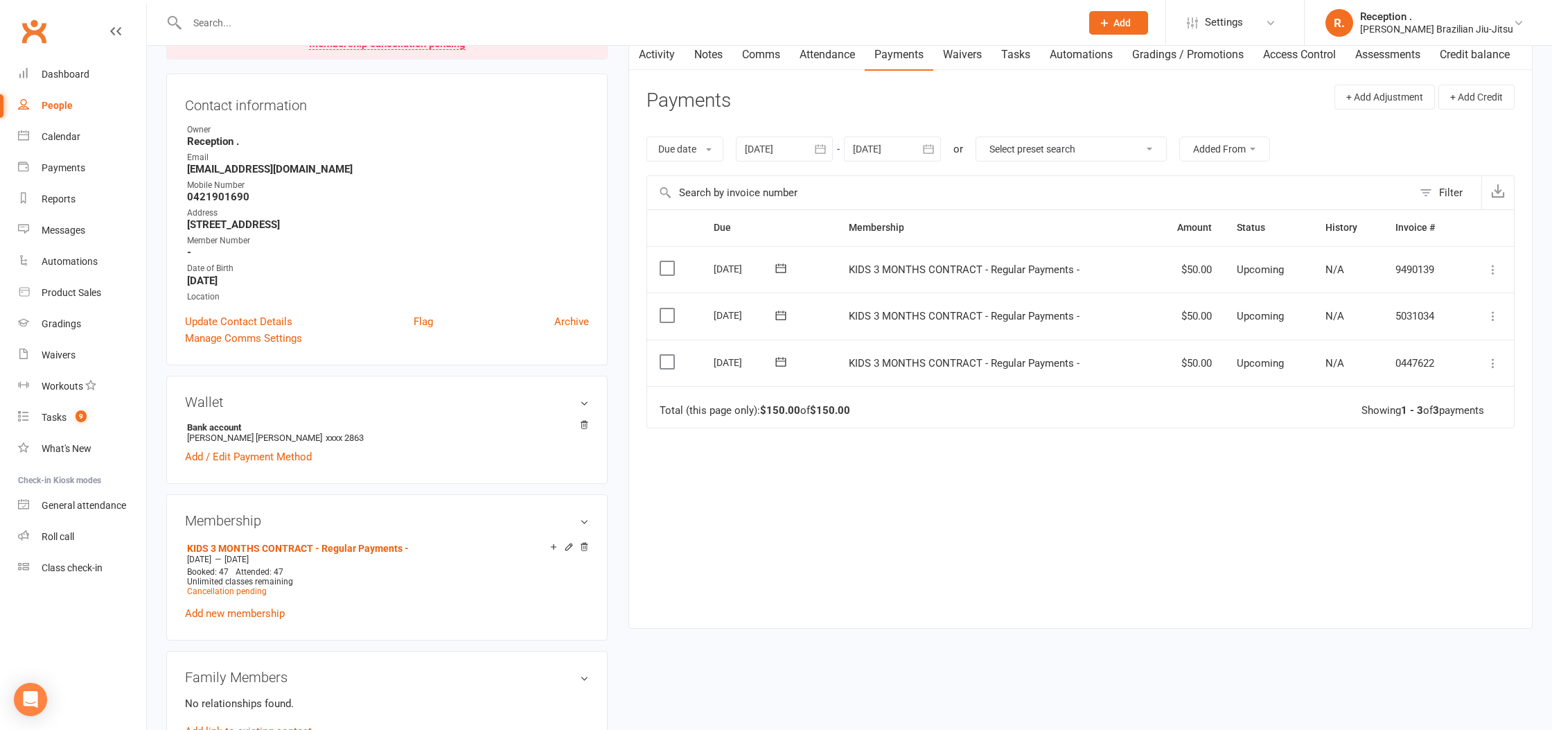
click at [784, 319] on icon at bounding box center [781, 315] width 14 height 14
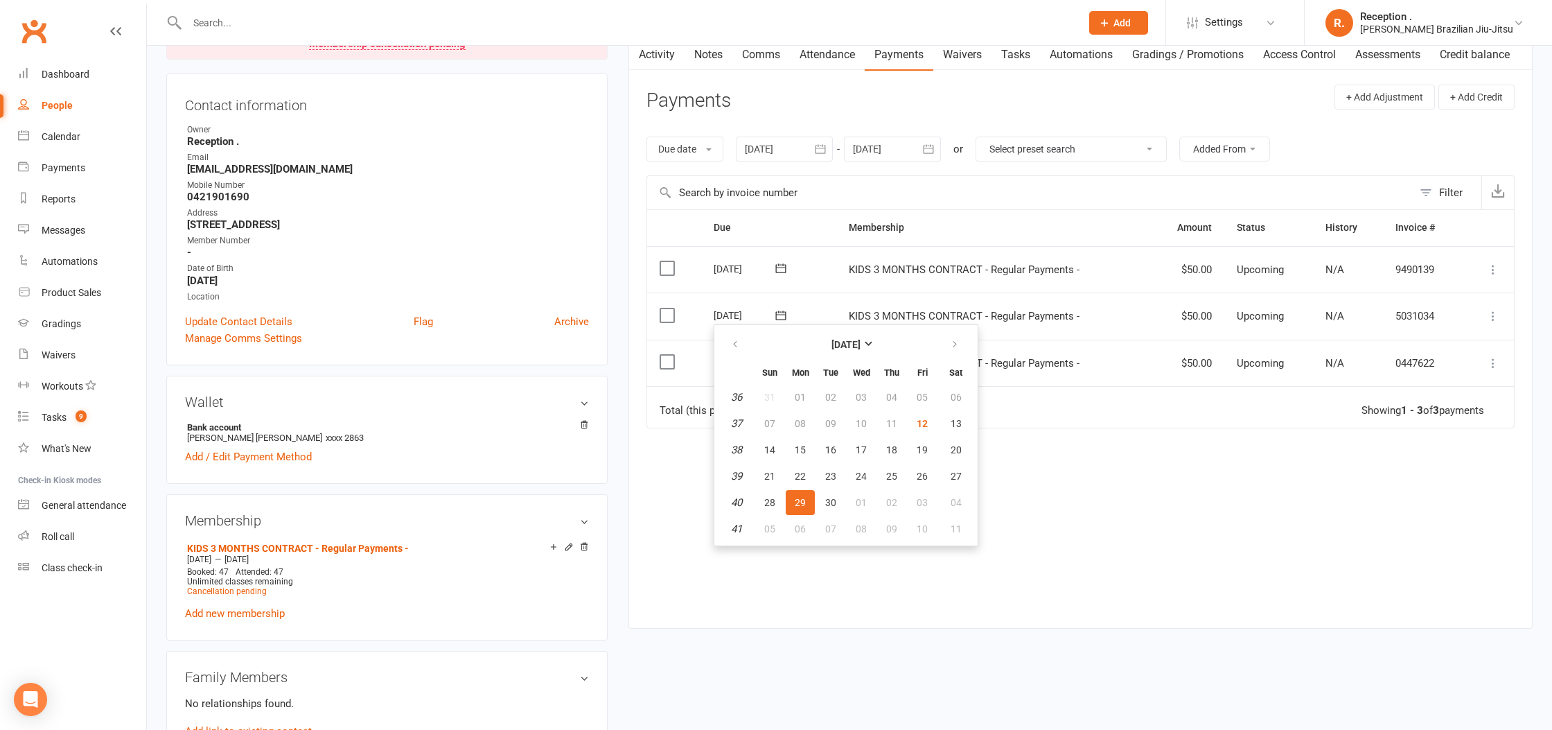
click at [1192, 500] on div "Due Contact Membership Amount Status History Invoice # Select this 06 Oct 2025 …" at bounding box center [1081, 407] width 868 height 397
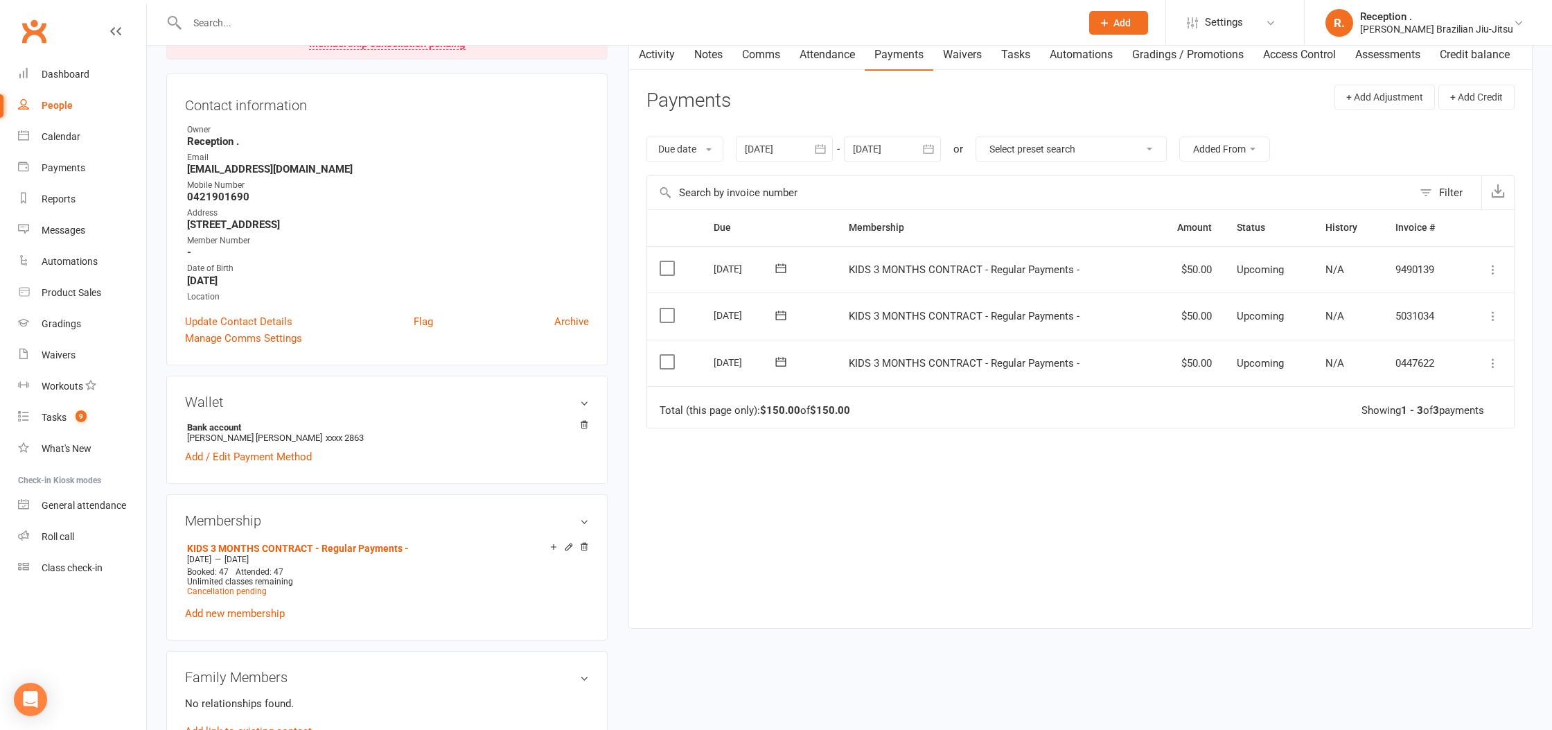
drag, startPoint x: 814, startPoint y: 369, endPoint x: 682, endPoint y: 362, distance: 132.6
click at [682, 362] on tr "Select this 22 Sep 2025 Spencer Miller KIDS 3 MONTHS CONTRACT - Regular Payment…" at bounding box center [1080, 363] width 867 height 47
drag, startPoint x: 815, startPoint y: 313, endPoint x: 700, endPoint y: 309, distance: 115.1
click at [700, 309] on tr "Select this 29 Sep 2025 Spencer Miller KIDS 3 MONTHS CONTRACT - Regular Payment…" at bounding box center [1080, 315] width 867 height 47
drag, startPoint x: 747, startPoint y: 271, endPoint x: 704, endPoint y: 271, distance: 43.0
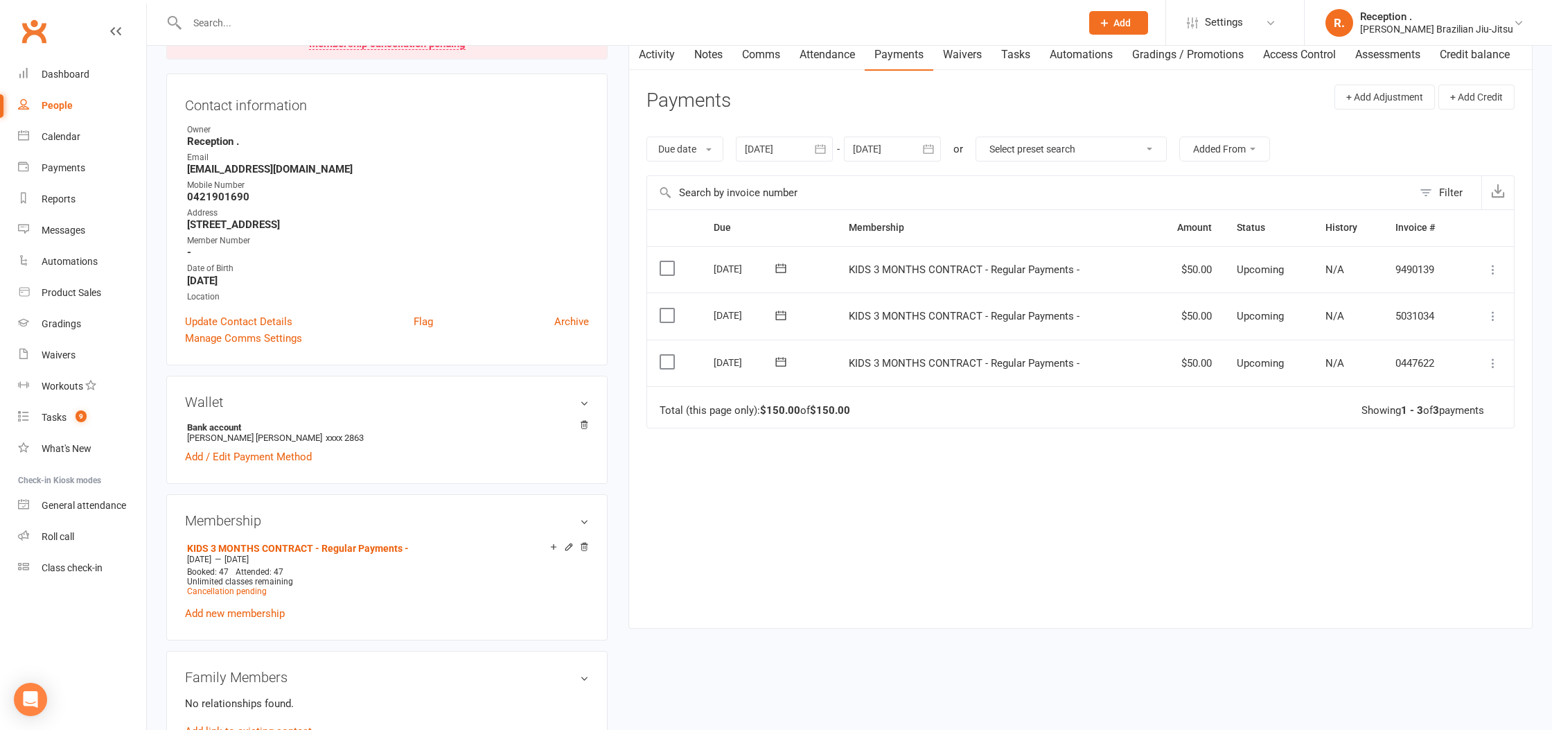
click at [704, 271] on td "06 Oct 2025" at bounding box center [768, 269] width 135 height 47
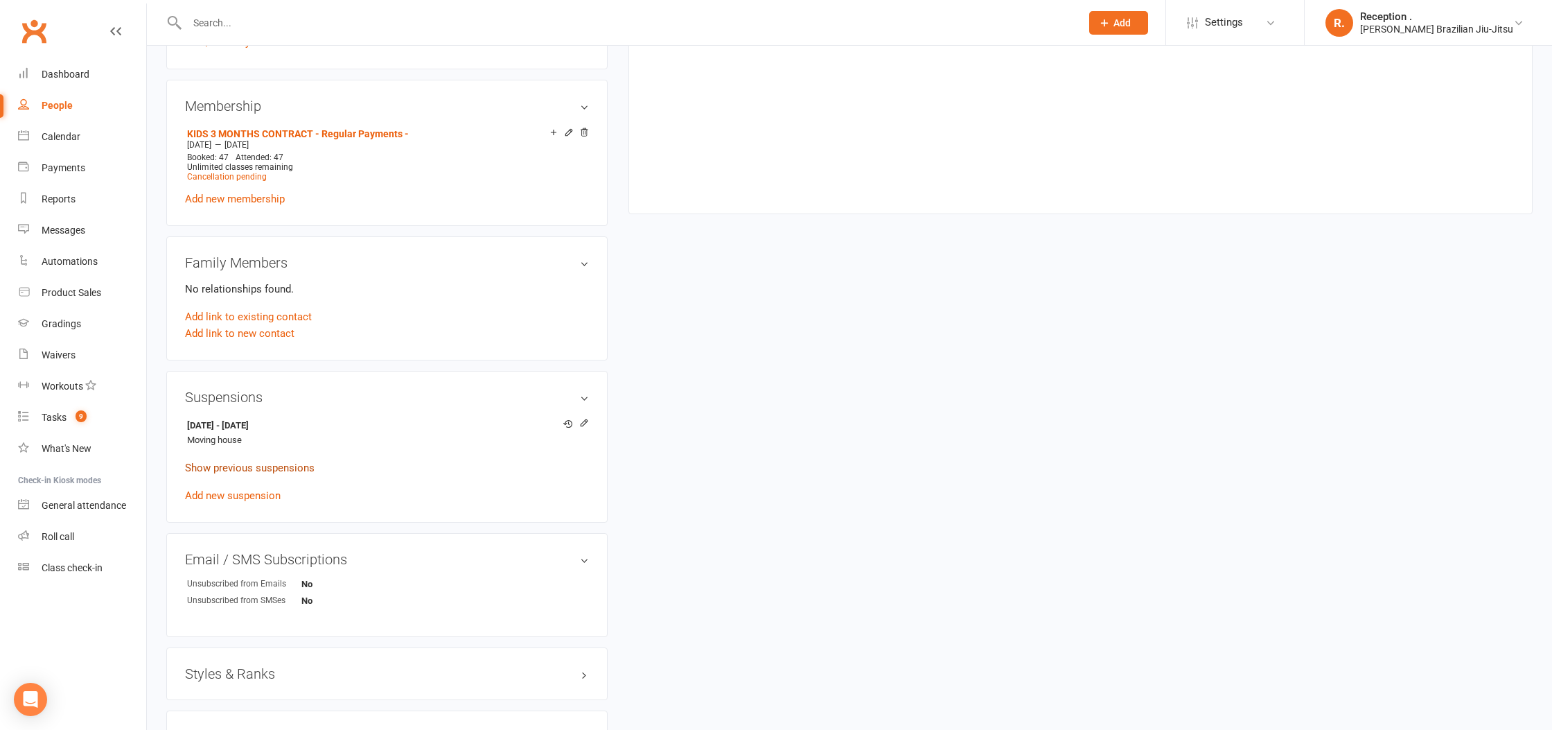
scroll to position [565, 0]
click at [265, 464] on link "Show previous suspensions" at bounding box center [250, 467] width 130 height 12
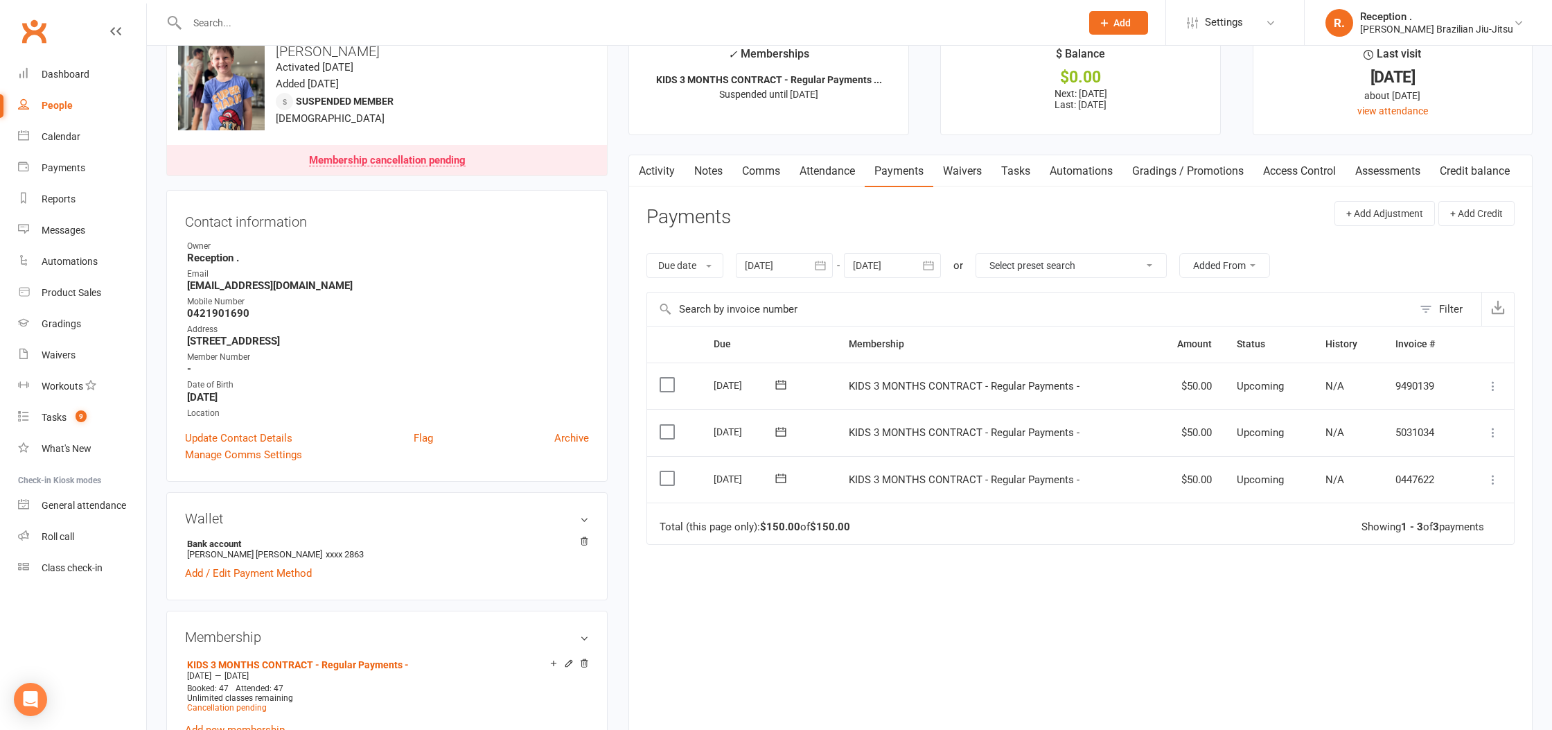
scroll to position [0, 0]
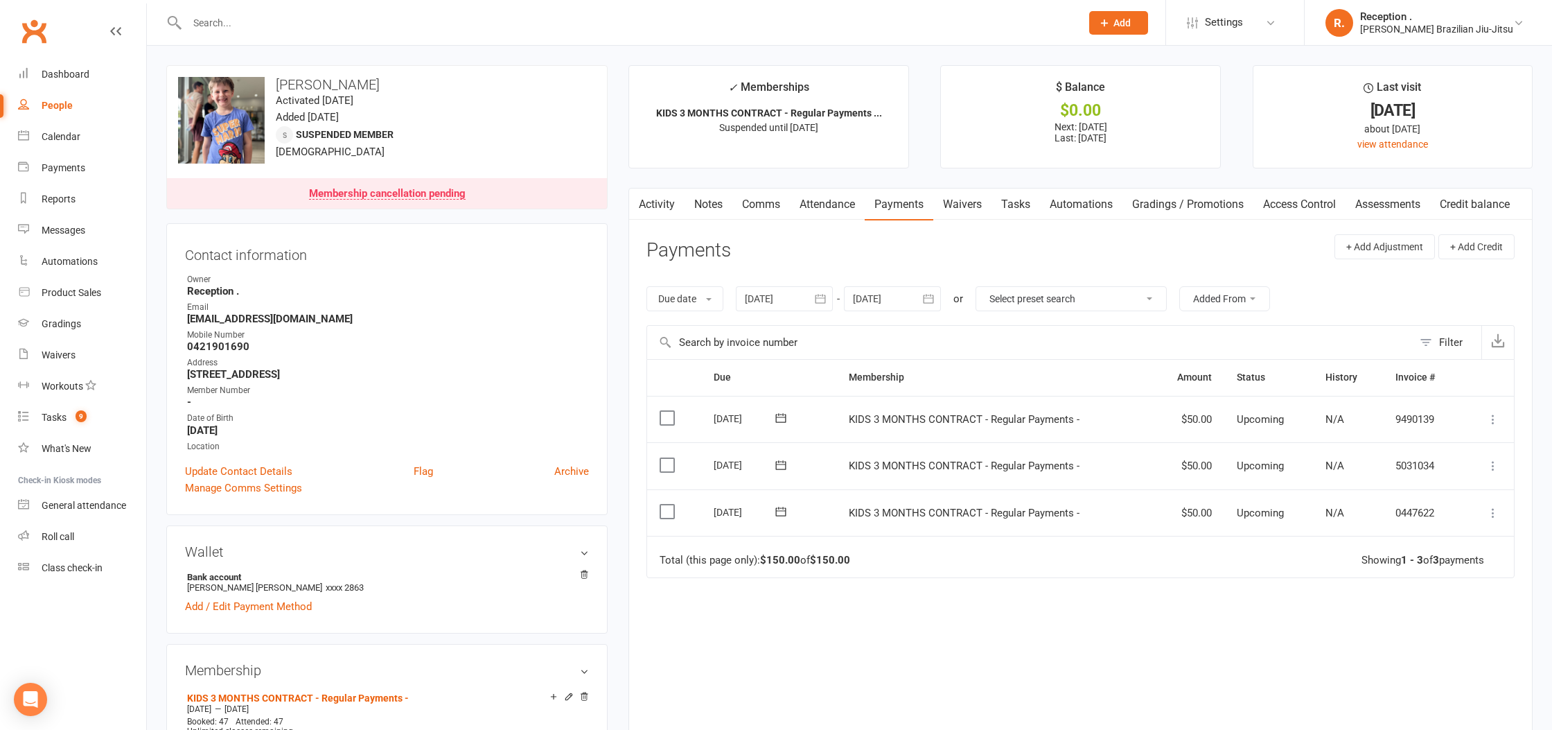
drag, startPoint x: 808, startPoint y: 513, endPoint x: 690, endPoint y: 499, distance: 118.6
click at [687, 502] on tr "Select this 22 Sep 2025 Spencer Miller KIDS 3 MONTHS CONTRACT - Regular Payment…" at bounding box center [1080, 512] width 867 height 47
drag, startPoint x: 722, startPoint y: 465, endPoint x: 642, endPoint y: 461, distance: 80.5
click at [642, 461] on div "Activity Notes Comms Attendance Payments Waivers Tasks Automations Gradings / P…" at bounding box center [1081, 483] width 904 height 590
drag, startPoint x: 821, startPoint y: 436, endPoint x: 825, endPoint y: 474, distance: 38.3
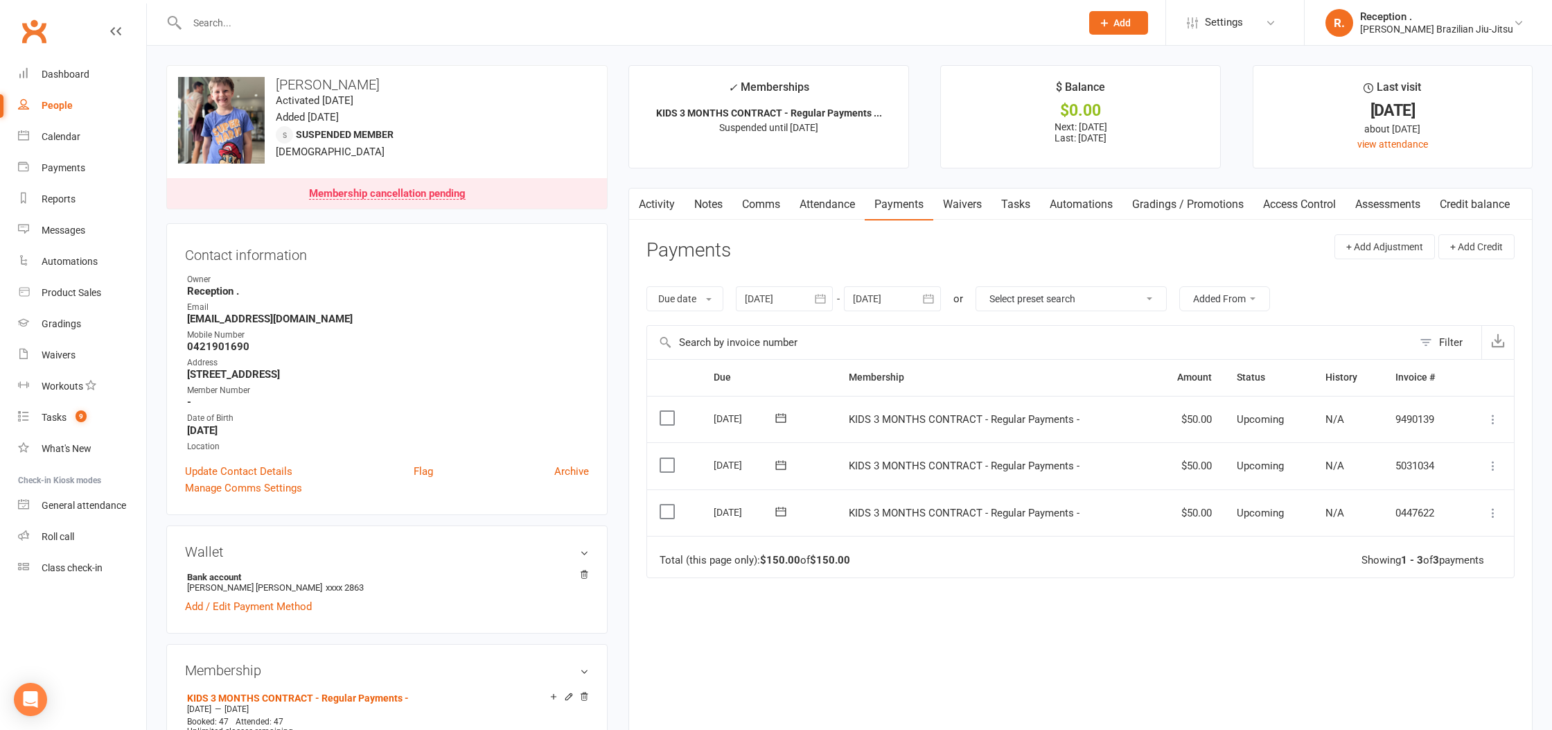
click at [821, 436] on td "06 Oct 2025" at bounding box center [768, 419] width 135 height 47
drag, startPoint x: 814, startPoint y: 509, endPoint x: 723, endPoint y: 512, distance: 90.8
click at [723, 512] on td "22 Sep 2025" at bounding box center [768, 512] width 135 height 47
drag, startPoint x: 809, startPoint y: 471, endPoint x: 703, endPoint y: 468, distance: 105.4
click at [701, 470] on tr "Select this 29 Sep 2025 Spencer Miller KIDS 3 MONTHS CONTRACT - Regular Payment…" at bounding box center [1080, 465] width 867 height 47
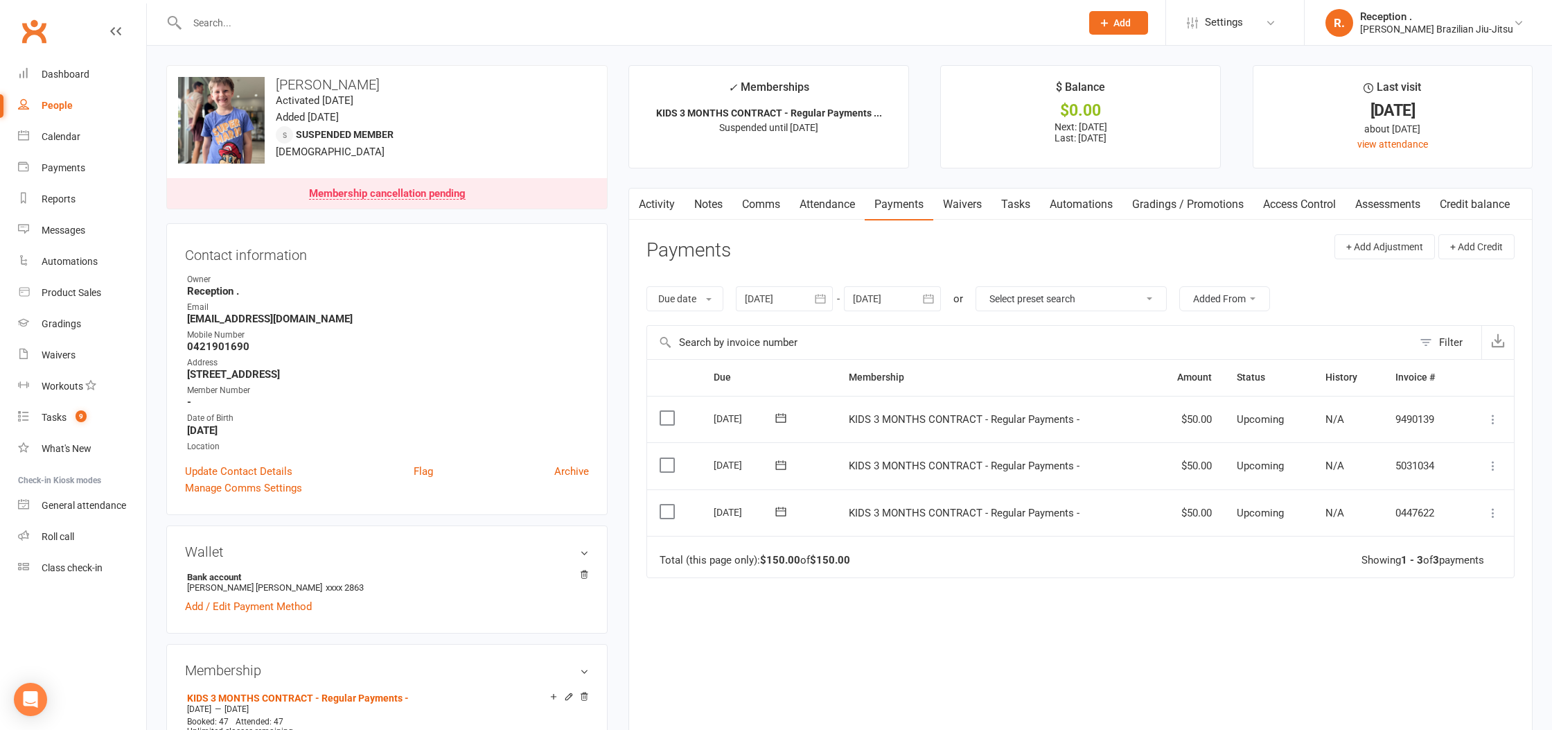
drag, startPoint x: 801, startPoint y: 431, endPoint x: 678, endPoint y: 412, distance: 124.1
click at [684, 423] on tr "Select this 06 Oct 2025 Spencer Miller KIDS 3 MONTHS CONTRACT - Regular Payment…" at bounding box center [1080, 419] width 867 height 47
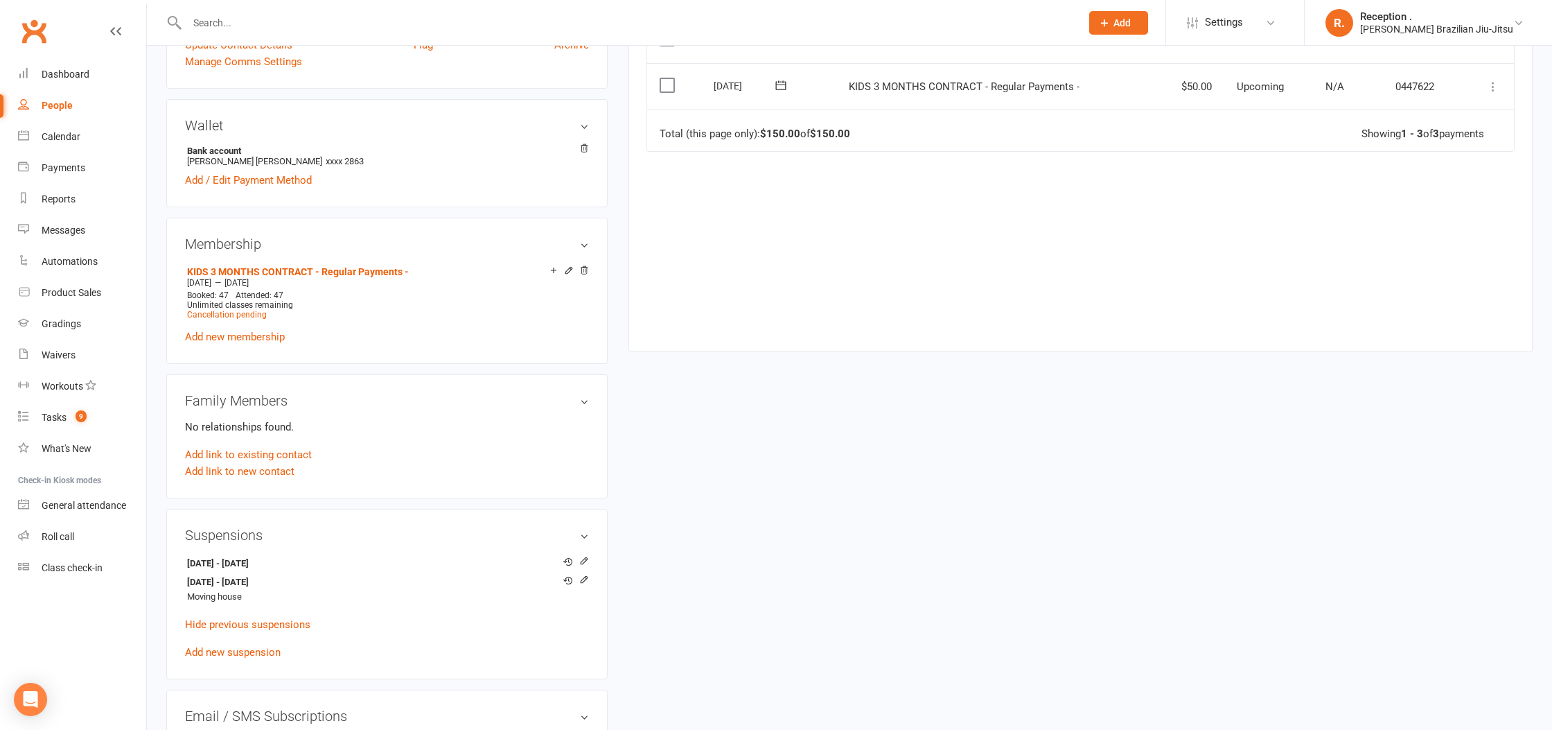
scroll to position [438, 0]
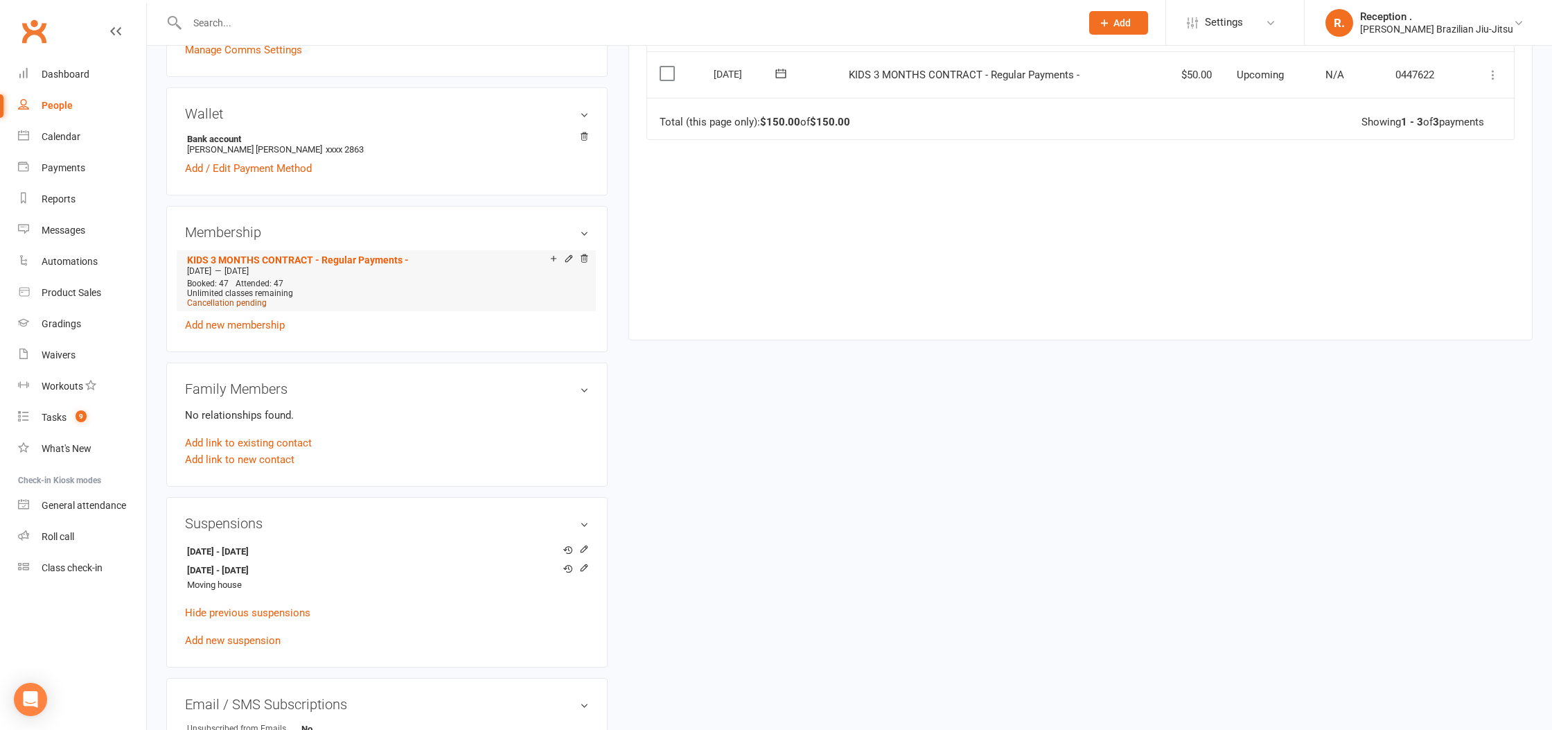
click at [235, 304] on span "Cancellation pending" at bounding box center [227, 303] width 80 height 10
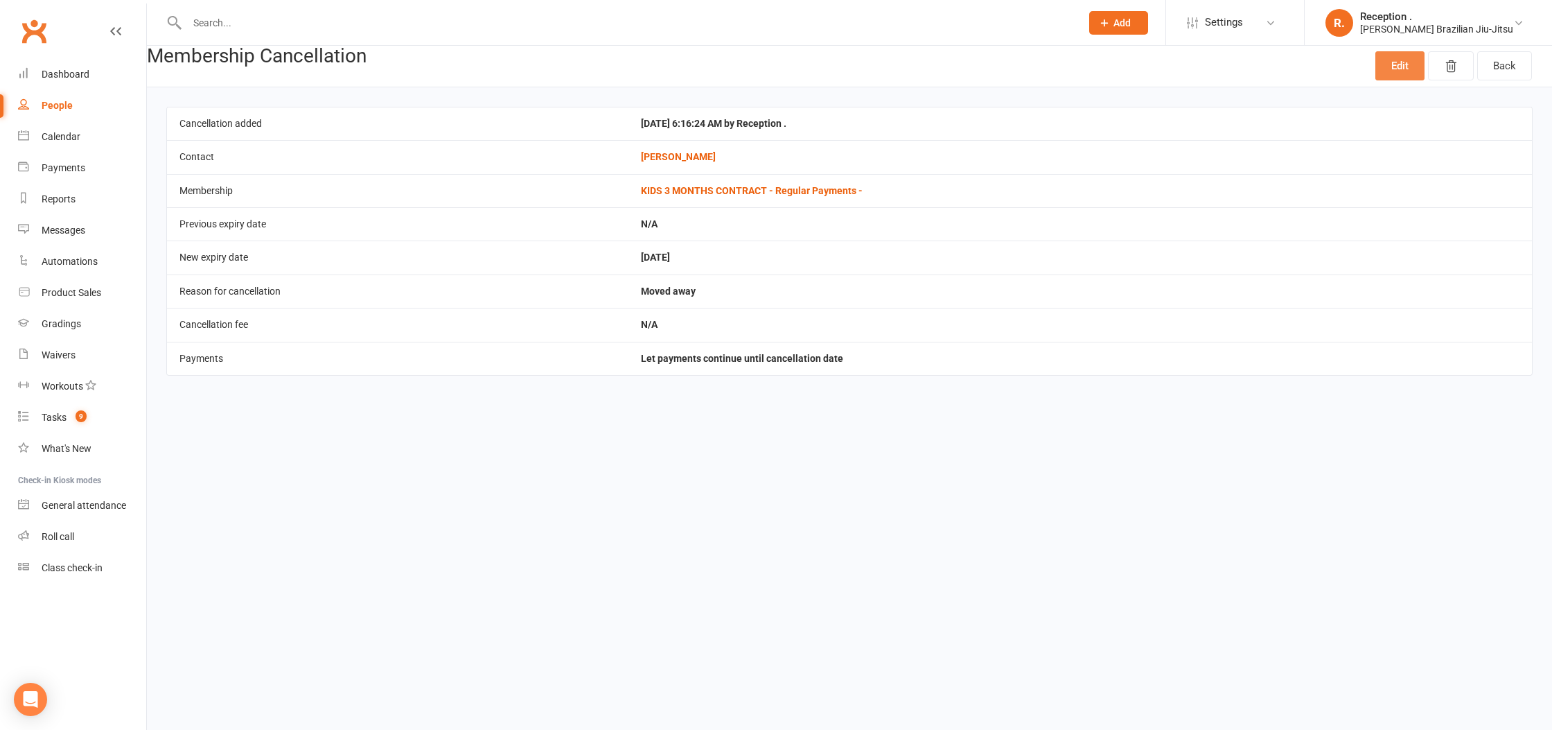
click at [1408, 66] on link "Edit" at bounding box center [1400, 65] width 49 height 29
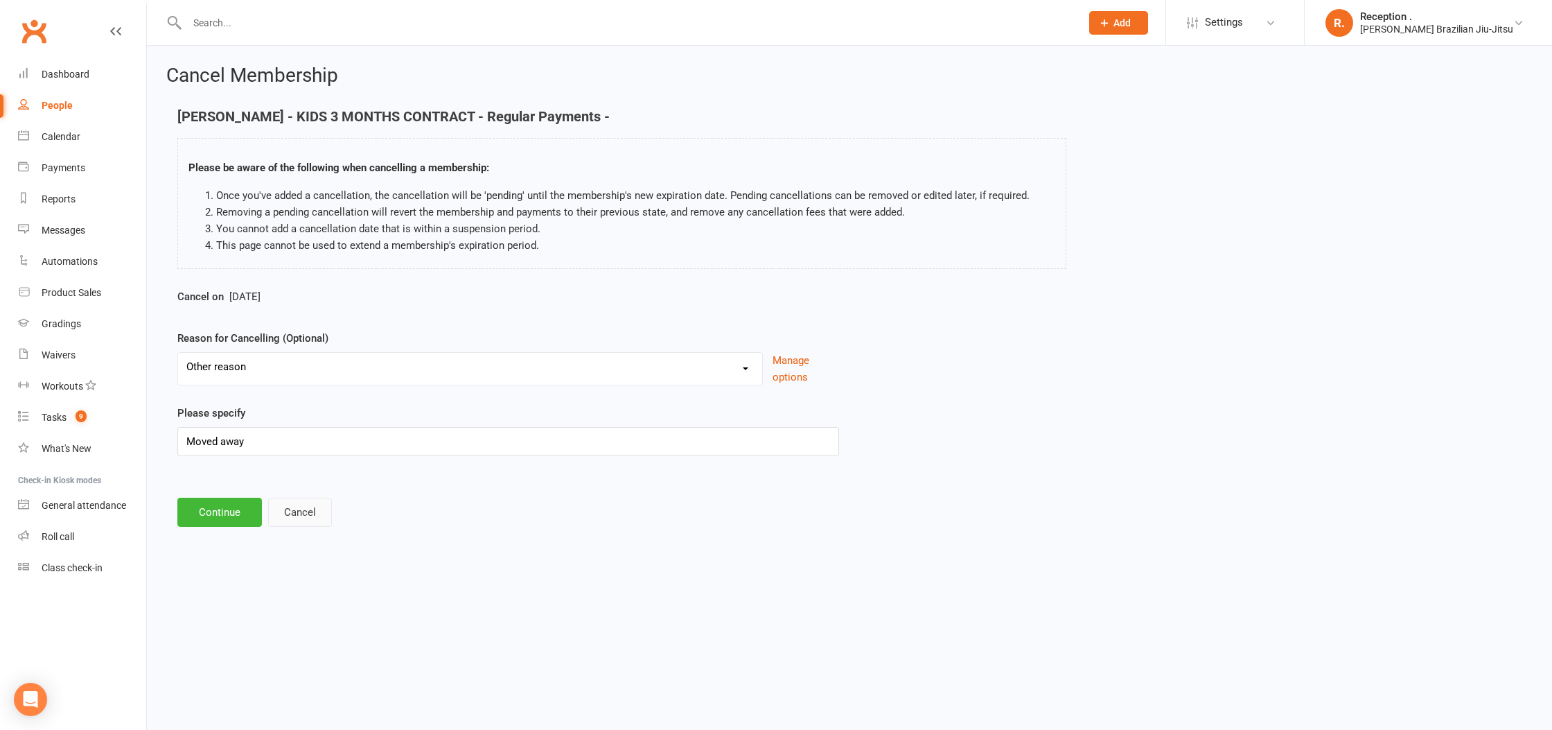
click at [304, 516] on button "Cancel" at bounding box center [300, 512] width 64 height 29
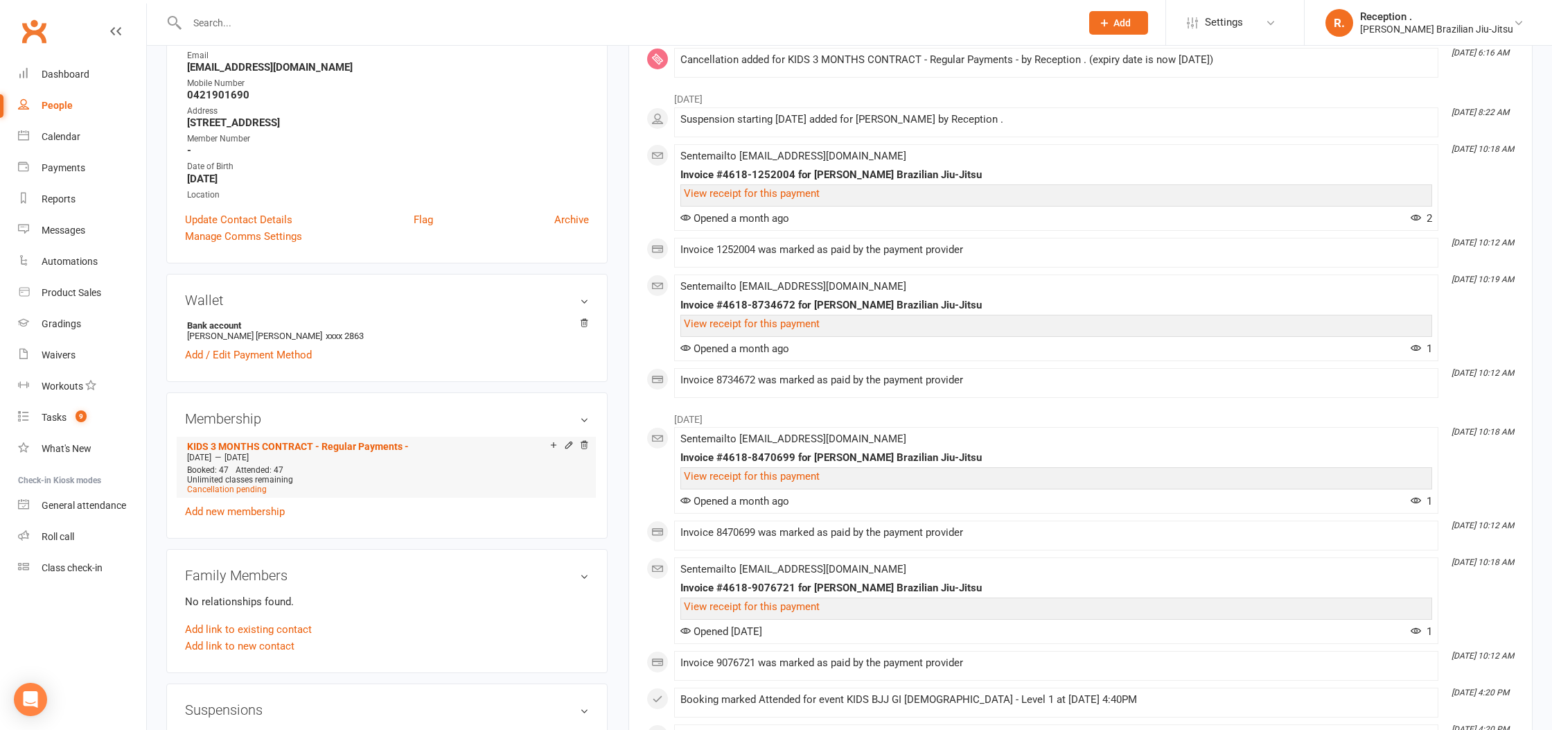
scroll to position [274, 0]
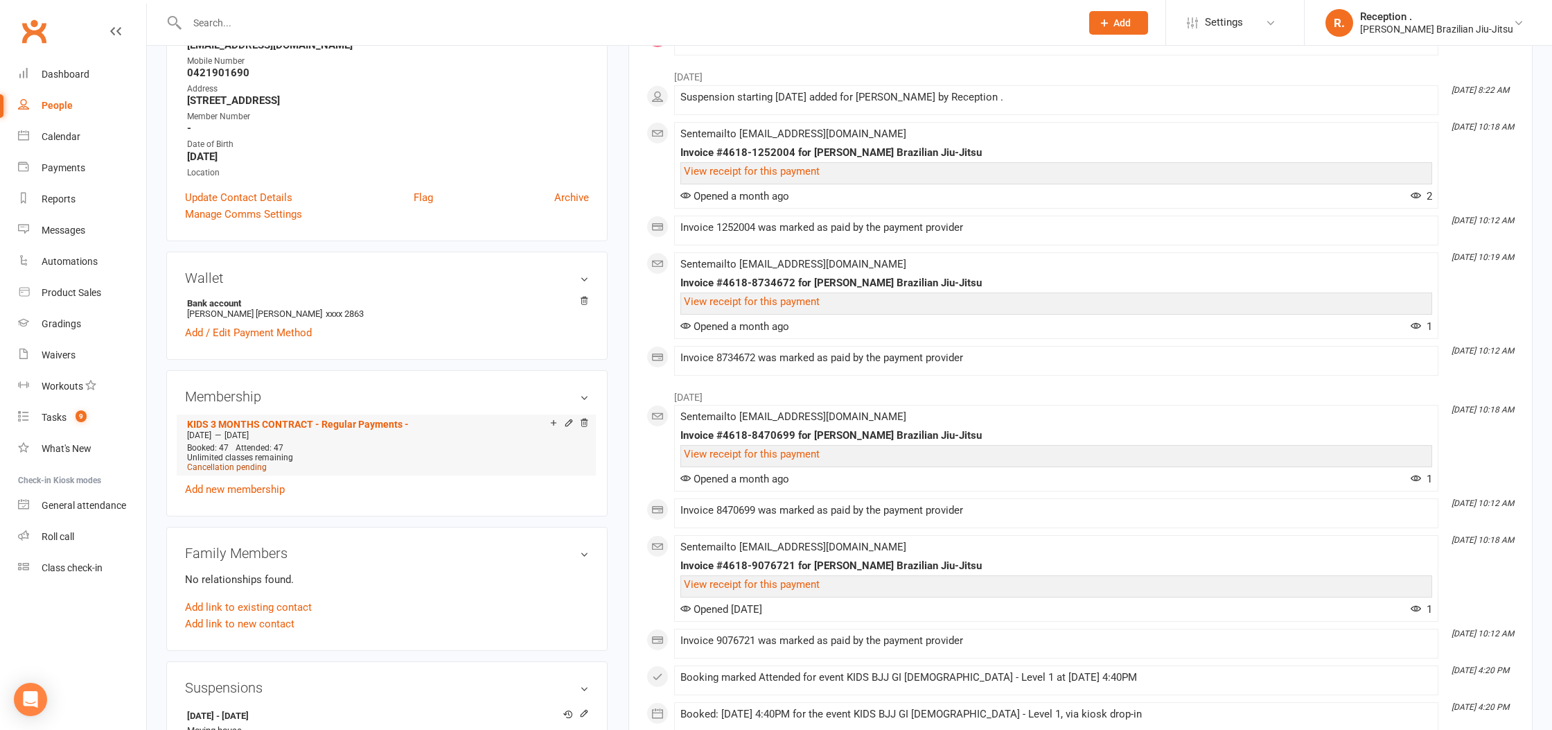
click at [239, 467] on span "Cancellation pending" at bounding box center [227, 467] width 80 height 10
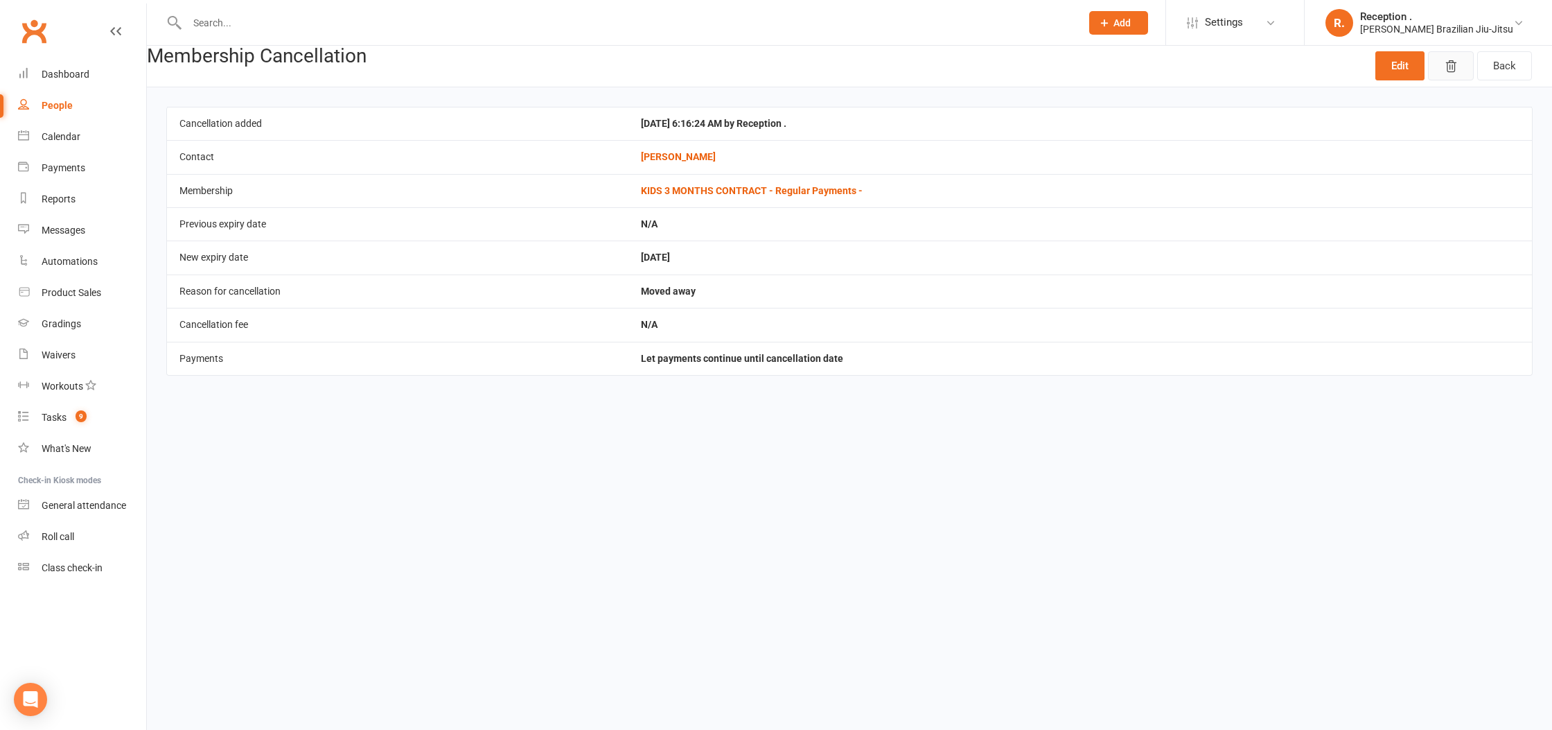
click at [1452, 66] on icon "button" at bounding box center [1451, 67] width 14 height 14
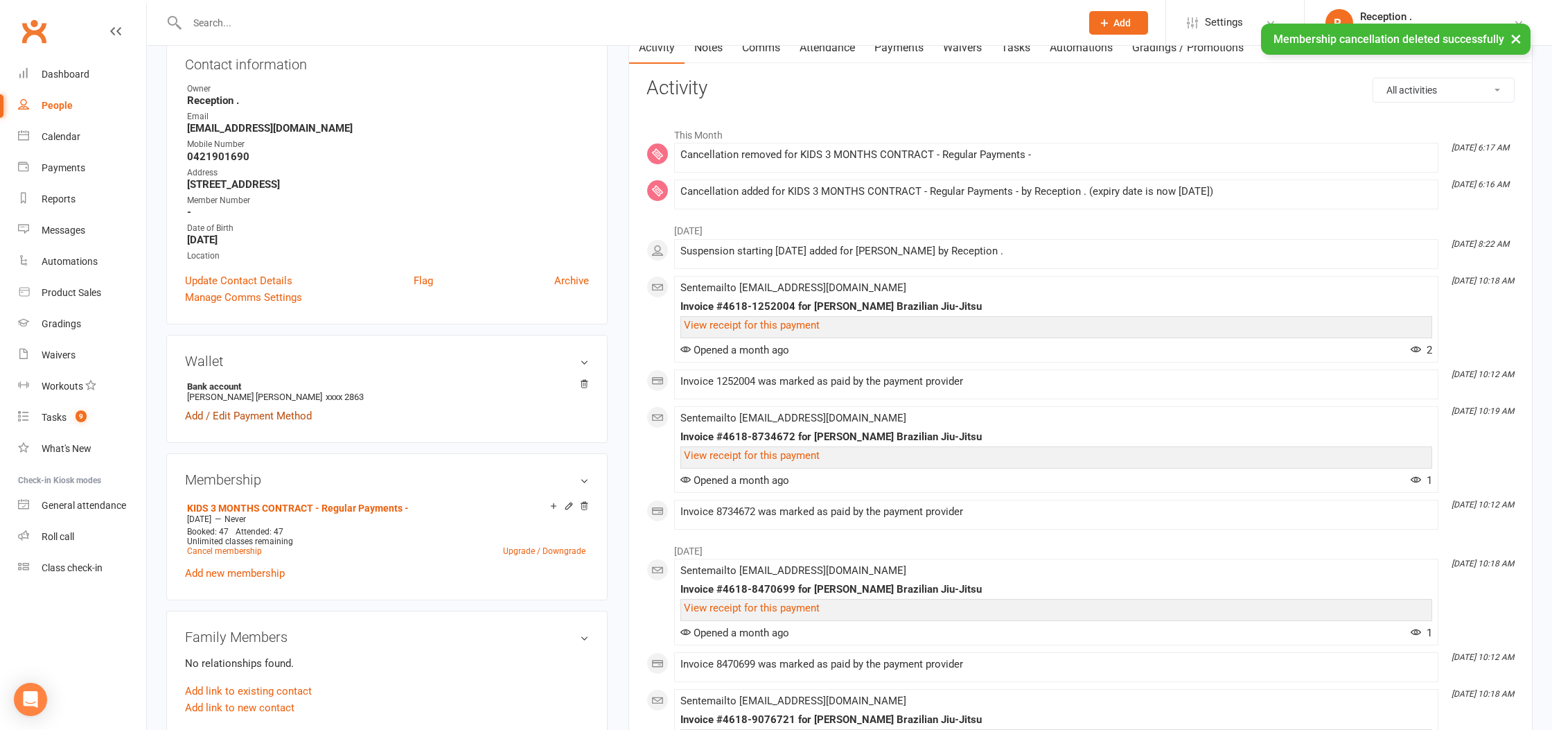
scroll to position [161, 0]
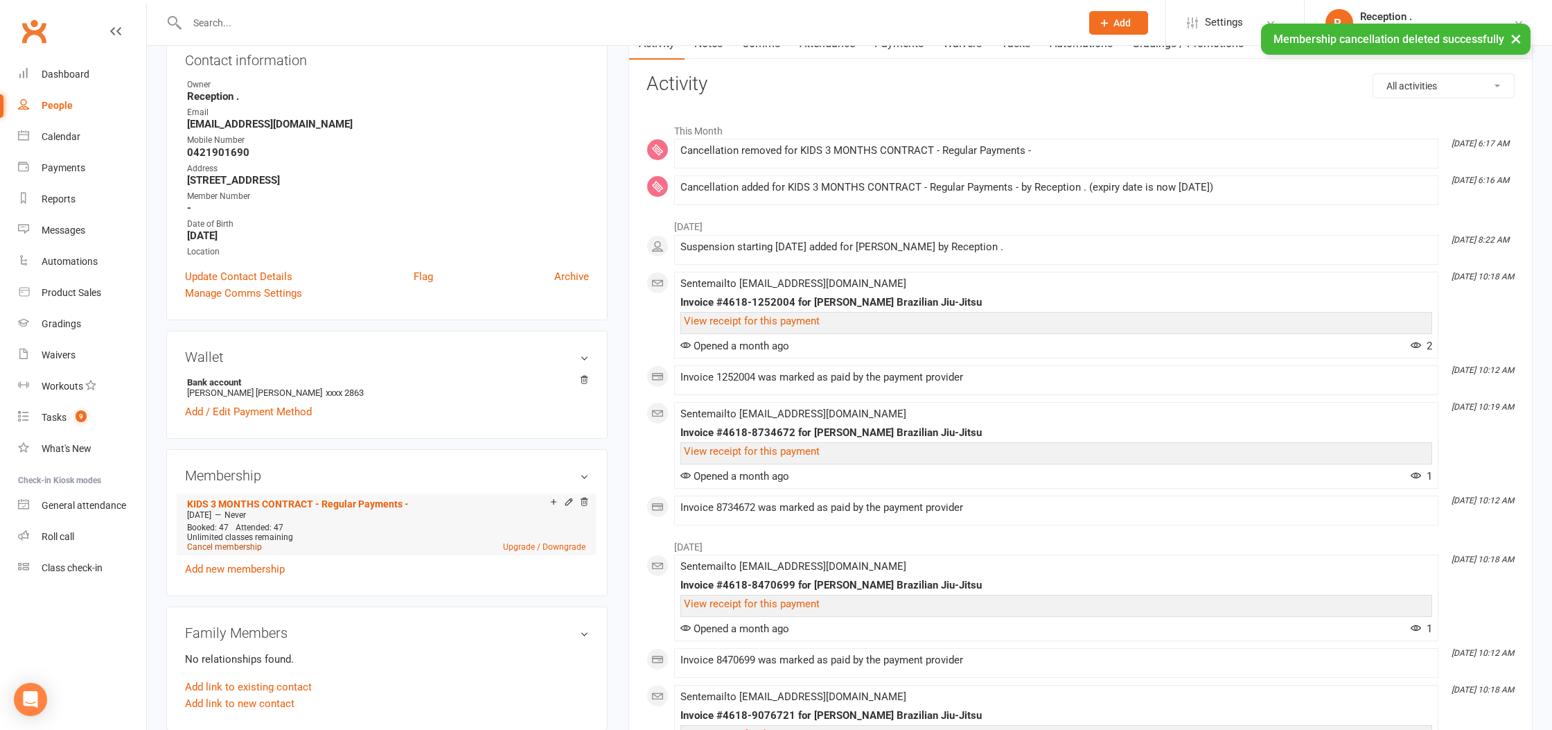
click at [242, 549] on link "Cancel membership" at bounding box center [224, 547] width 75 height 10
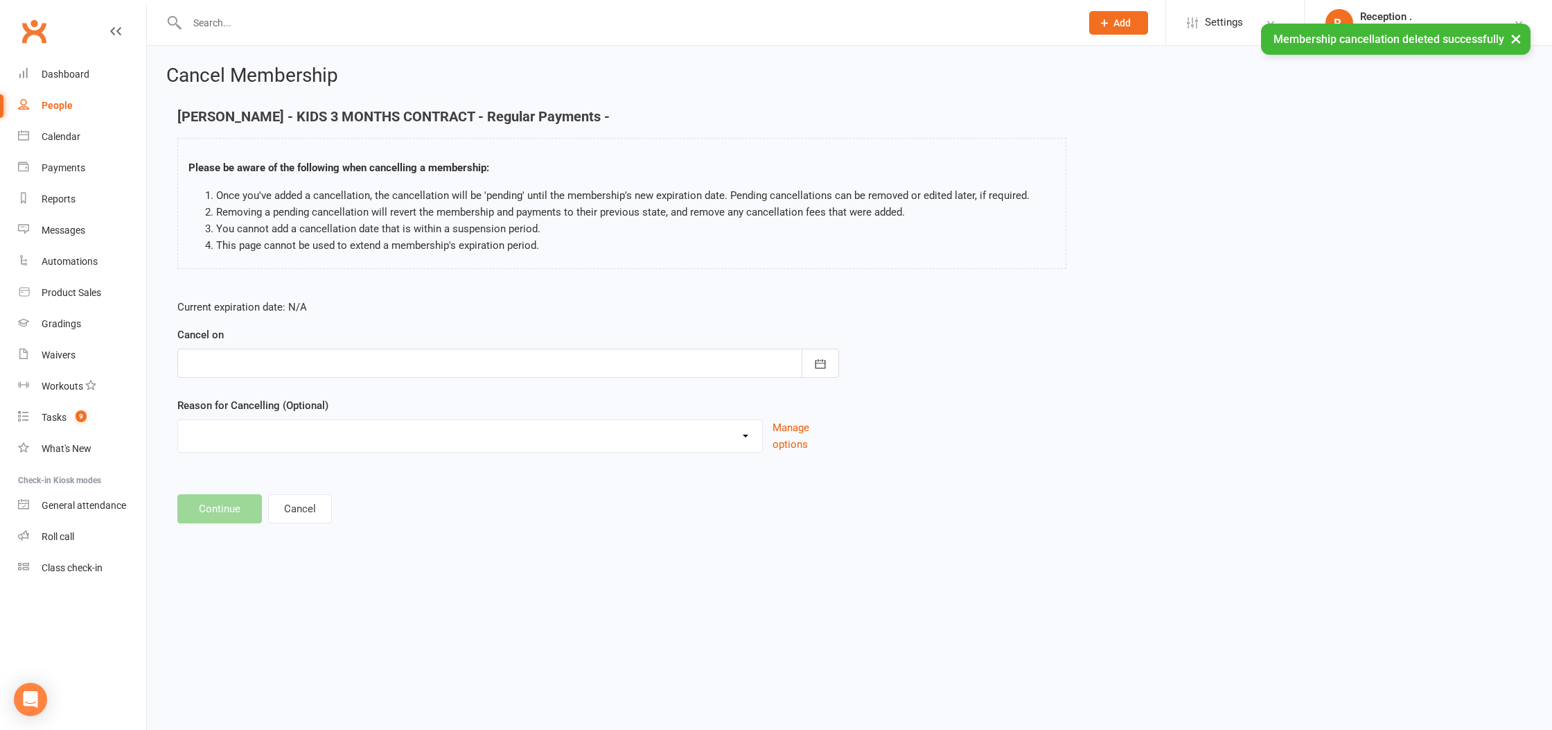
click at [311, 367] on div at bounding box center [508, 363] width 662 height 29
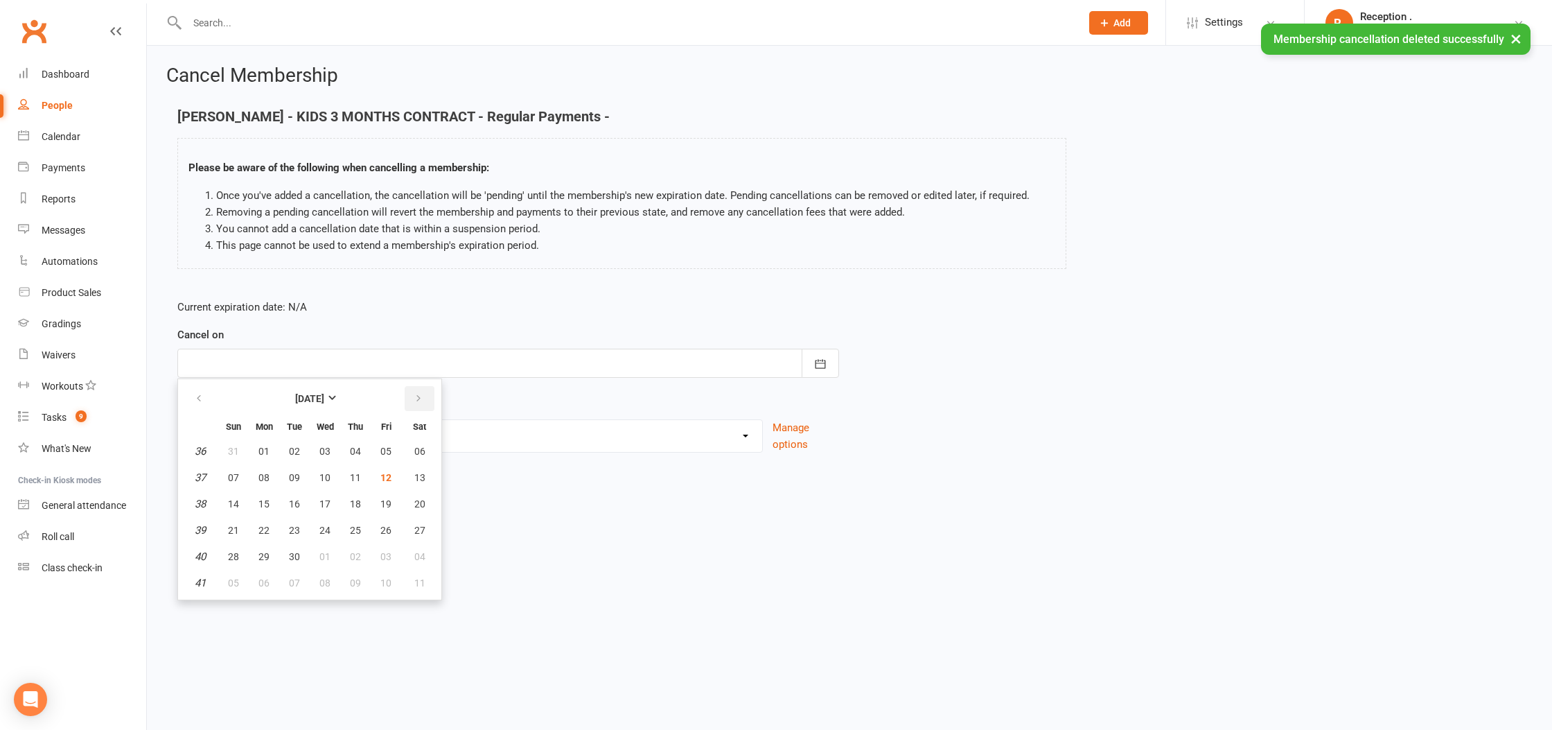
click at [422, 393] on icon "button" at bounding box center [419, 398] width 10 height 11
click at [299, 507] on span "14" at bounding box center [294, 503] width 11 height 11
type input "14 Oct 2025"
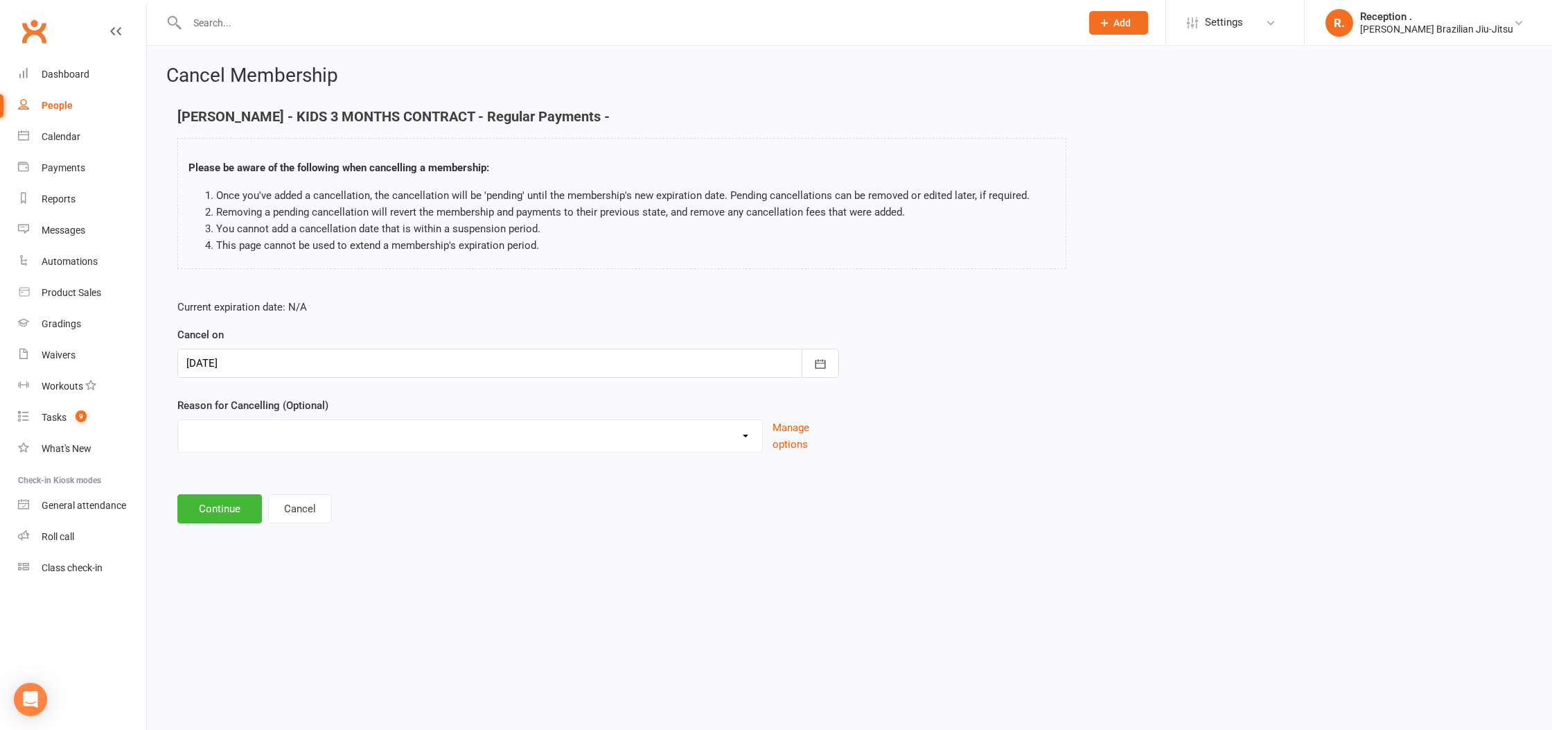
click at [266, 440] on select "Holiday Injury Other reason" at bounding box center [470, 434] width 584 height 28
select select "2"
click at [178, 420] on select "Holiday Injury Other reason" at bounding box center [470, 434] width 584 height 28
click at [233, 499] on input at bounding box center [508, 508] width 662 height 29
type input "m"
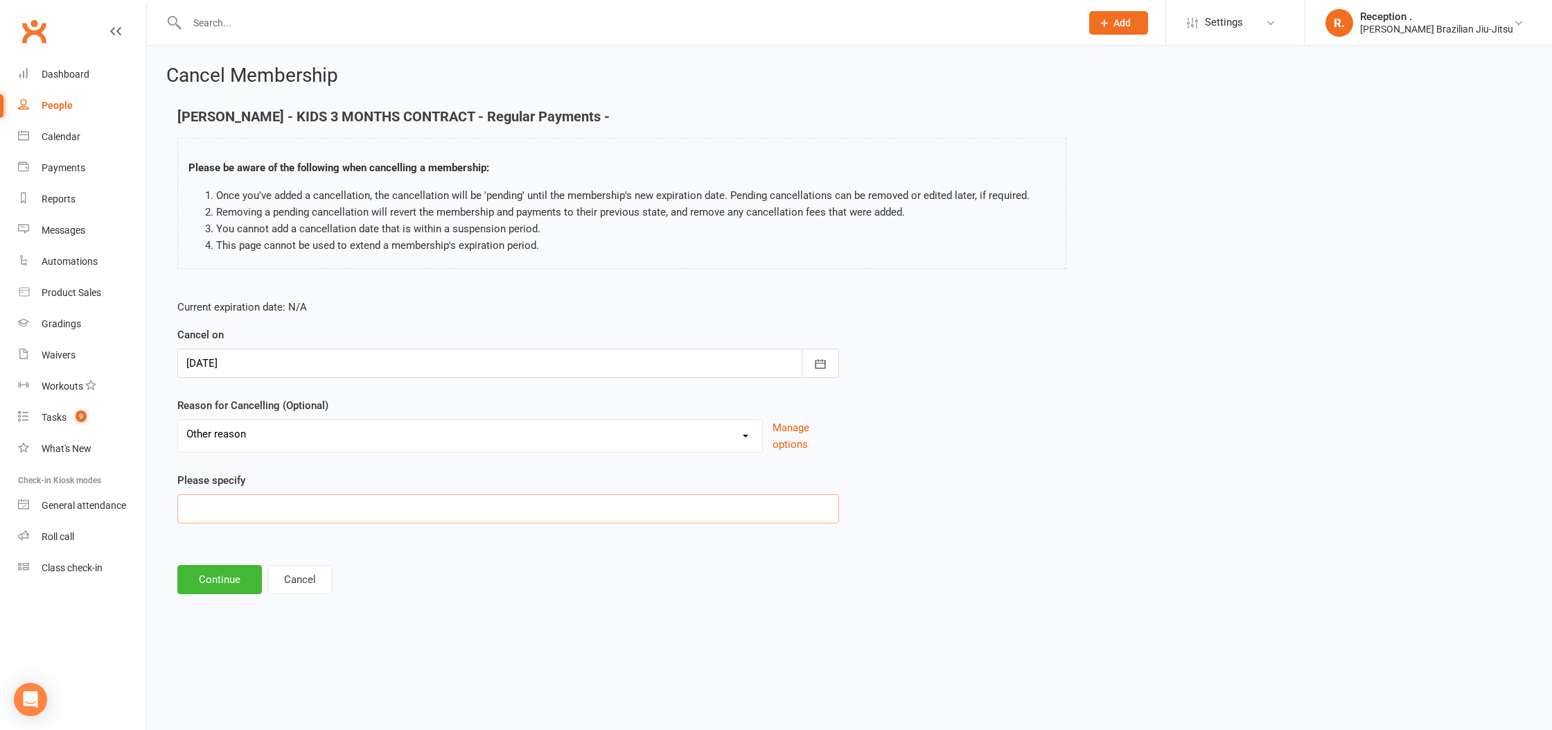
type input "m"
type input "Moved away"
click at [261, 583] on button "Continue" at bounding box center [219, 579] width 85 height 29
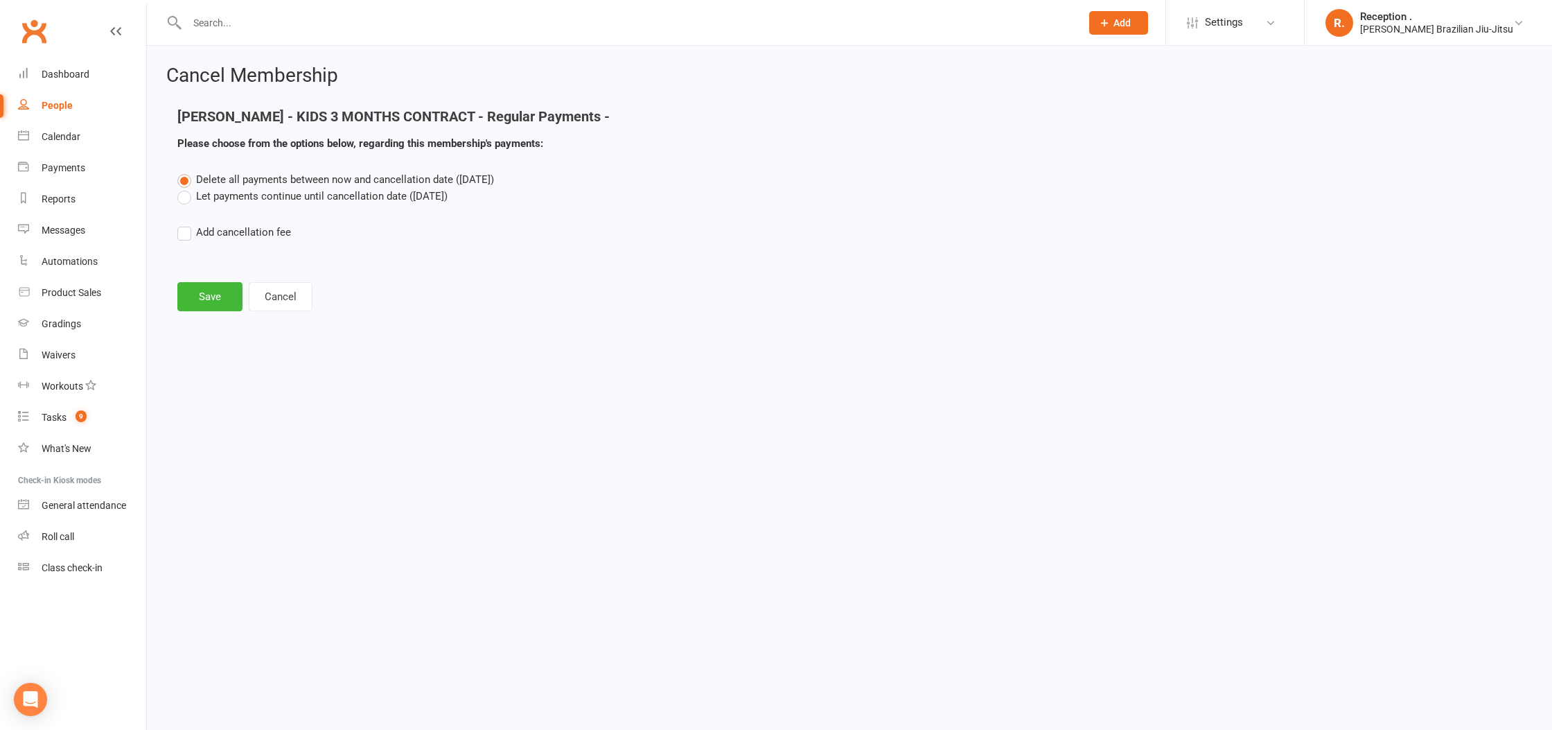
click at [236, 353] on html "Prospect Member Non-attending contact Class / event Appointment Grading event T…" at bounding box center [776, 176] width 1552 height 353
click at [272, 191] on label "Let payments continue until cancellation date (Oct 14, 2025)" at bounding box center [312, 196] width 270 height 17
click at [186, 188] on input "Let payments continue until cancellation date (Oct 14, 2025)" at bounding box center [181, 188] width 9 height 0
click at [185, 304] on button "Save" at bounding box center [209, 296] width 65 height 29
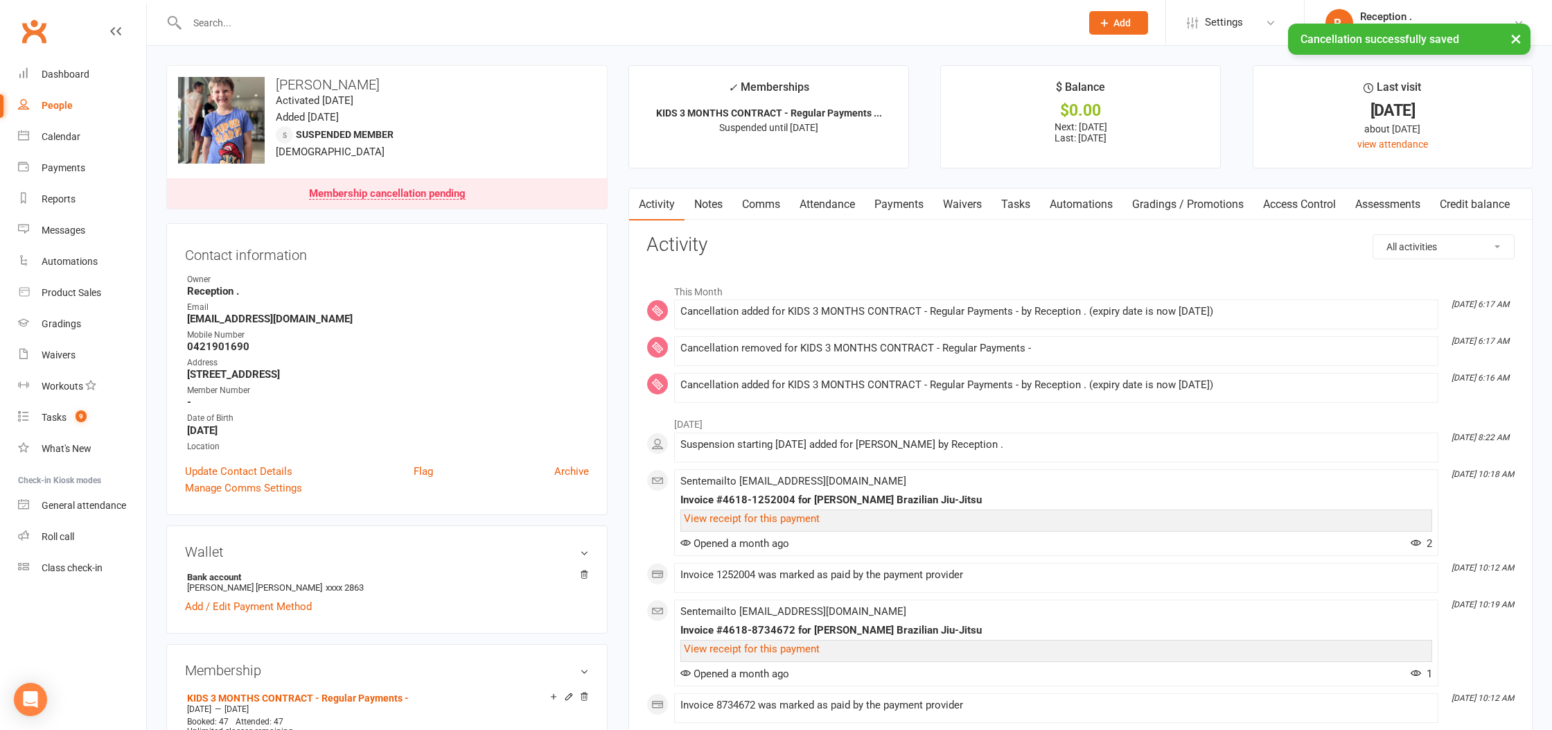
click at [853, 204] on link "Attendance" at bounding box center [827, 205] width 75 height 32
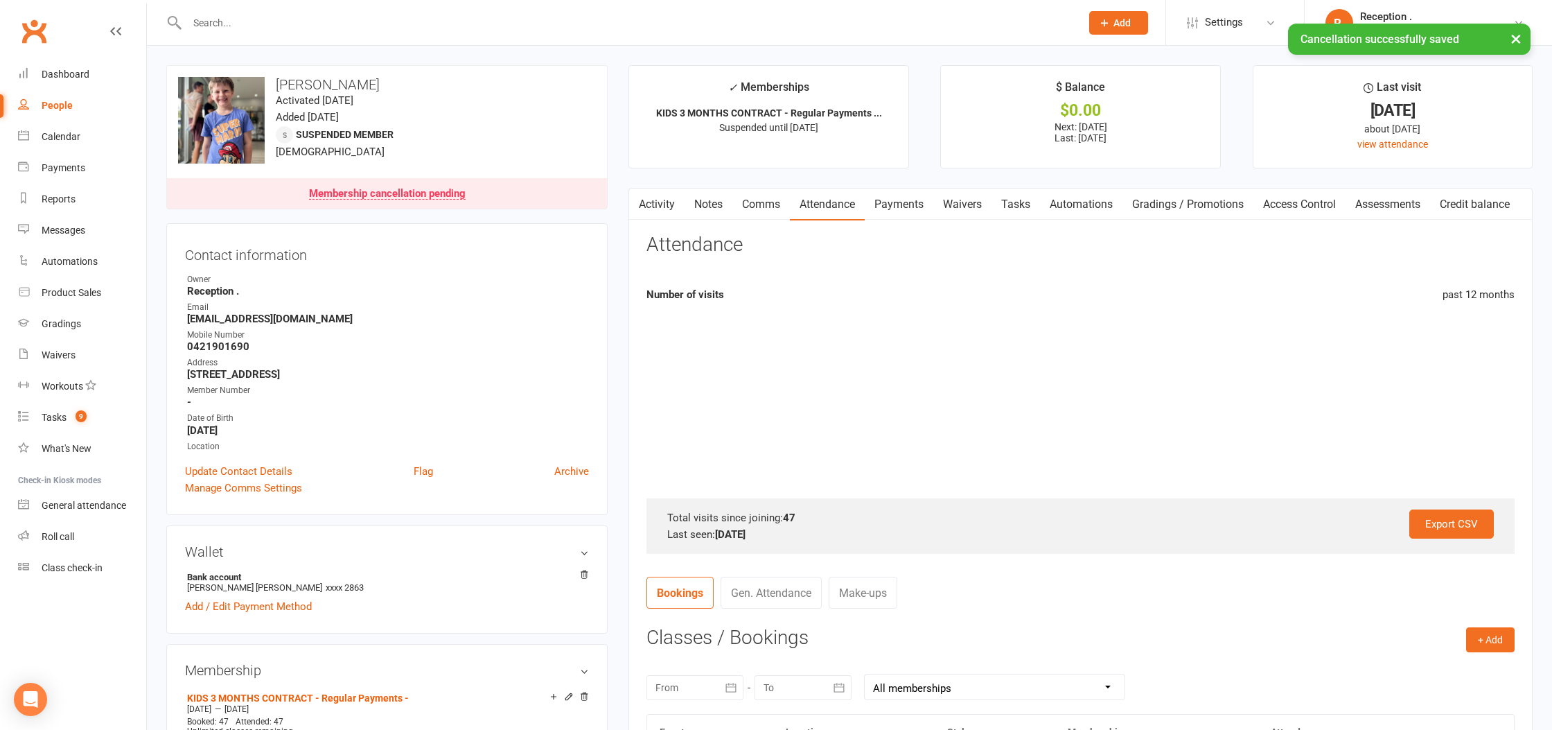
click at [905, 204] on link "Payments" at bounding box center [899, 205] width 69 height 32
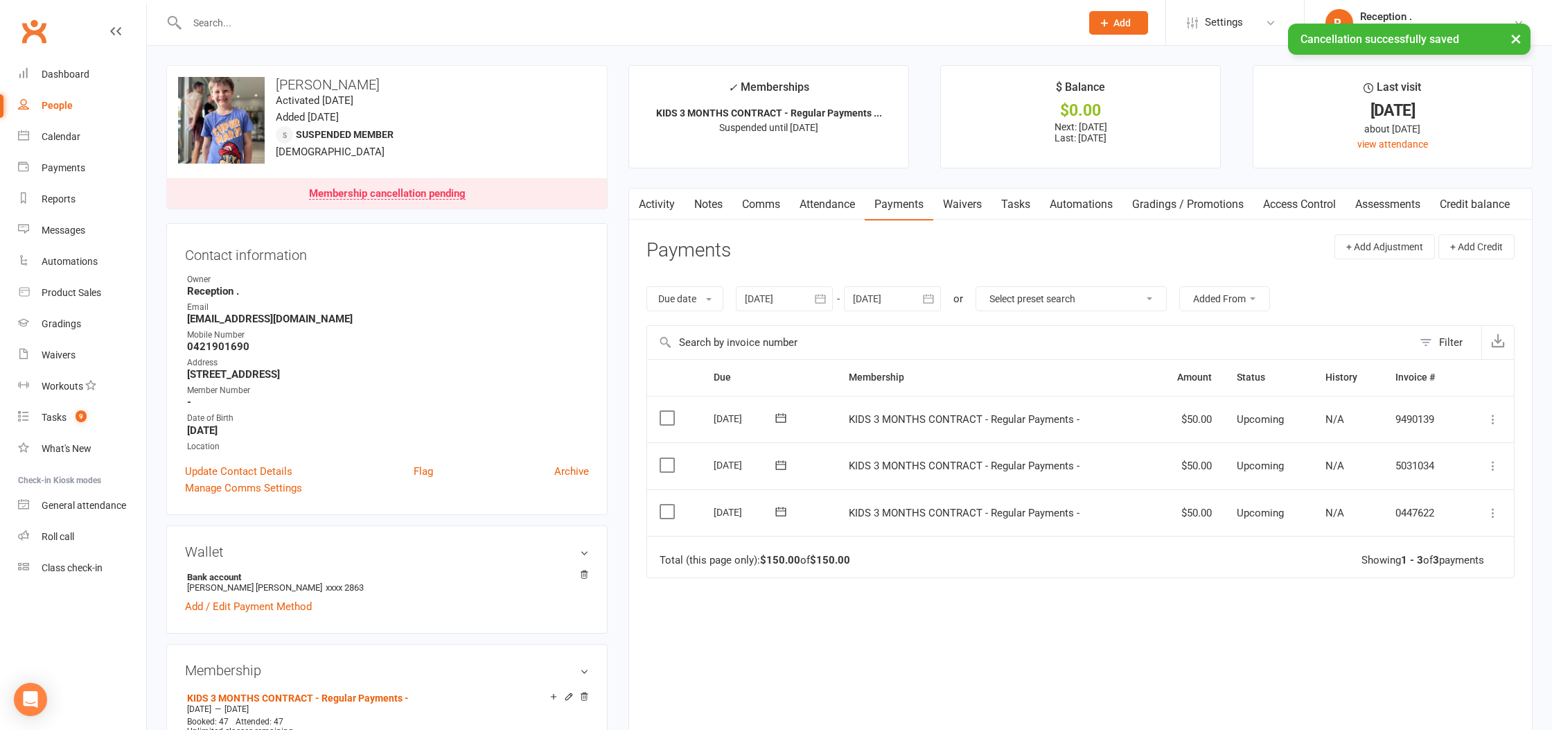
click at [900, 291] on div at bounding box center [892, 298] width 97 height 25
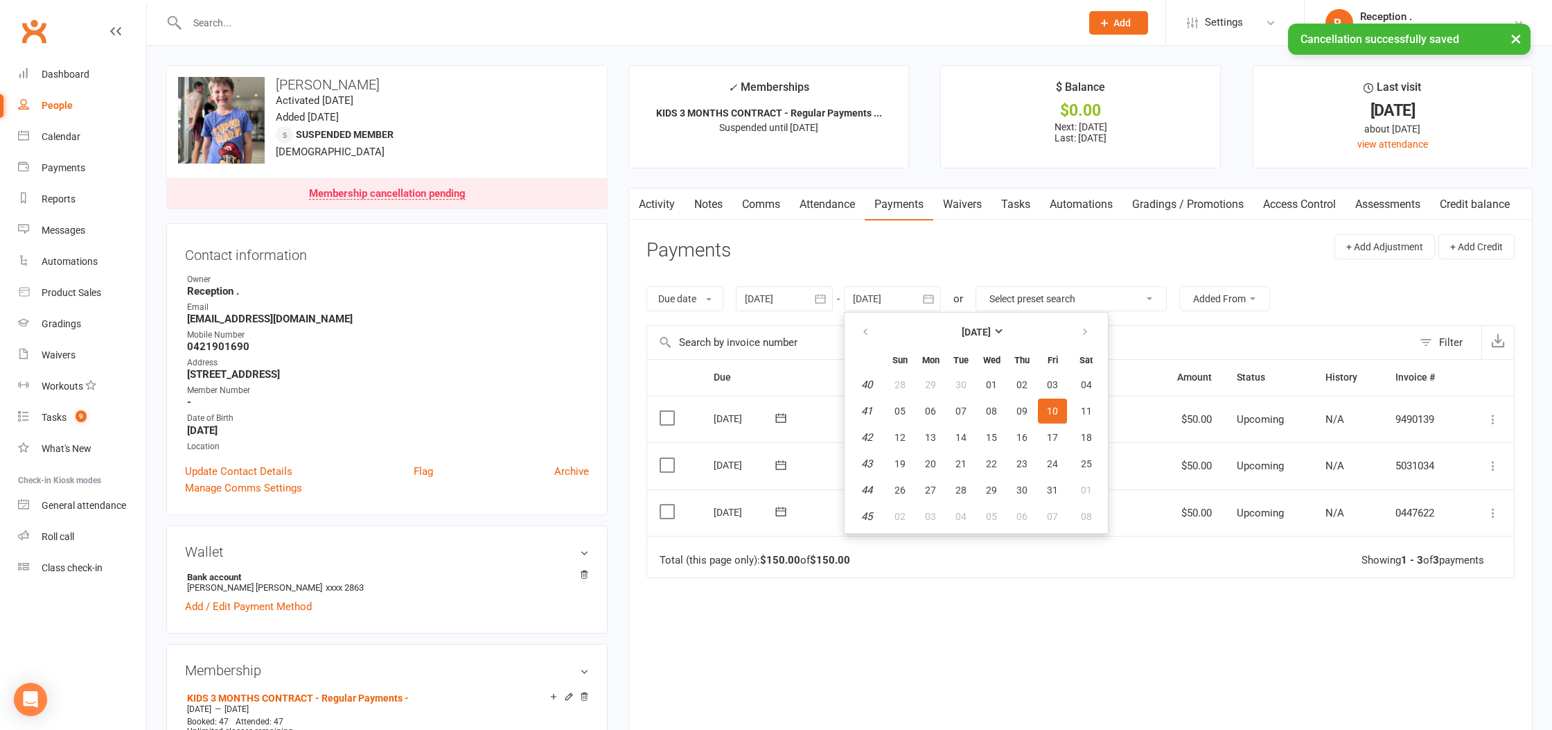
click at [1064, 450] on table "[DATE] Sun Mon Tue Wed Thu Fri Sat 40 28 29 30 01 02 03 04 41 05 06 07 08 09 10…" at bounding box center [977, 422] width 258 height 215
click at [1053, 458] on span "24" at bounding box center [1052, 463] width 11 height 11
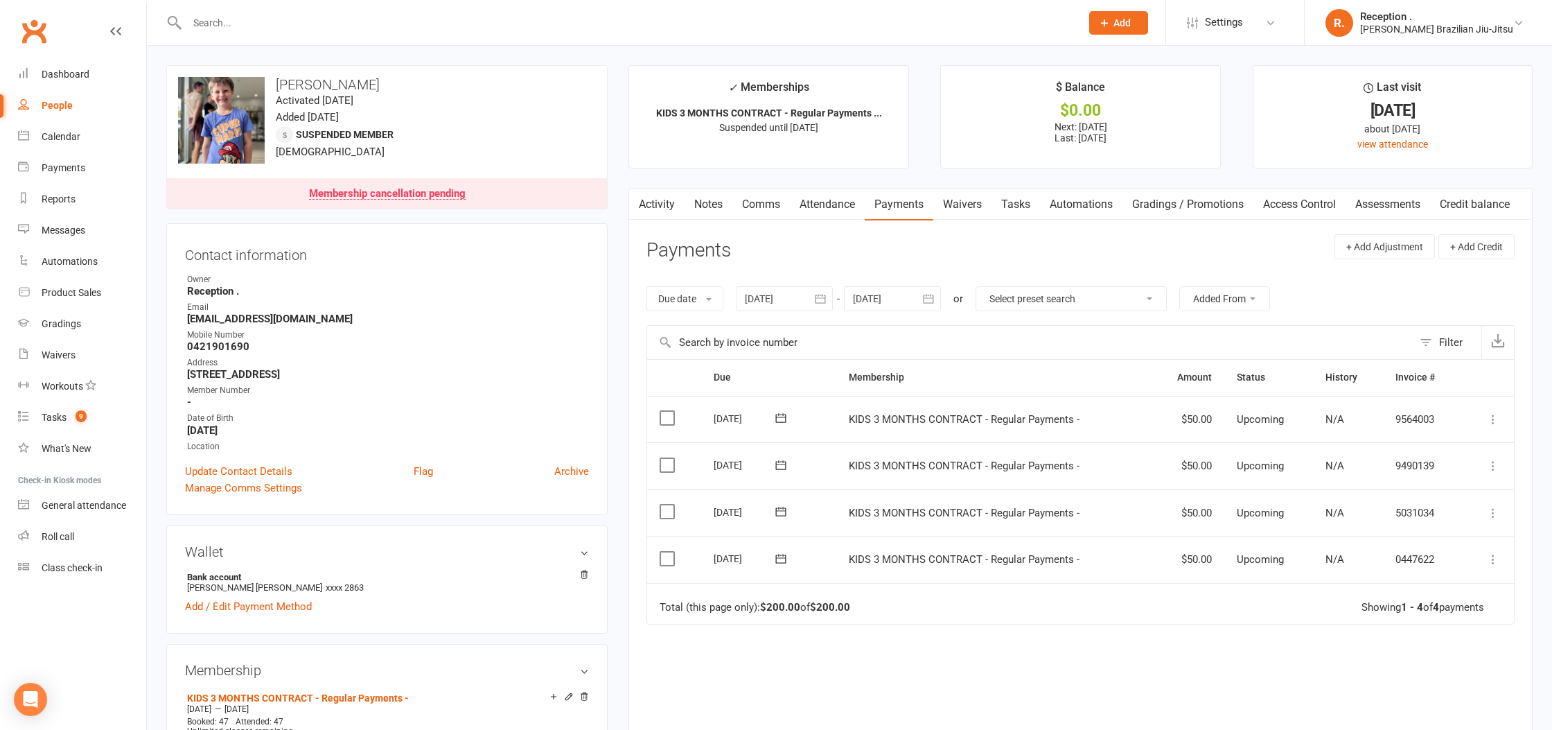
click at [929, 287] on button "button" at bounding box center [928, 298] width 25 height 25
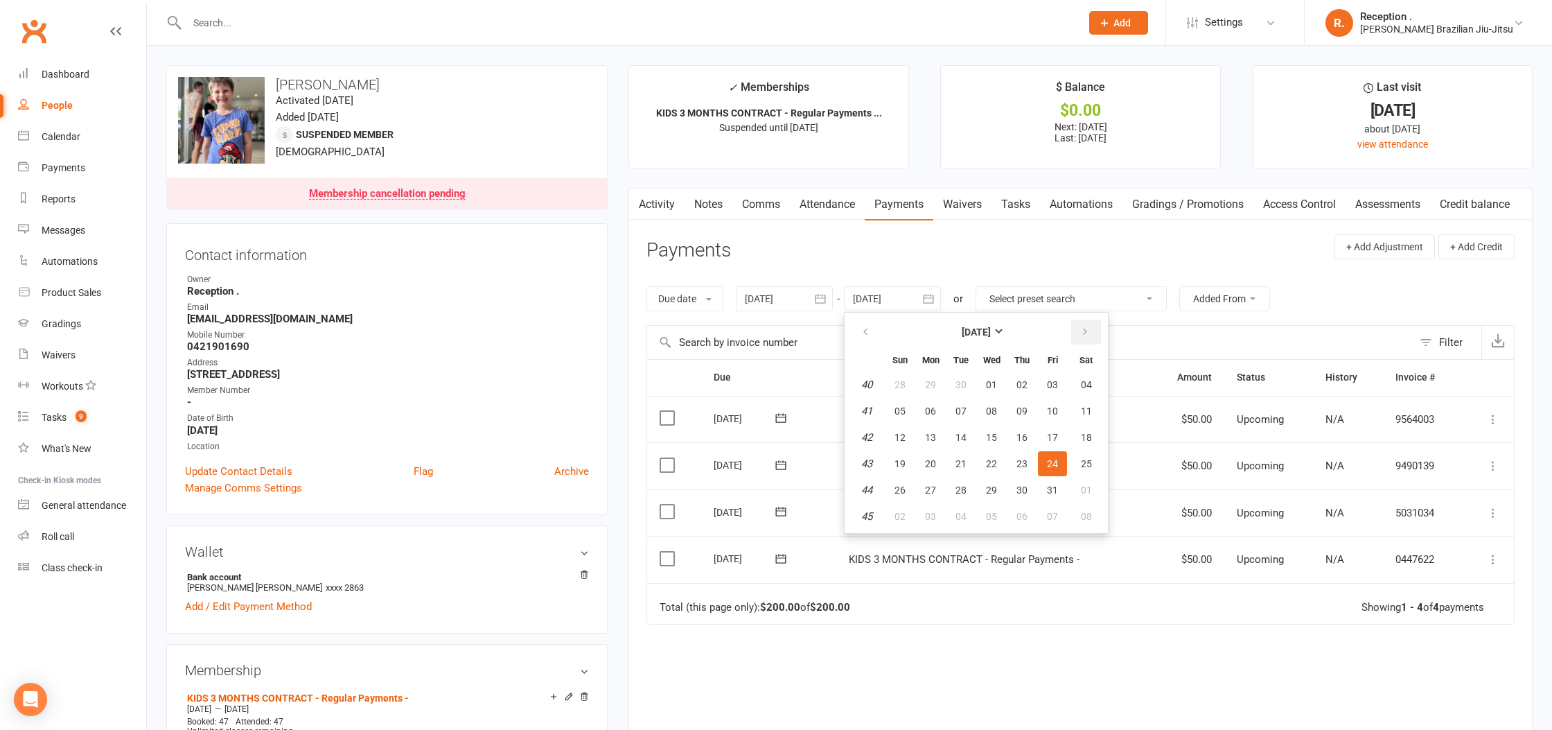
click at [1089, 332] on icon "button" at bounding box center [1085, 331] width 10 height 11
click at [1069, 453] on table "[DATE] Sun Mon Tue Wed Thu Fri Sat 44 26 27 28 29 30 31 01 45 02 03 04 05 06 07…" at bounding box center [977, 422] width 258 height 215
click at [1064, 448] on button "14" at bounding box center [1052, 437] width 29 height 25
type input "14 Nov 2025"
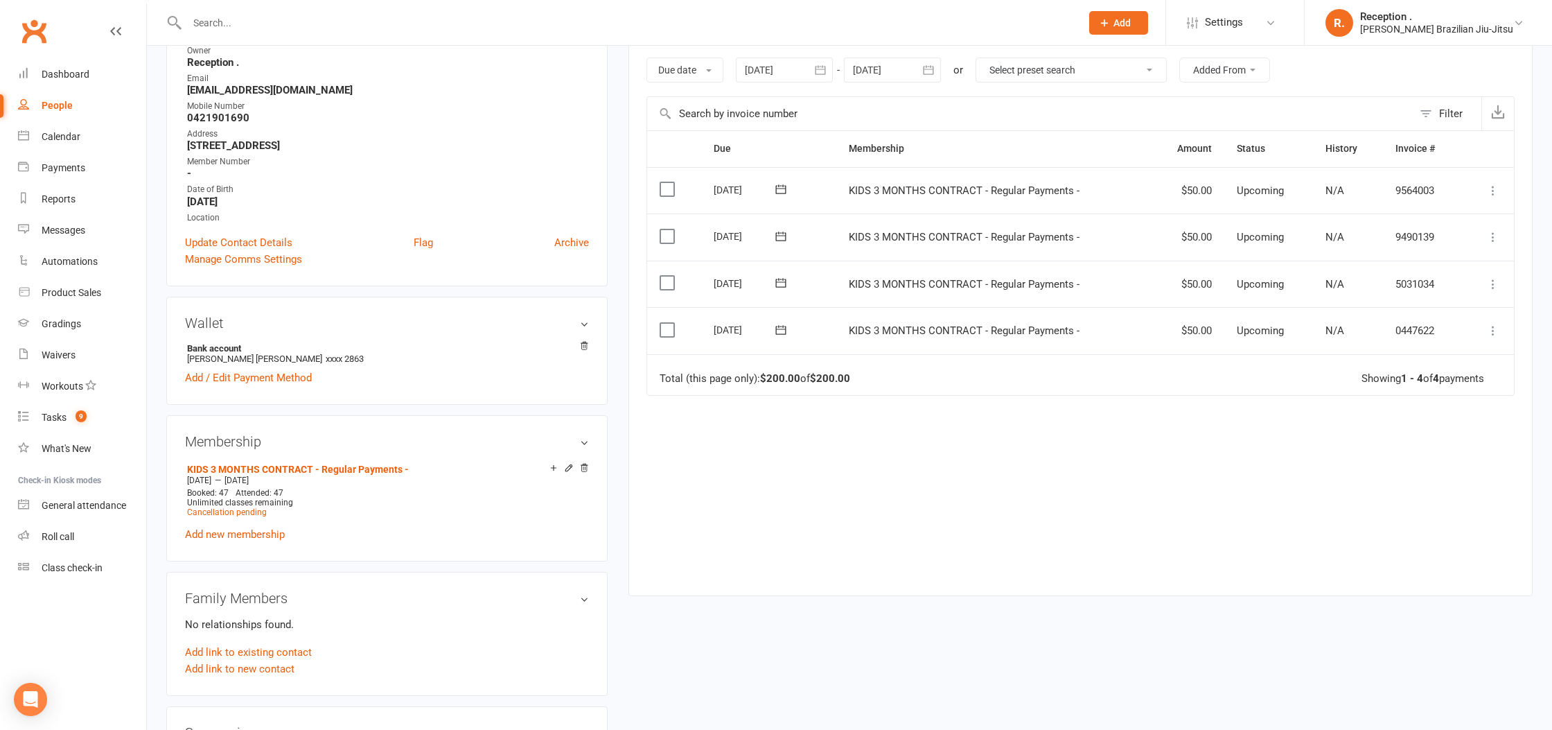
scroll to position [218, 0]
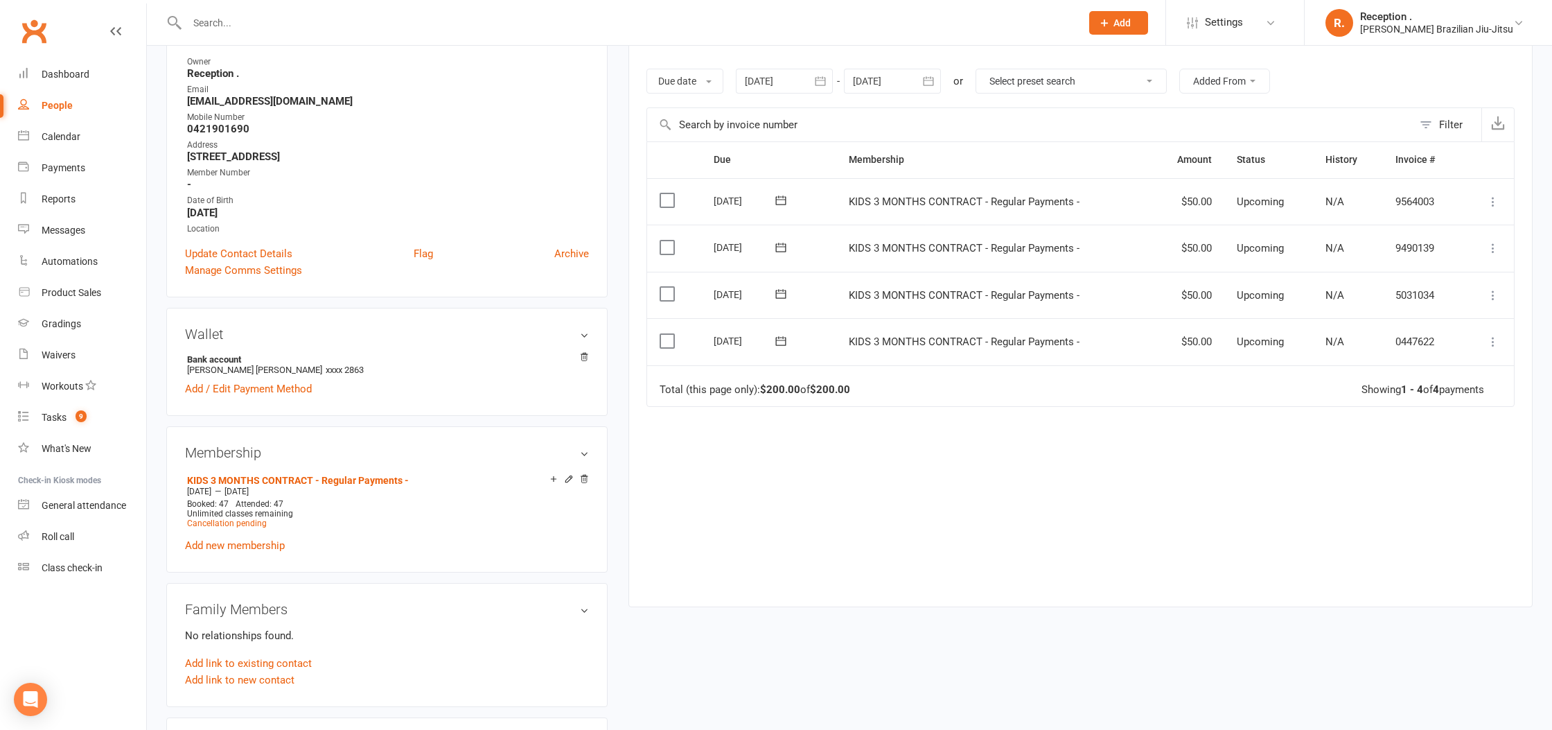
drag, startPoint x: 816, startPoint y: 340, endPoint x: 708, endPoint y: 330, distance: 108.6
click at [708, 330] on td "22 Sep 2025" at bounding box center [768, 341] width 135 height 47
drag, startPoint x: 886, startPoint y: 299, endPoint x: 721, endPoint y: 297, distance: 164.3
click at [719, 299] on tr "Select this 29 Sep 2025 Spencer Miller KIDS 3 MONTHS CONTRACT - Regular Payment…" at bounding box center [1080, 295] width 867 height 47
drag, startPoint x: 845, startPoint y: 246, endPoint x: 685, endPoint y: 238, distance: 160.3
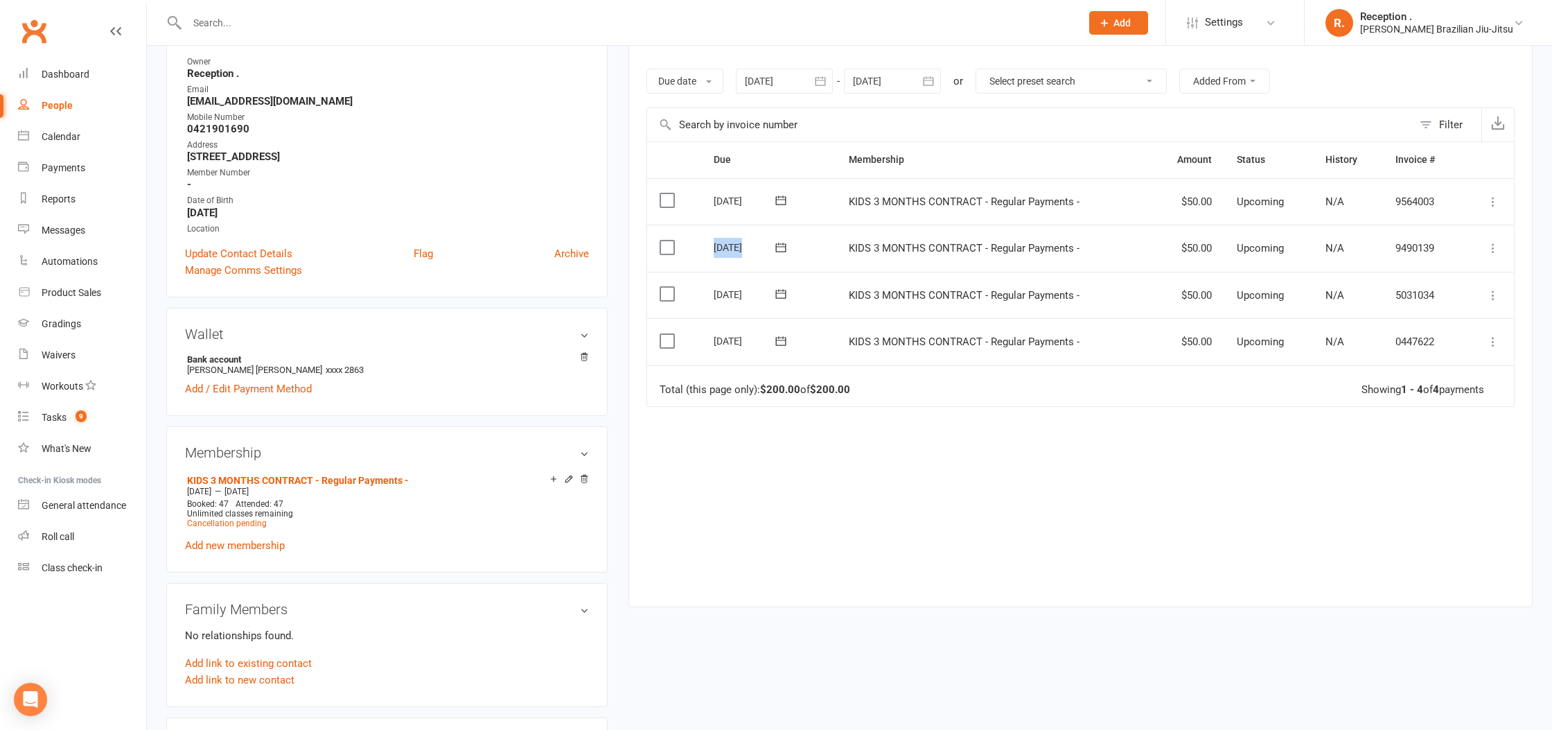
click at [685, 238] on tr "Select this 06 Oct 2025 Spencer Miller KIDS 3 MONTHS CONTRACT - Regular Payment…" at bounding box center [1080, 248] width 867 height 47
drag, startPoint x: 766, startPoint y: 199, endPoint x: 684, endPoint y: 195, distance: 82.5
click at [684, 195] on tr "Select this 13 Oct 2025 Spencer Miller KIDS 3 MONTHS CONTRACT - Regular Payment…" at bounding box center [1080, 201] width 867 height 47
drag, startPoint x: 800, startPoint y: 79, endPoint x: 807, endPoint y: 107, distance: 28.6
click at [800, 79] on div at bounding box center [784, 81] width 97 height 25
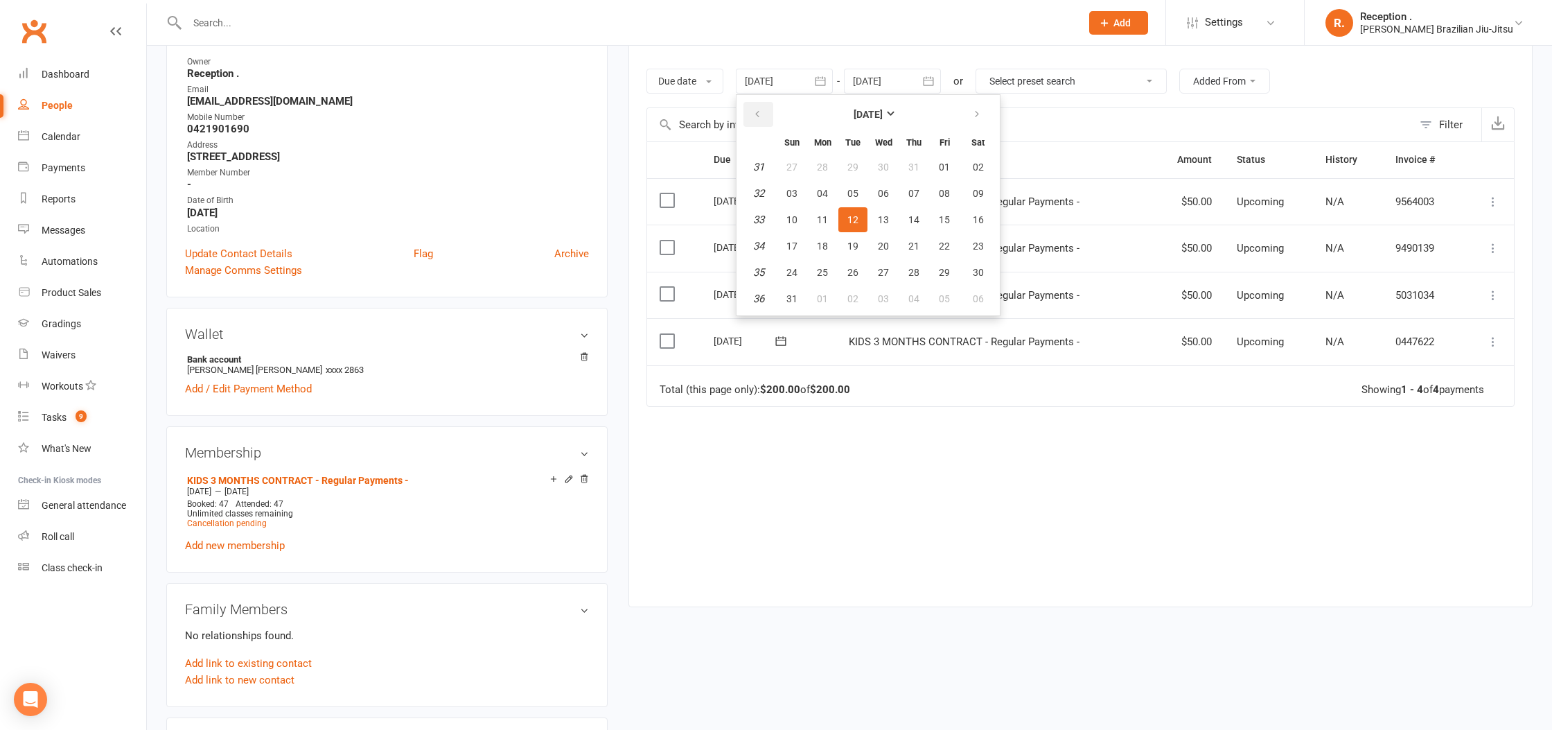
click at [770, 121] on button "button" at bounding box center [759, 114] width 30 height 25
click at [767, 115] on button "button" at bounding box center [759, 114] width 30 height 25
click at [792, 188] on span "08" at bounding box center [792, 193] width 11 height 11
type input "08 Jun 2025"
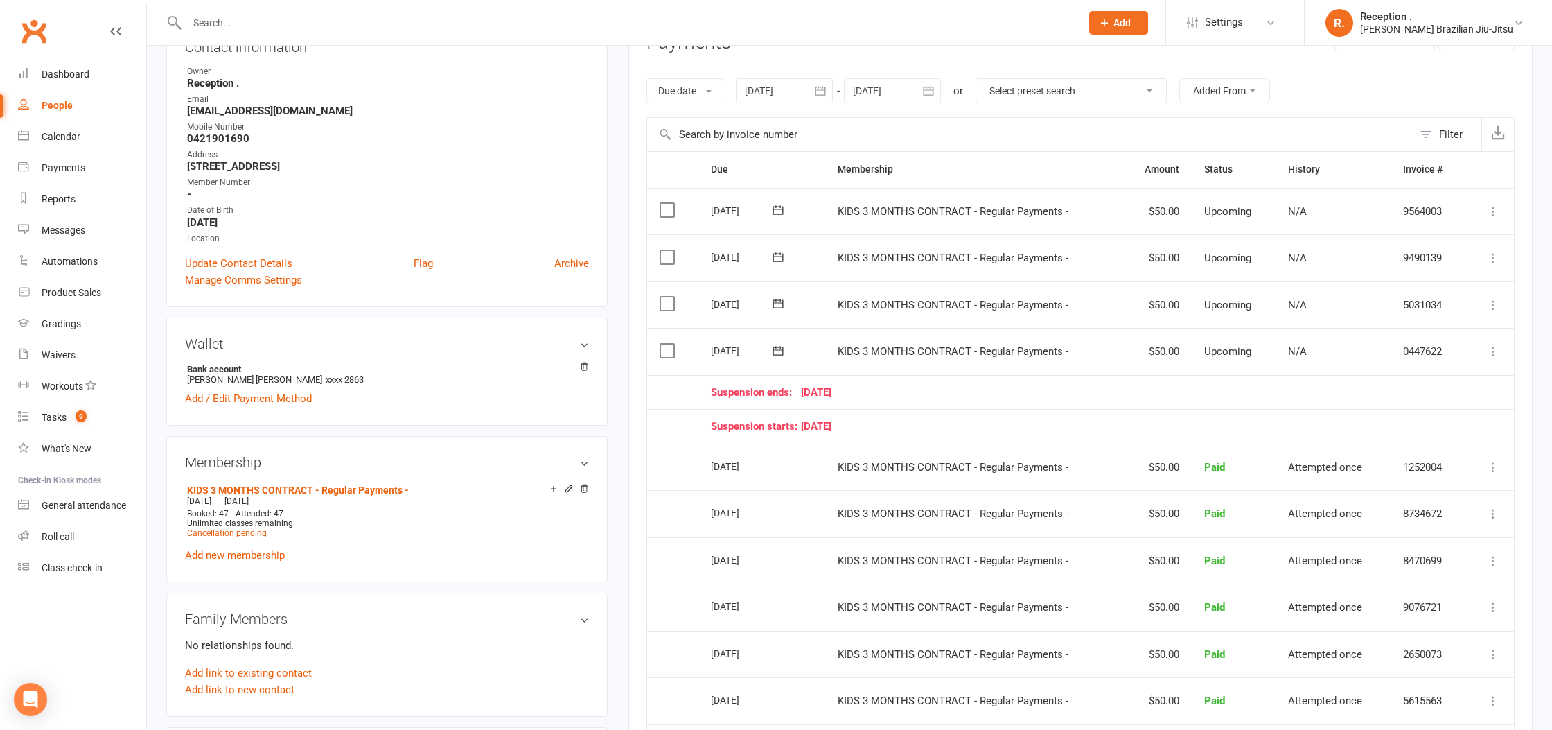
scroll to position [197, 0]
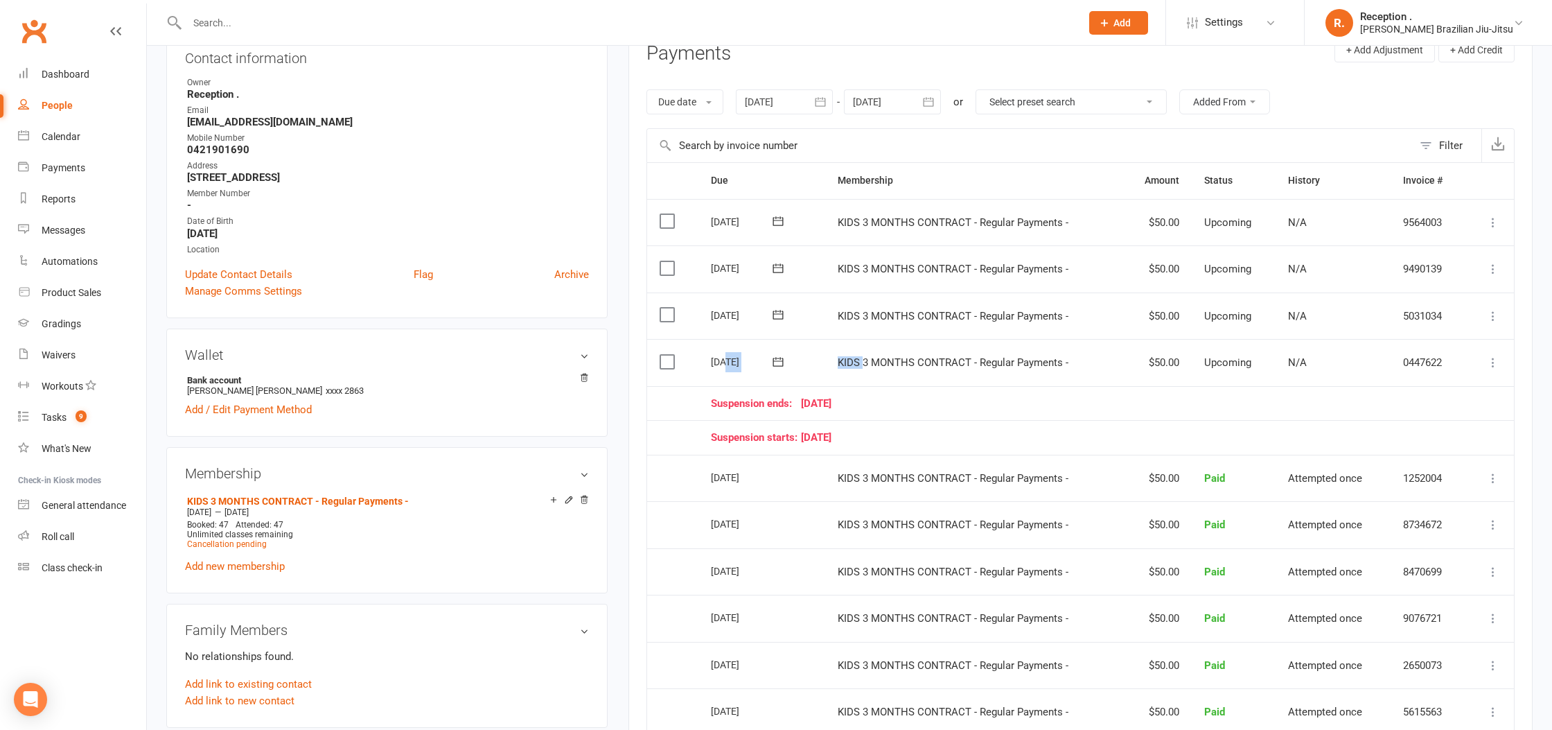
drag, startPoint x: 833, startPoint y: 355, endPoint x: 748, endPoint y: 340, distance: 86.6
click at [726, 351] on tr "Select this 22 Sep 2025 Spencer Miller KIDS 3 MONTHS CONTRACT - Regular Payment…" at bounding box center [1080, 362] width 867 height 47
drag, startPoint x: 848, startPoint y: 312, endPoint x: 702, endPoint y: 315, distance: 146.3
click at [702, 315] on tr "Select this 29 Sep 2025 Spencer Miller KIDS 3 MONTHS CONTRACT - Regular Payment…" at bounding box center [1080, 315] width 867 height 47
drag, startPoint x: 865, startPoint y: 267, endPoint x: 696, endPoint y: 234, distance: 172.2
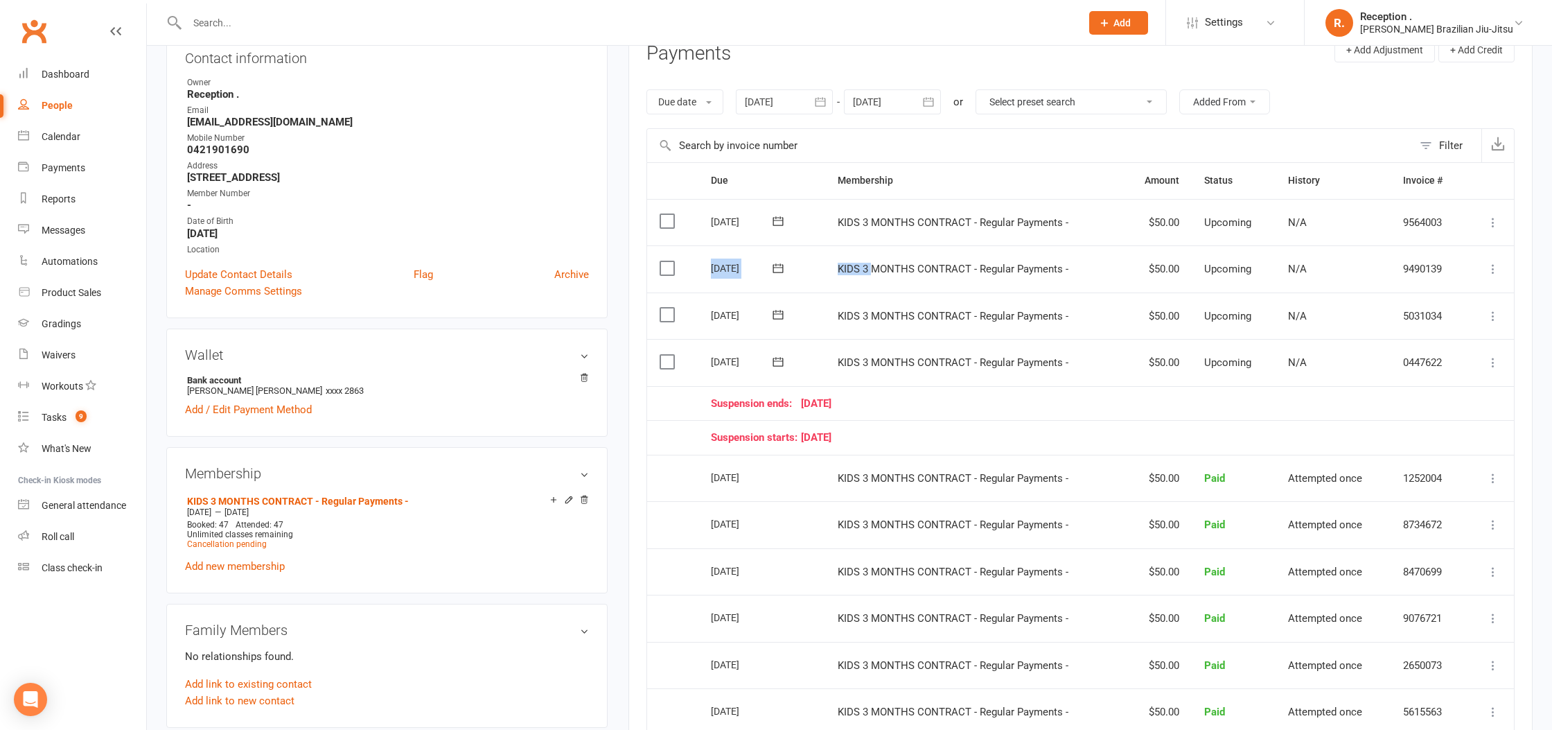
click at [676, 252] on tr "Select this 06 Oct 2025 Spencer Miller KIDS 3 MONTHS CONTRACT - Regular Payment…" at bounding box center [1080, 268] width 867 height 47
drag, startPoint x: 804, startPoint y: 213, endPoint x: 705, endPoint y: 204, distance: 99.5
click at [704, 204] on td "13 Oct 2025" at bounding box center [763, 222] width 128 height 47
click at [893, 118] on div "Due date Due date Date paid Date failed Date settled 08 Jun 2025 June 2025 Sun …" at bounding box center [1081, 102] width 868 height 53
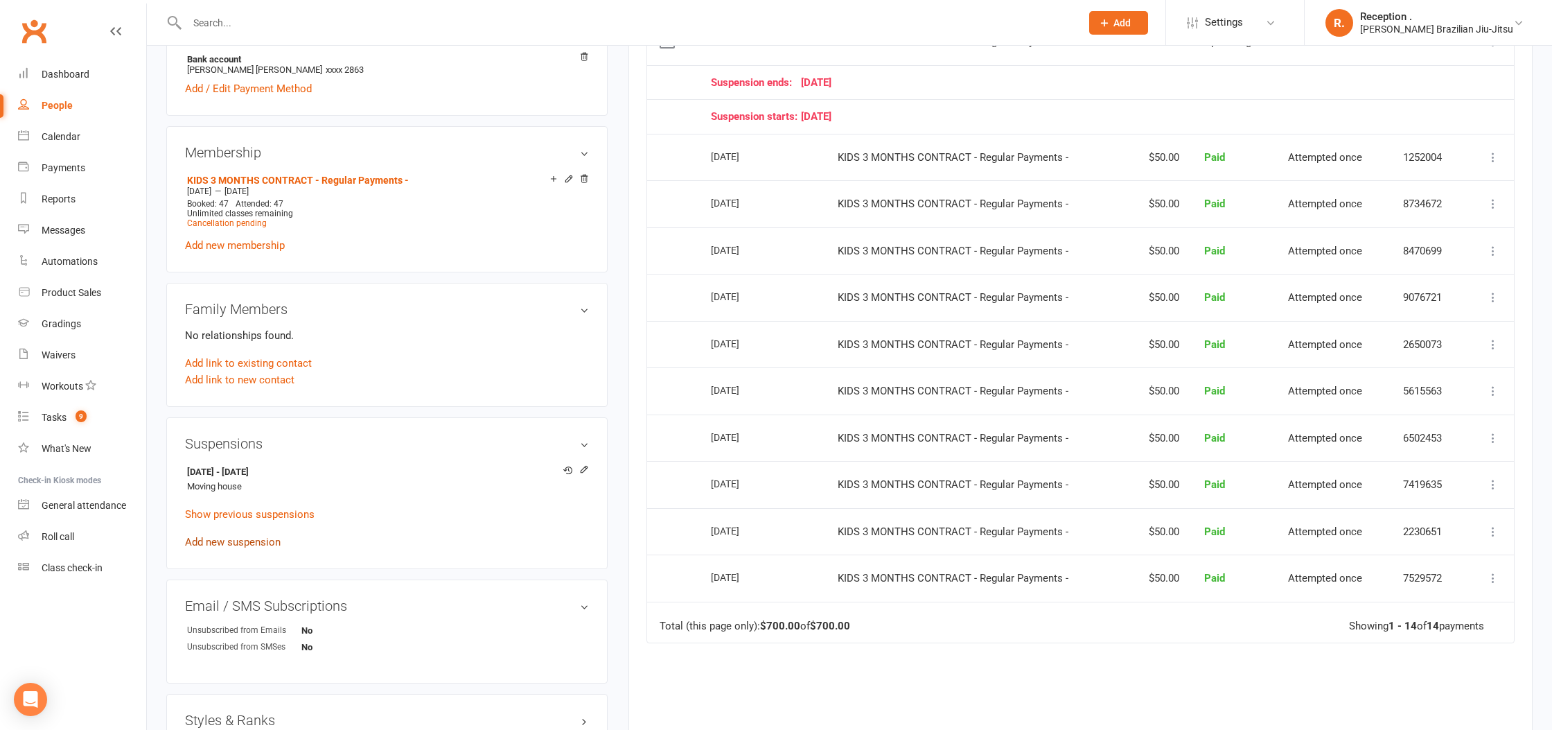
scroll to position [534, 0]
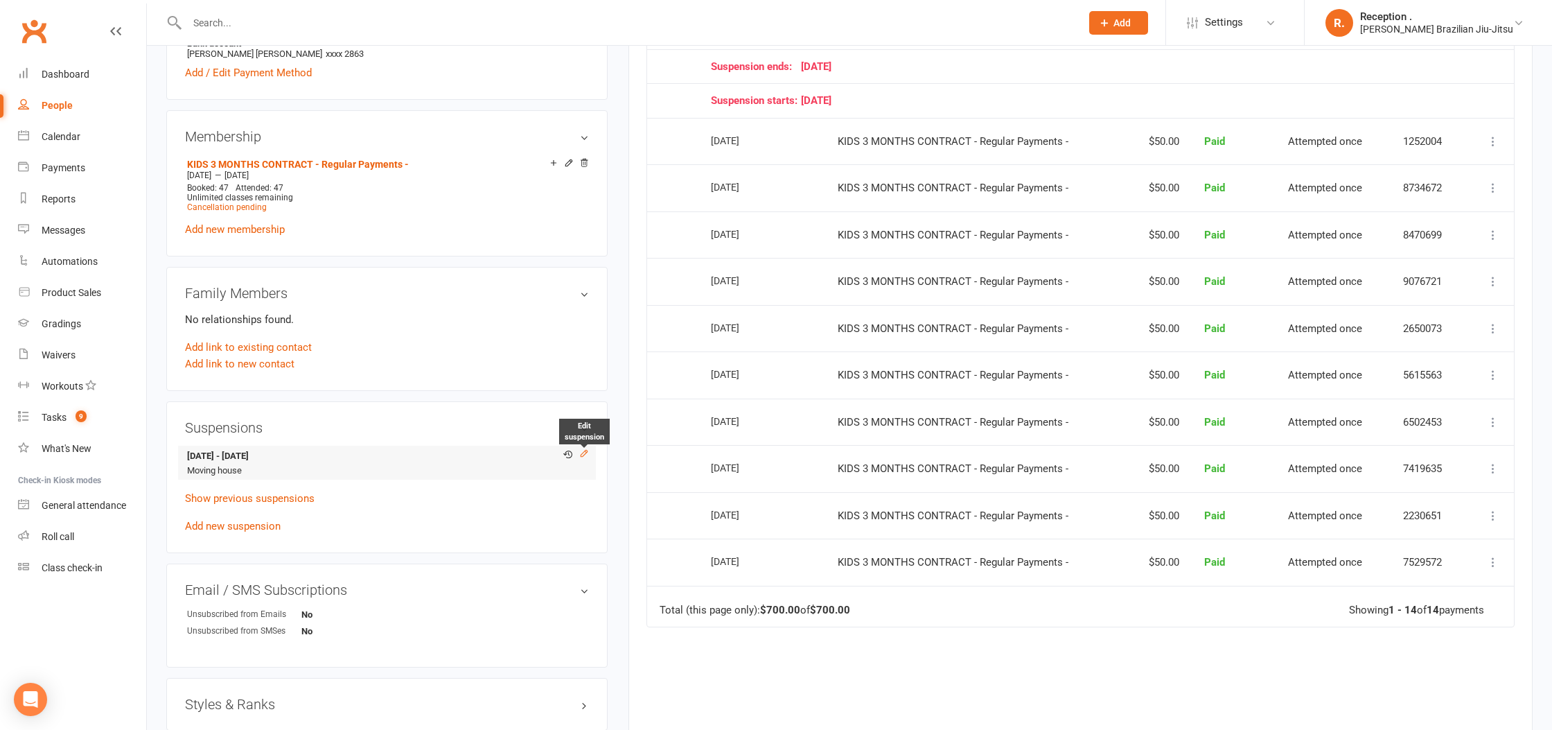
click at [585, 451] on icon at bounding box center [584, 453] width 10 height 10
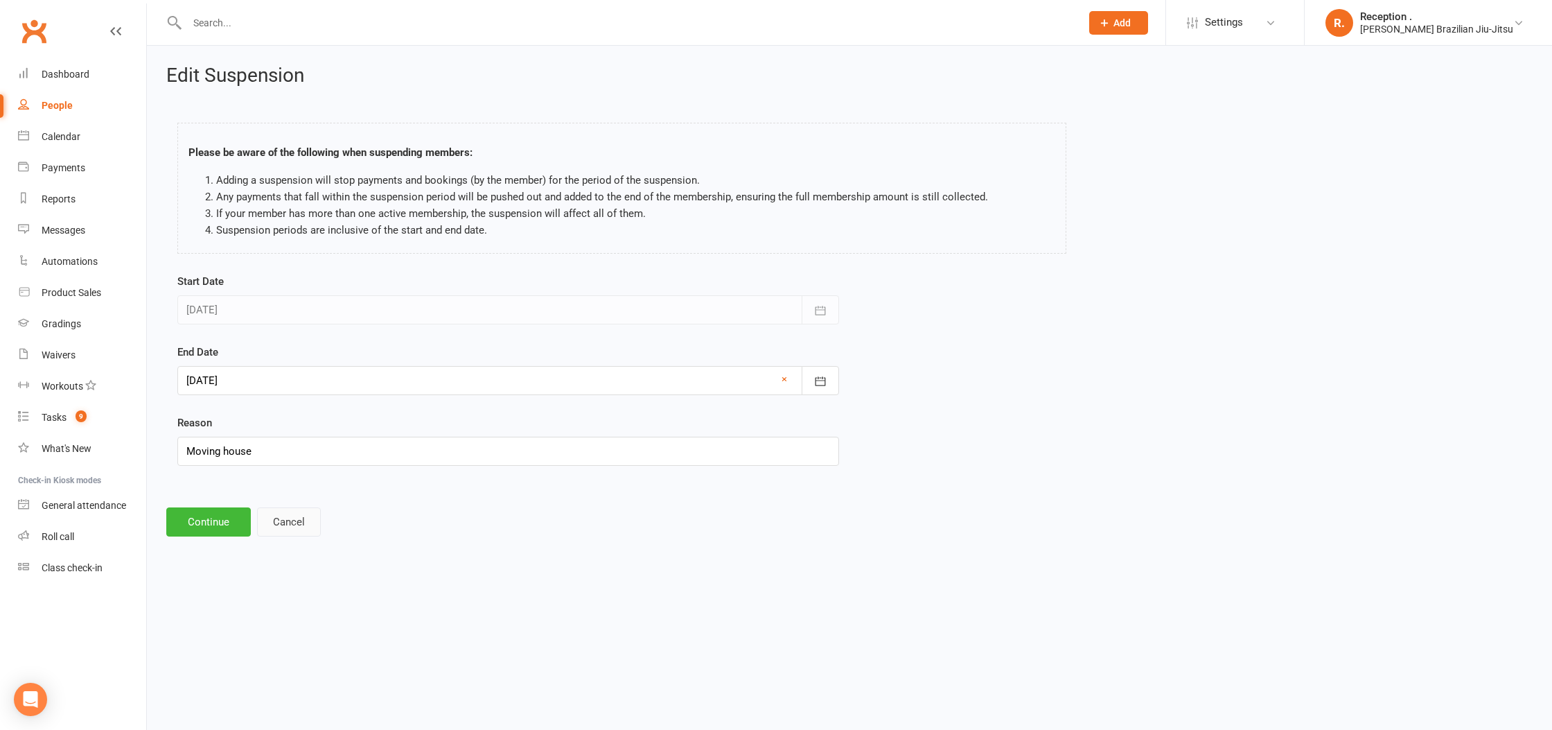
click at [296, 527] on button "Cancel" at bounding box center [289, 521] width 64 height 29
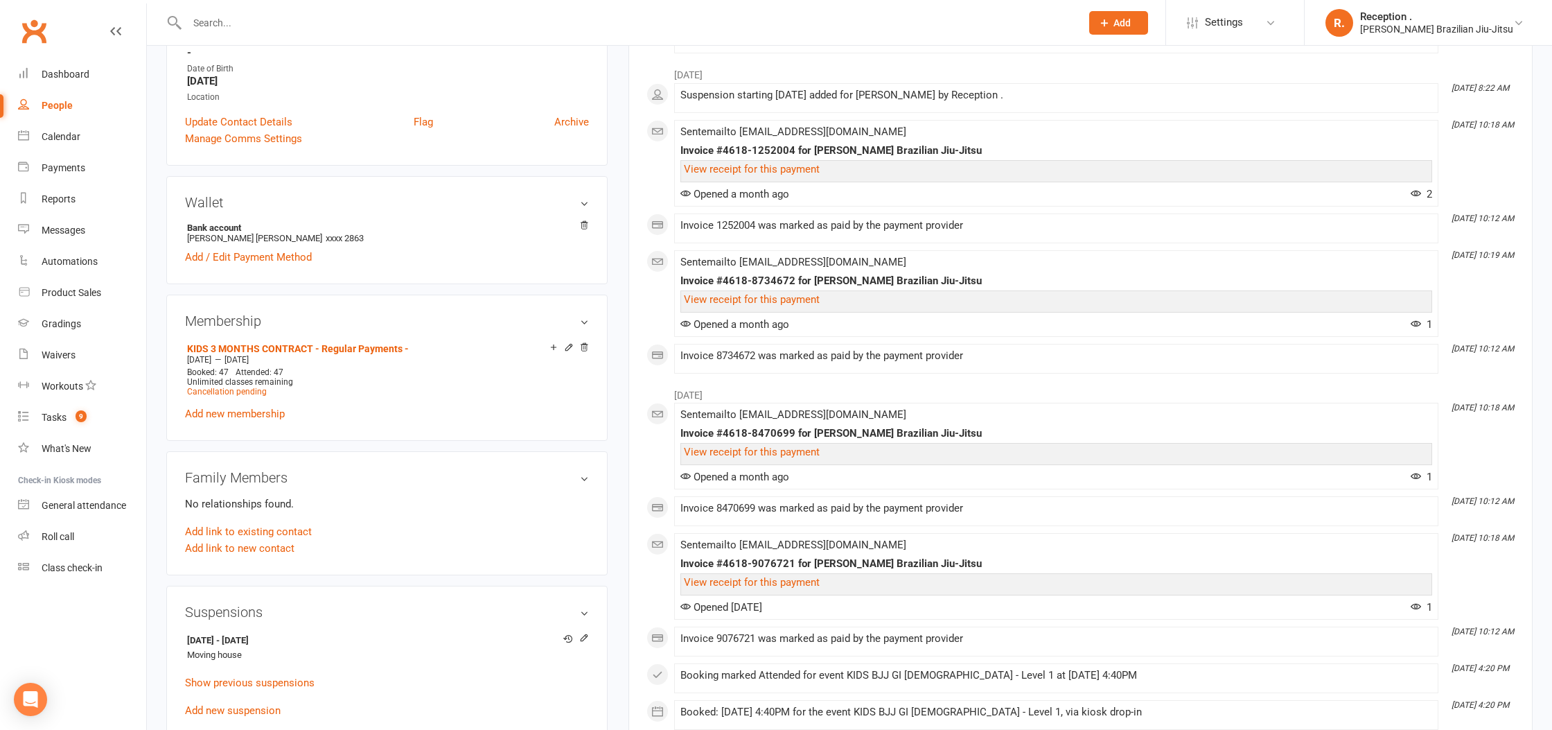
scroll to position [351, 0]
click at [588, 633] on icon at bounding box center [584, 636] width 10 height 10
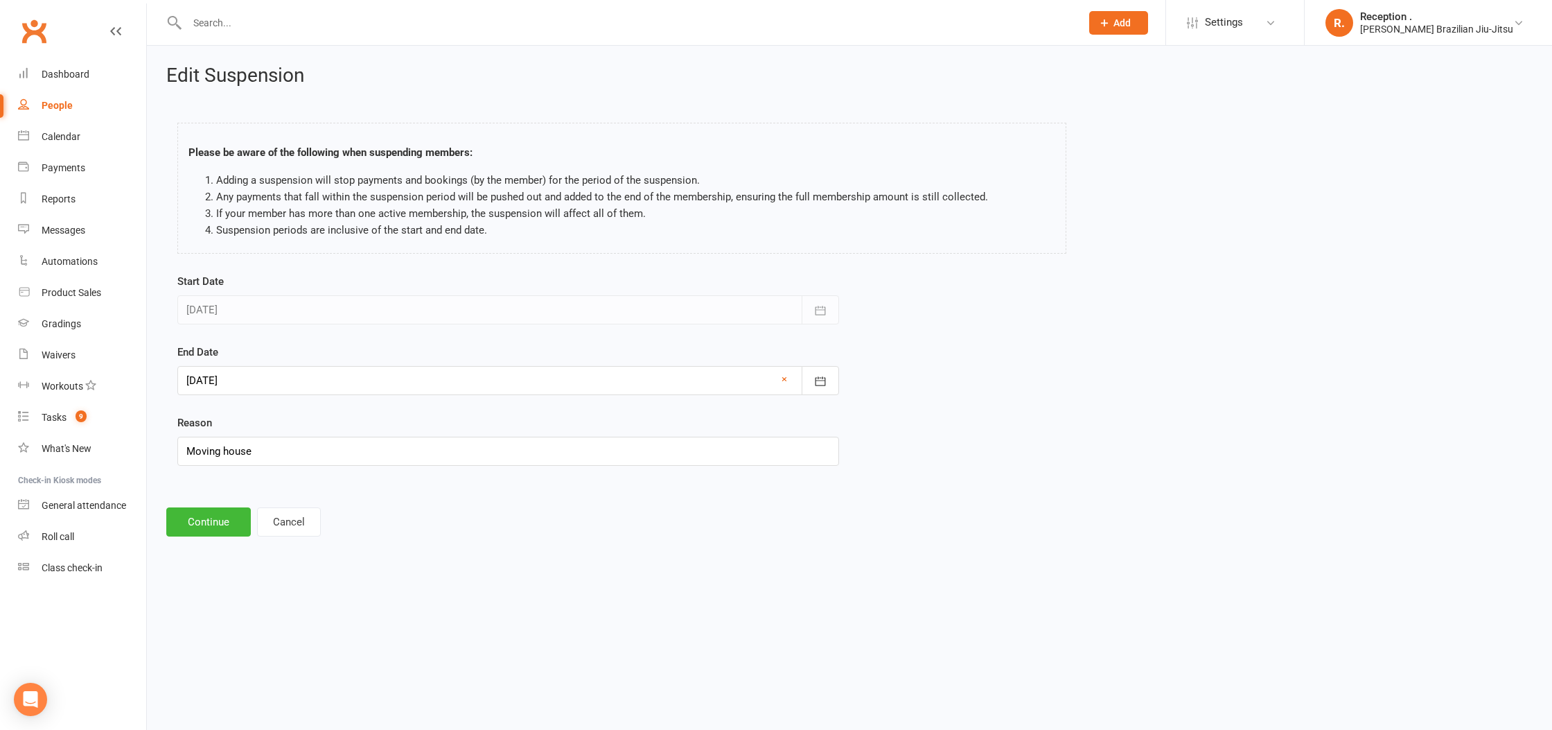
click at [310, 367] on div at bounding box center [508, 380] width 662 height 29
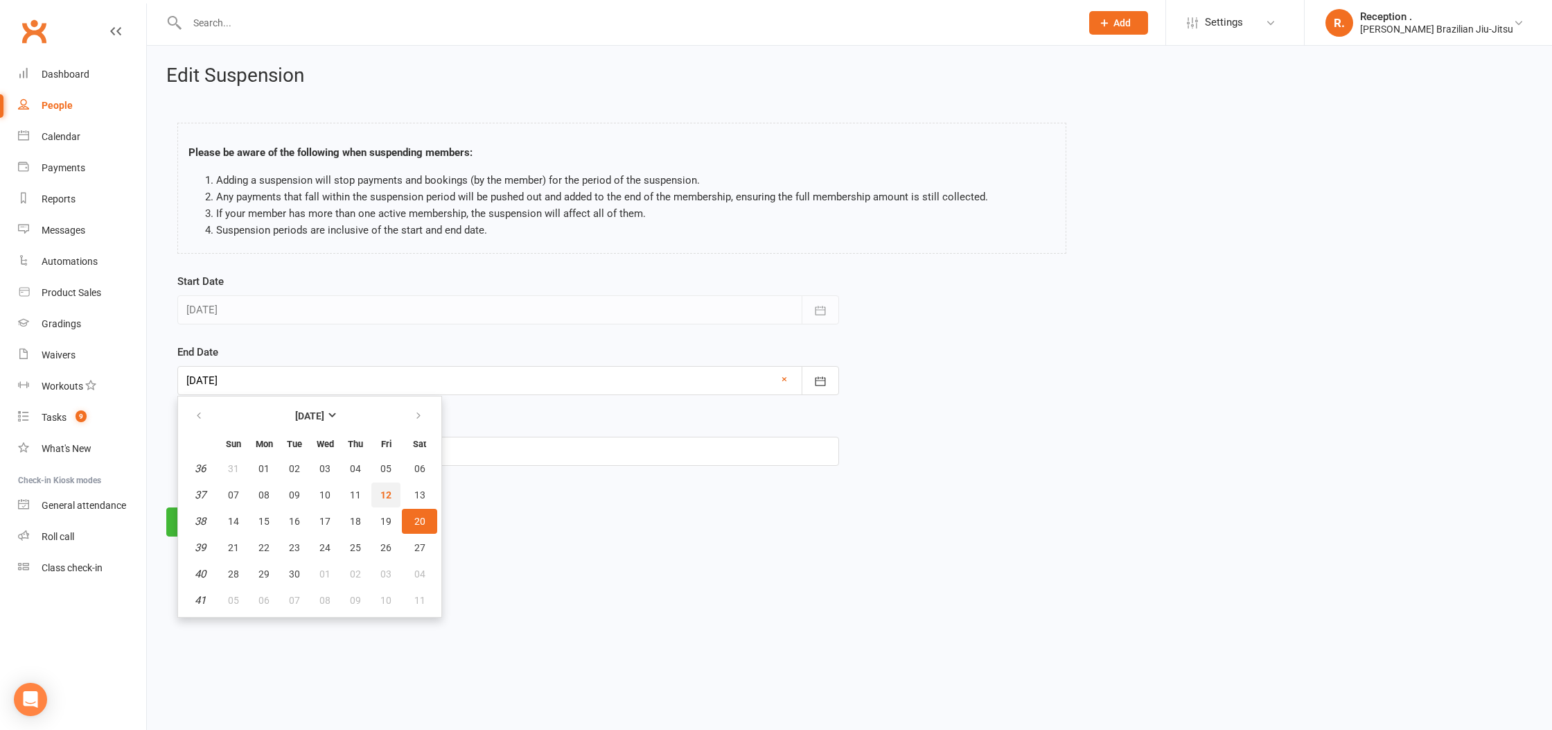
click at [389, 501] on button "12" at bounding box center [385, 494] width 29 height 25
type input "12 Sep 2025"
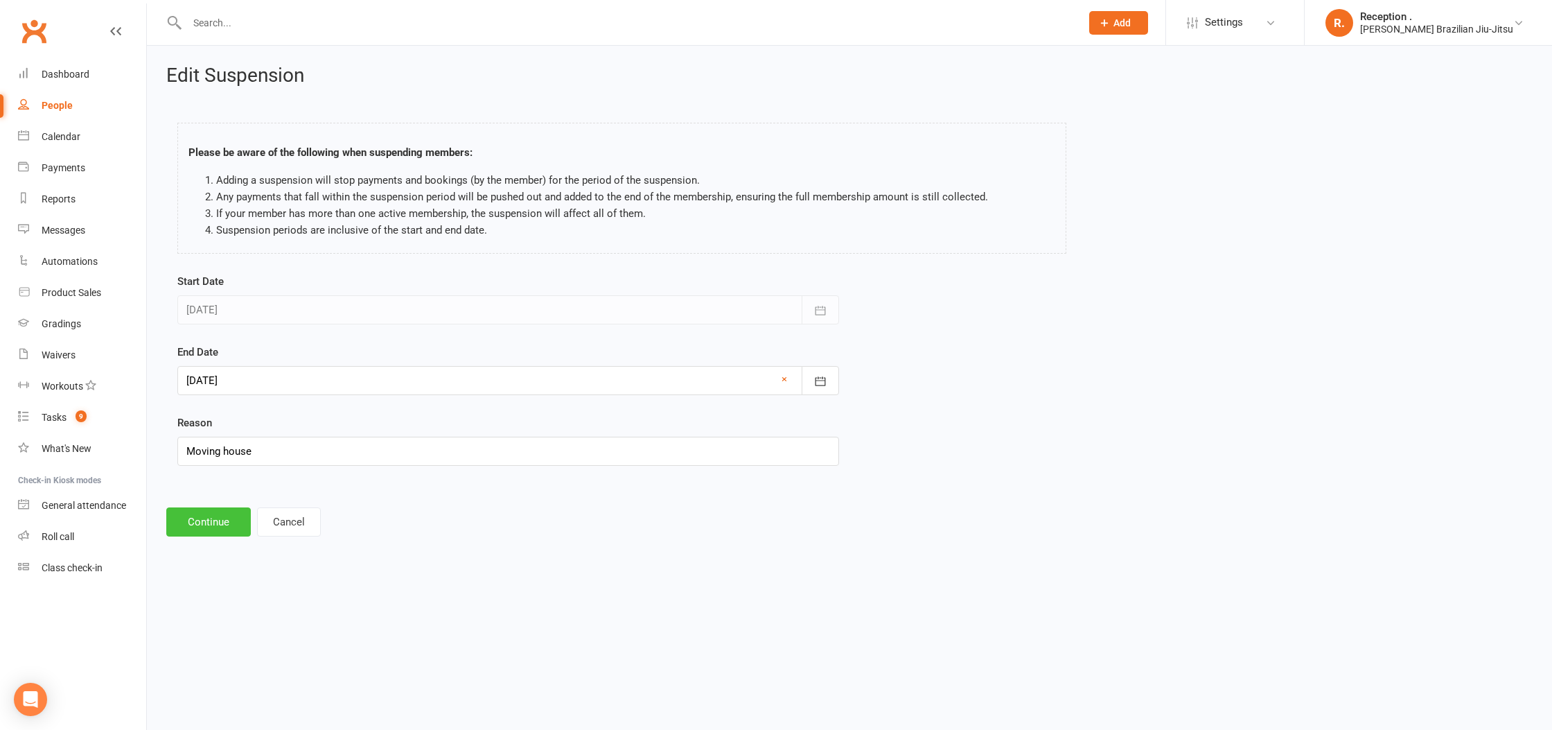
click at [216, 520] on button "Continue" at bounding box center [208, 521] width 85 height 29
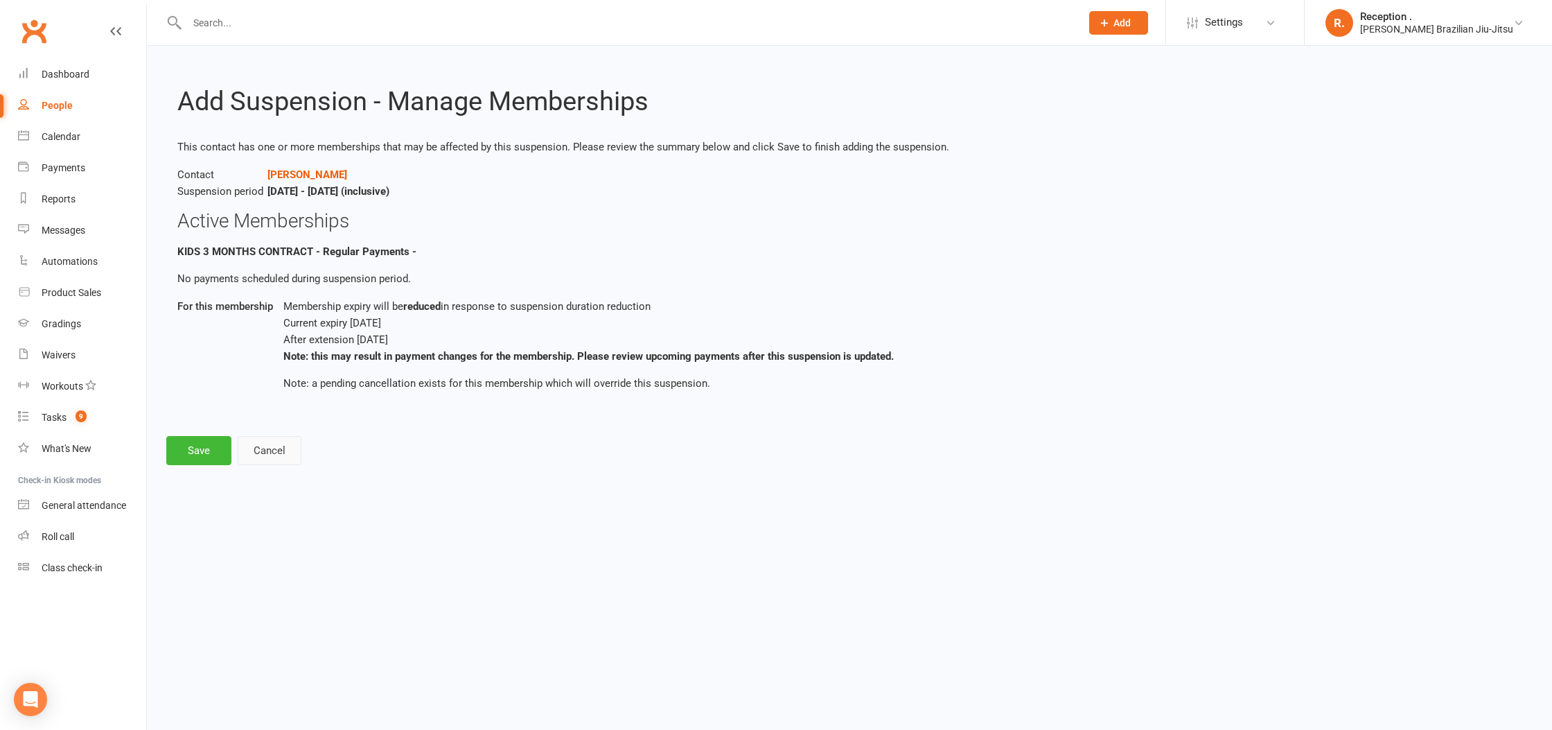
click at [269, 450] on button "Cancel" at bounding box center [270, 450] width 64 height 29
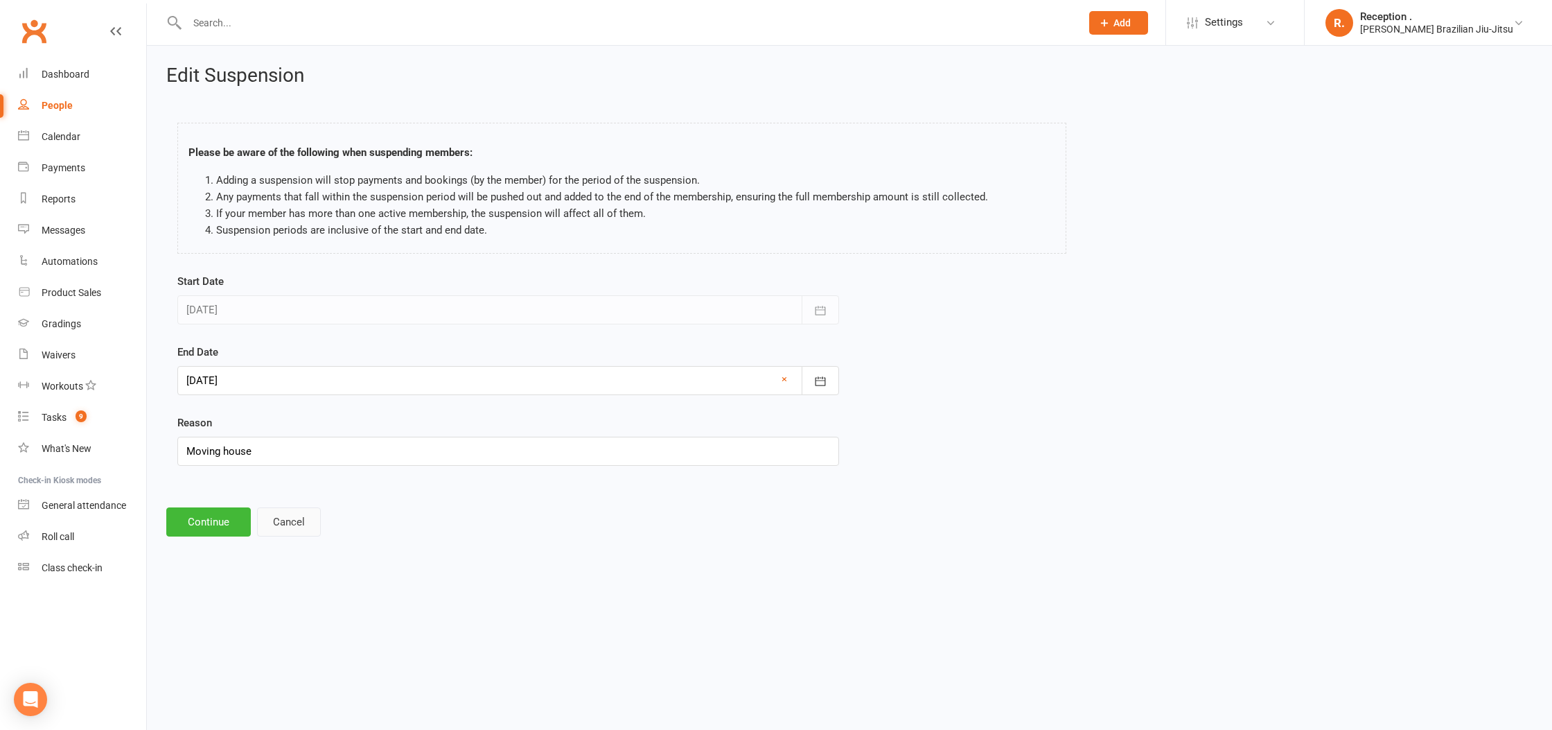
click at [291, 509] on button "Cancel" at bounding box center [289, 521] width 64 height 29
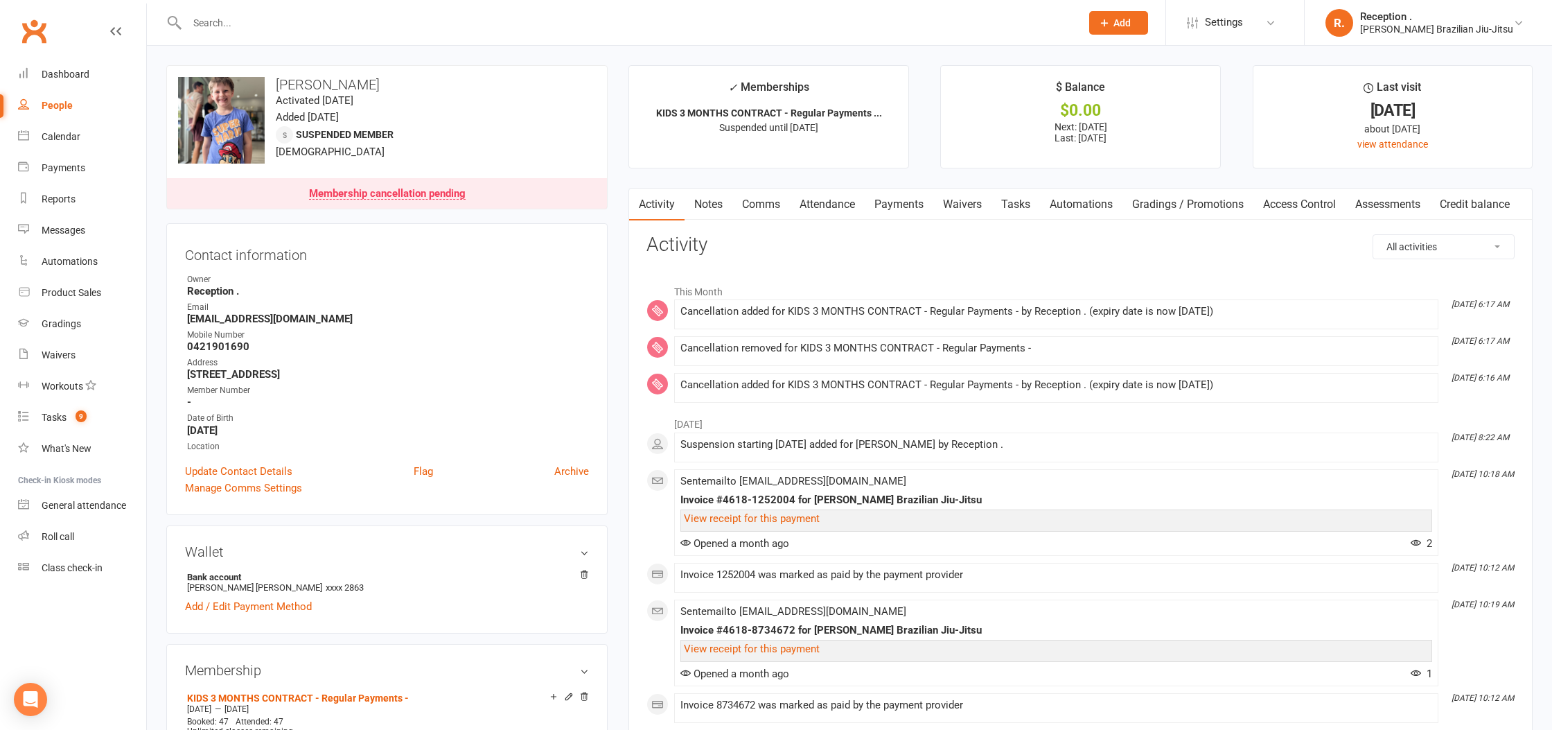
click at [899, 207] on link "Payments" at bounding box center [899, 205] width 69 height 32
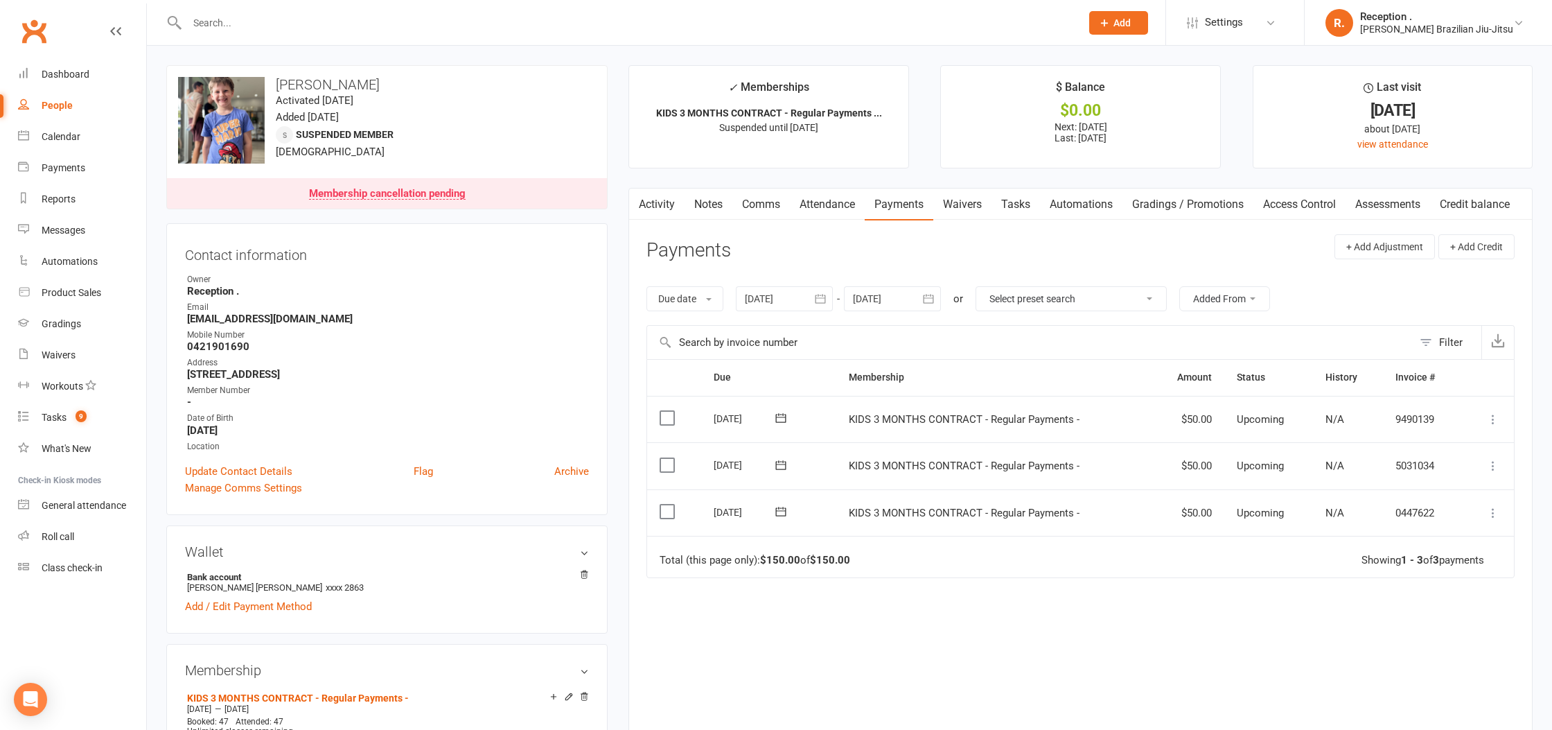
click at [887, 301] on div at bounding box center [892, 298] width 97 height 25
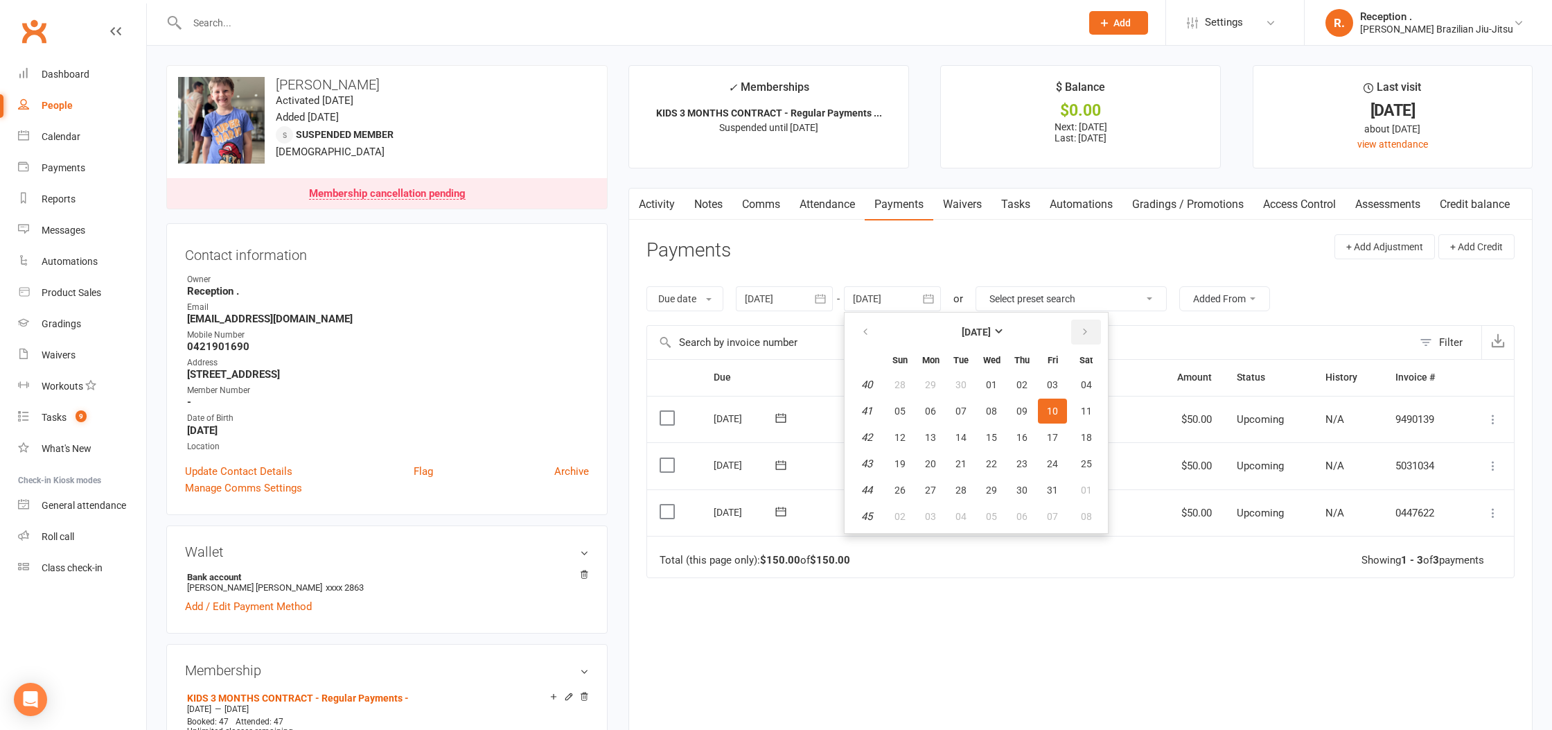
click at [1094, 337] on button "button" at bounding box center [1086, 331] width 30 height 25
click at [1053, 464] on span "21" at bounding box center [1052, 463] width 11 height 11
type input "21 Nov 2025"
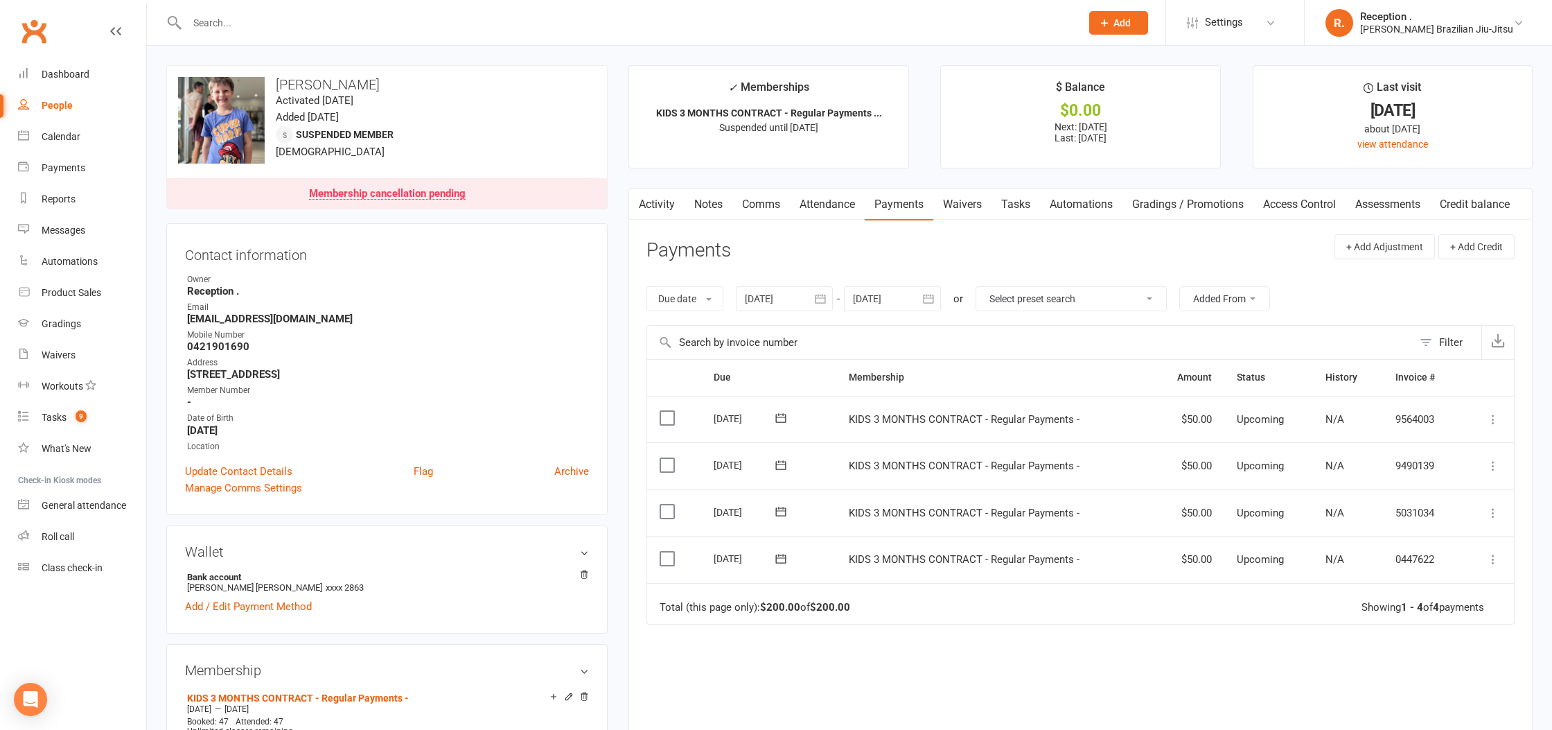
scroll to position [12, 0]
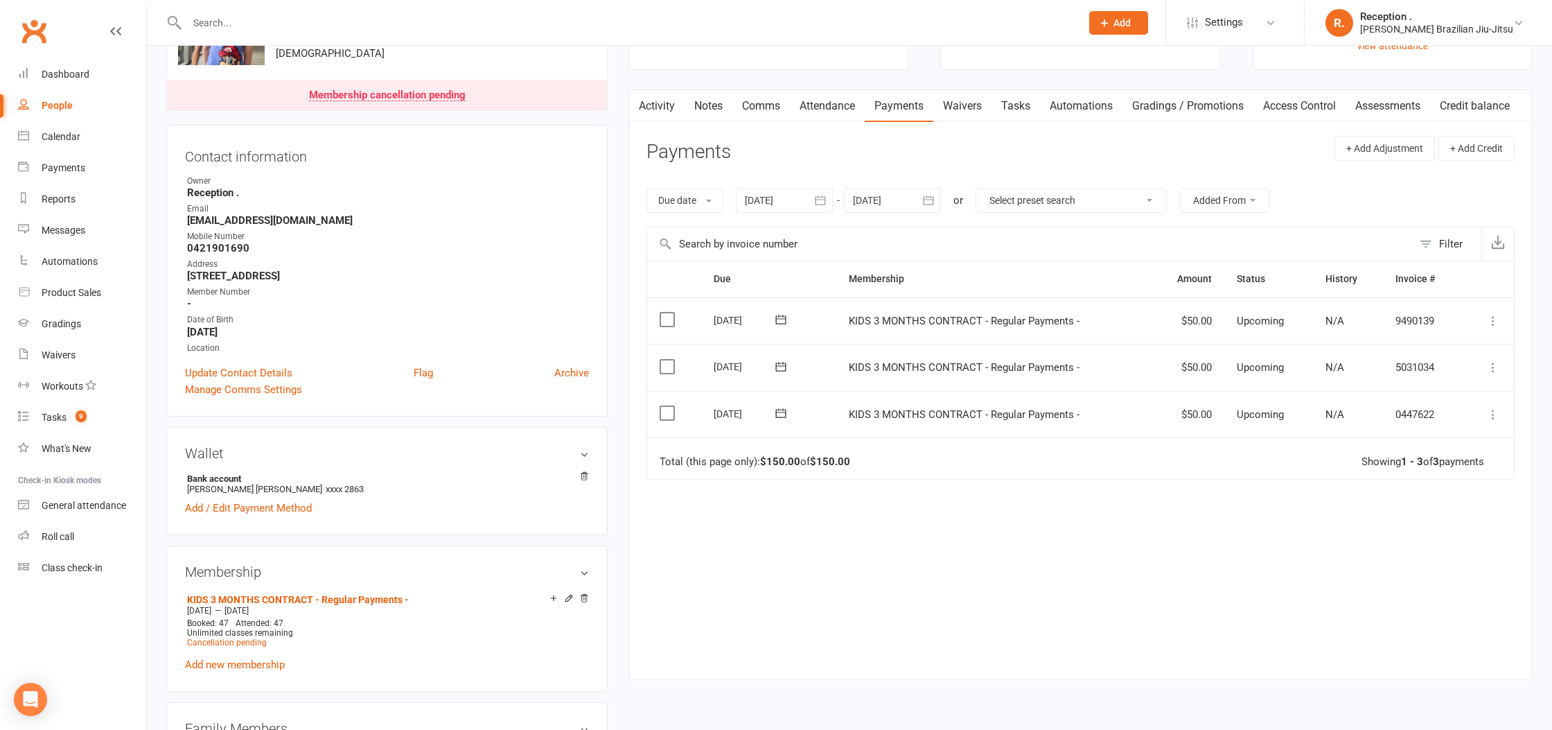
scroll to position [95, 0]
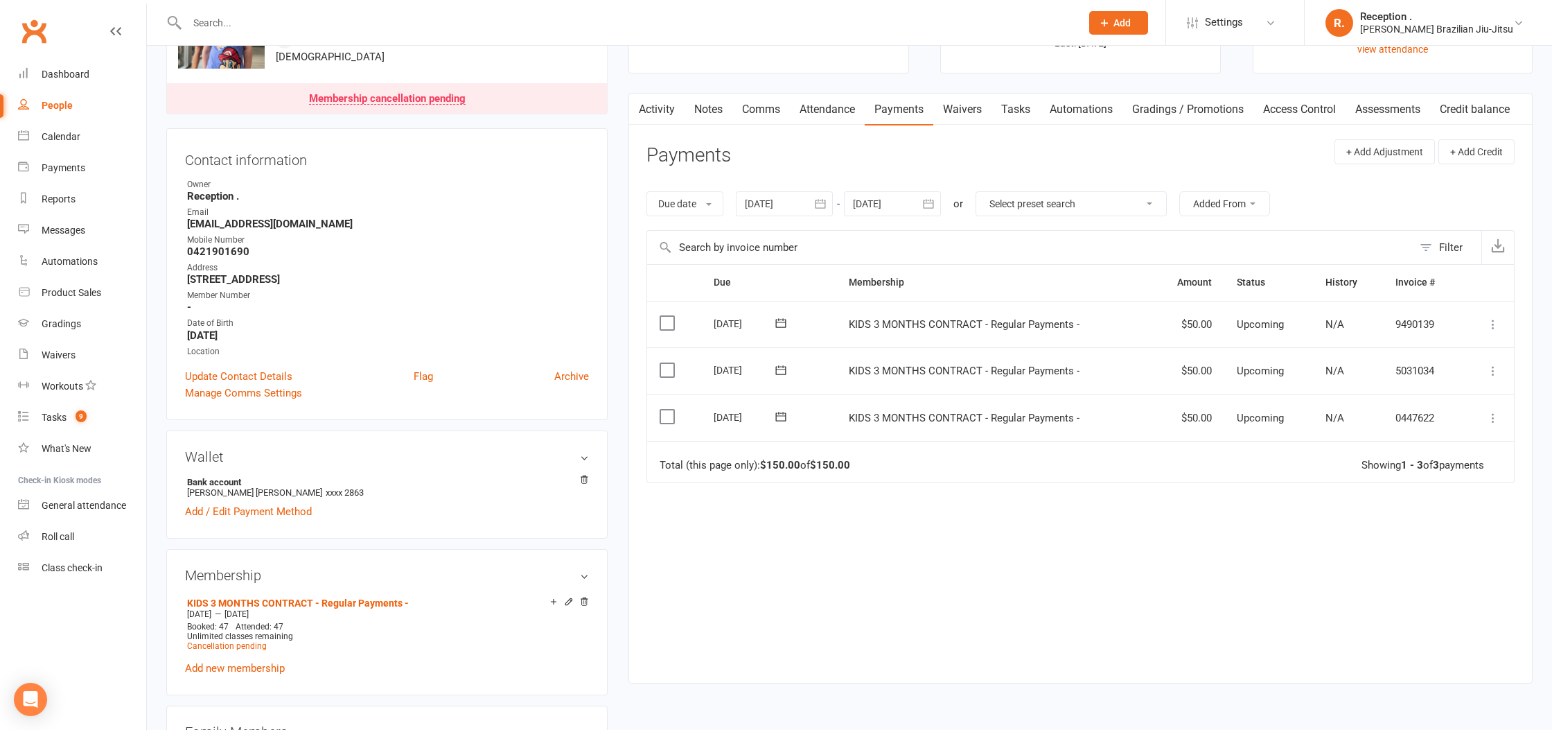
click at [904, 211] on div at bounding box center [892, 203] width 97 height 25
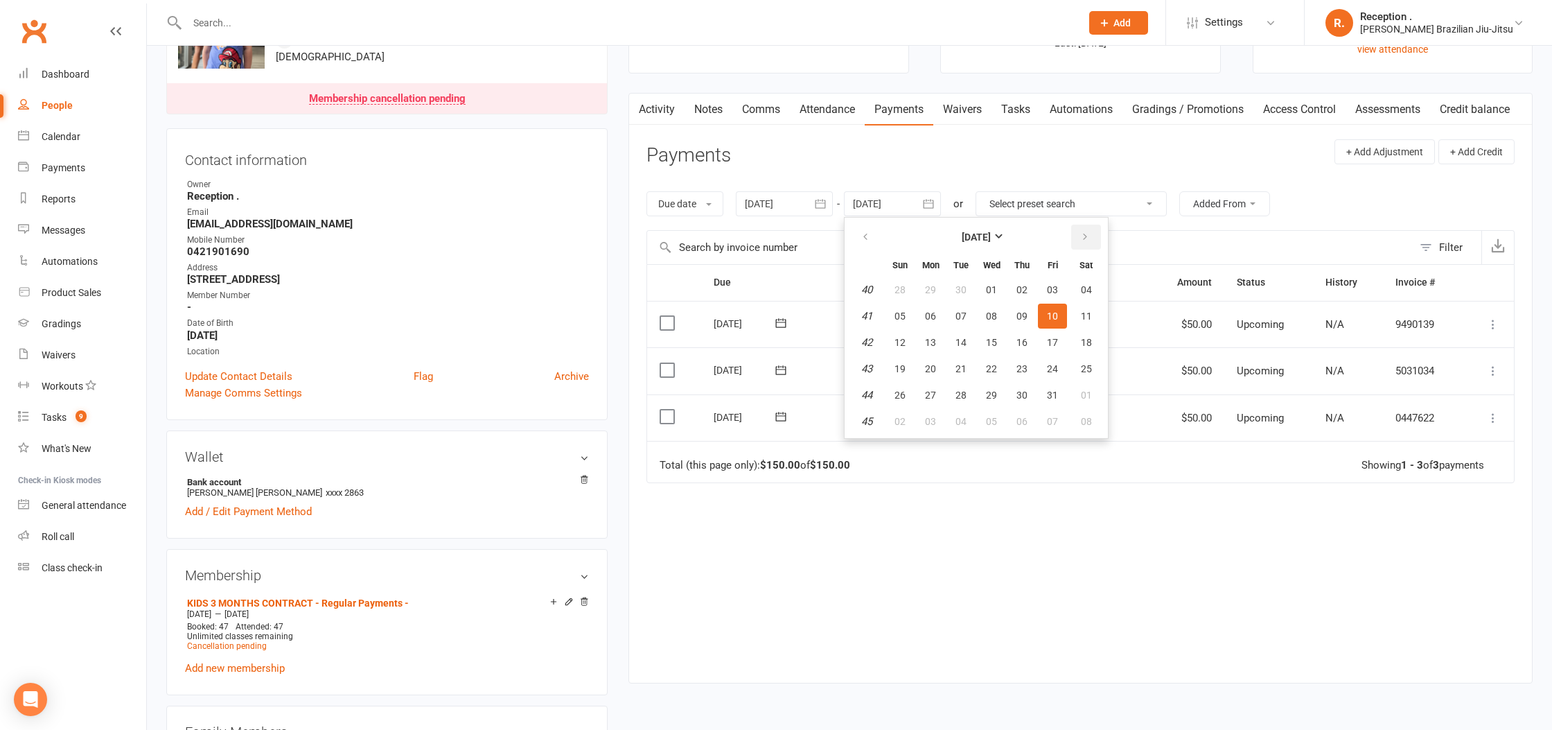
click at [1101, 243] on button "button" at bounding box center [1086, 237] width 30 height 25
click at [1100, 242] on button "button" at bounding box center [1086, 237] width 30 height 25
drag, startPoint x: 1100, startPoint y: 242, endPoint x: 1093, endPoint y: 253, distance: 13.1
click at [1100, 242] on button "button" at bounding box center [1086, 237] width 30 height 25
click at [1064, 340] on button "16" at bounding box center [1052, 342] width 29 height 25
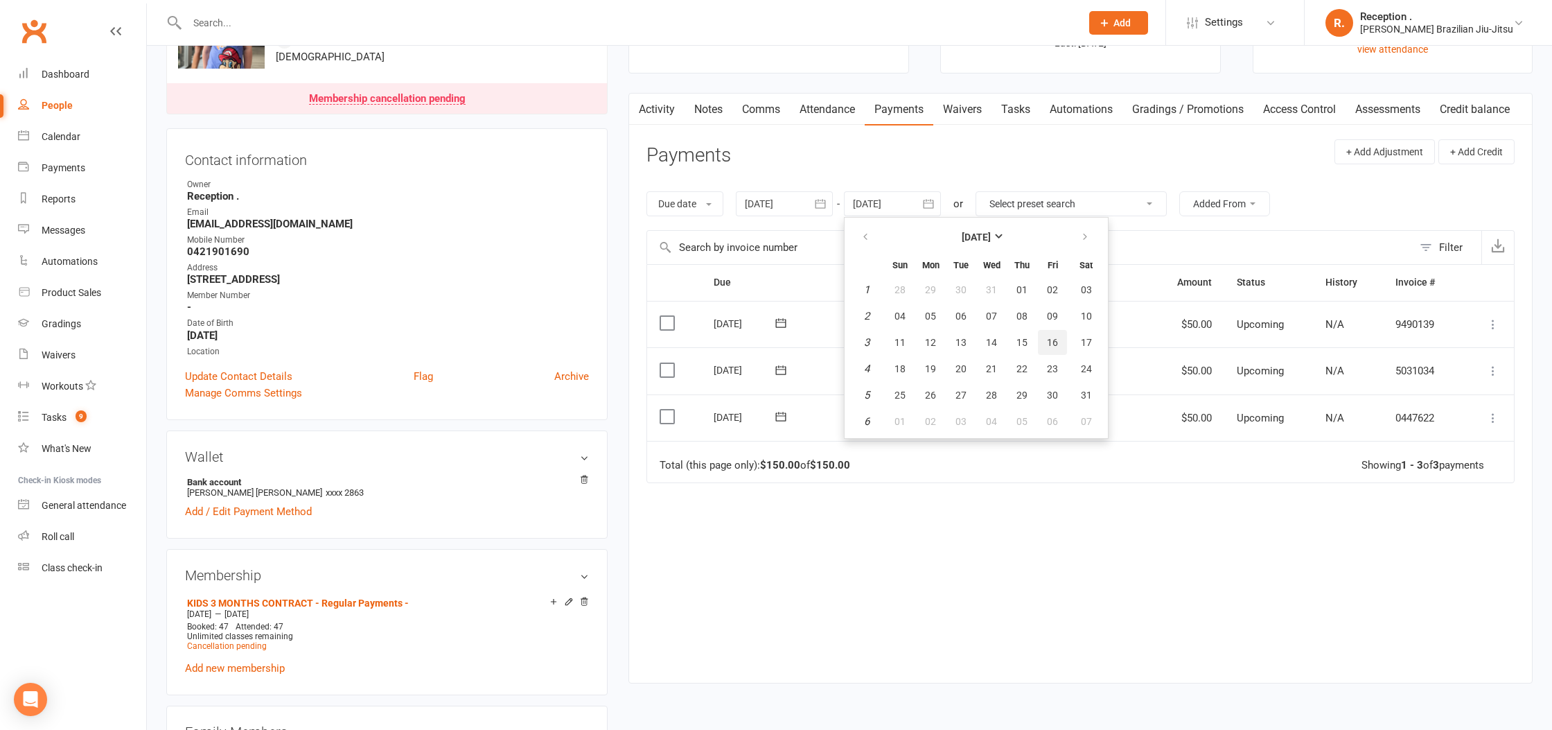
type input "16 Jan 2026"
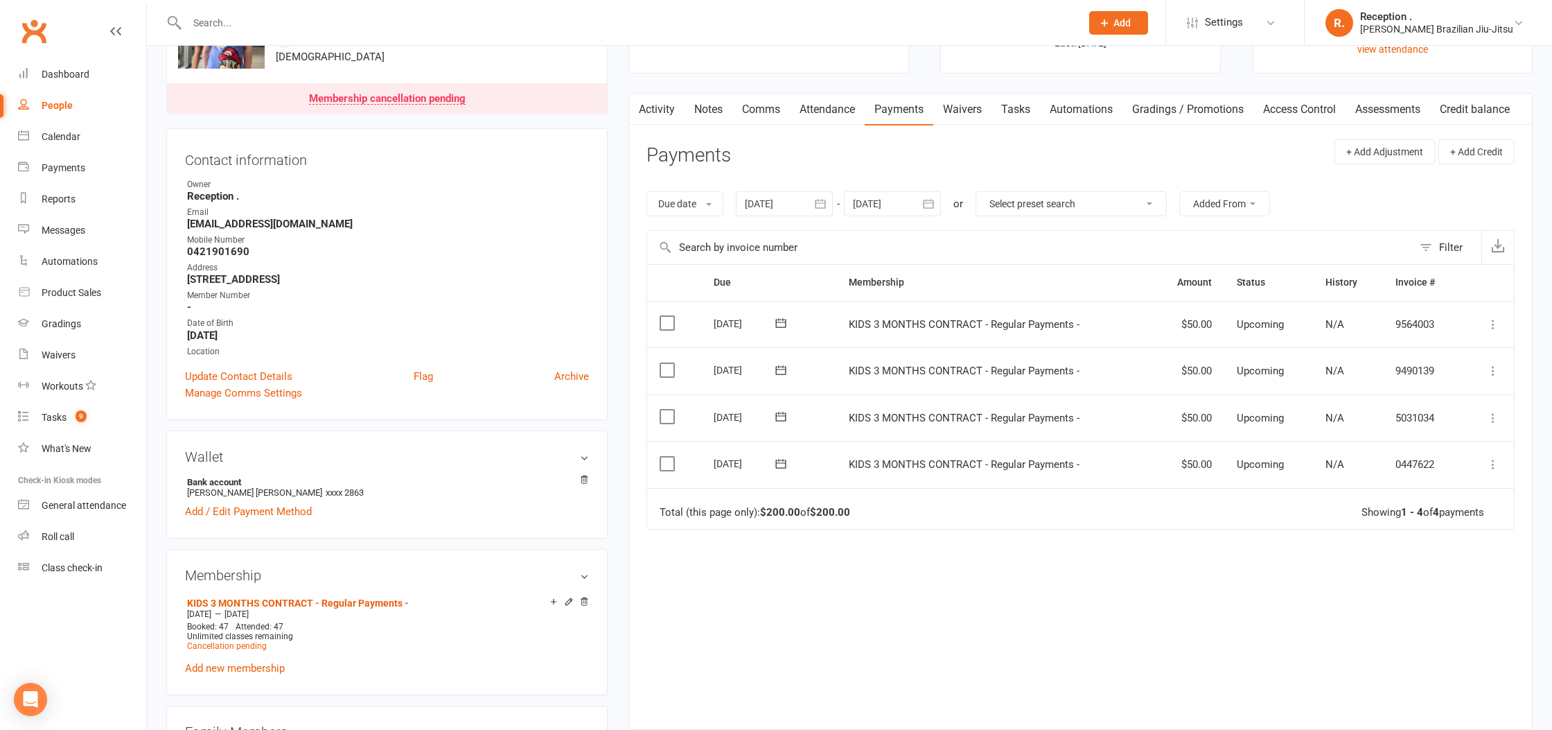
scroll to position [96, 0]
click at [111, 78] on link "Dashboard" at bounding box center [82, 74] width 128 height 31
